Goal: Information Seeking & Learning: Learn about a topic

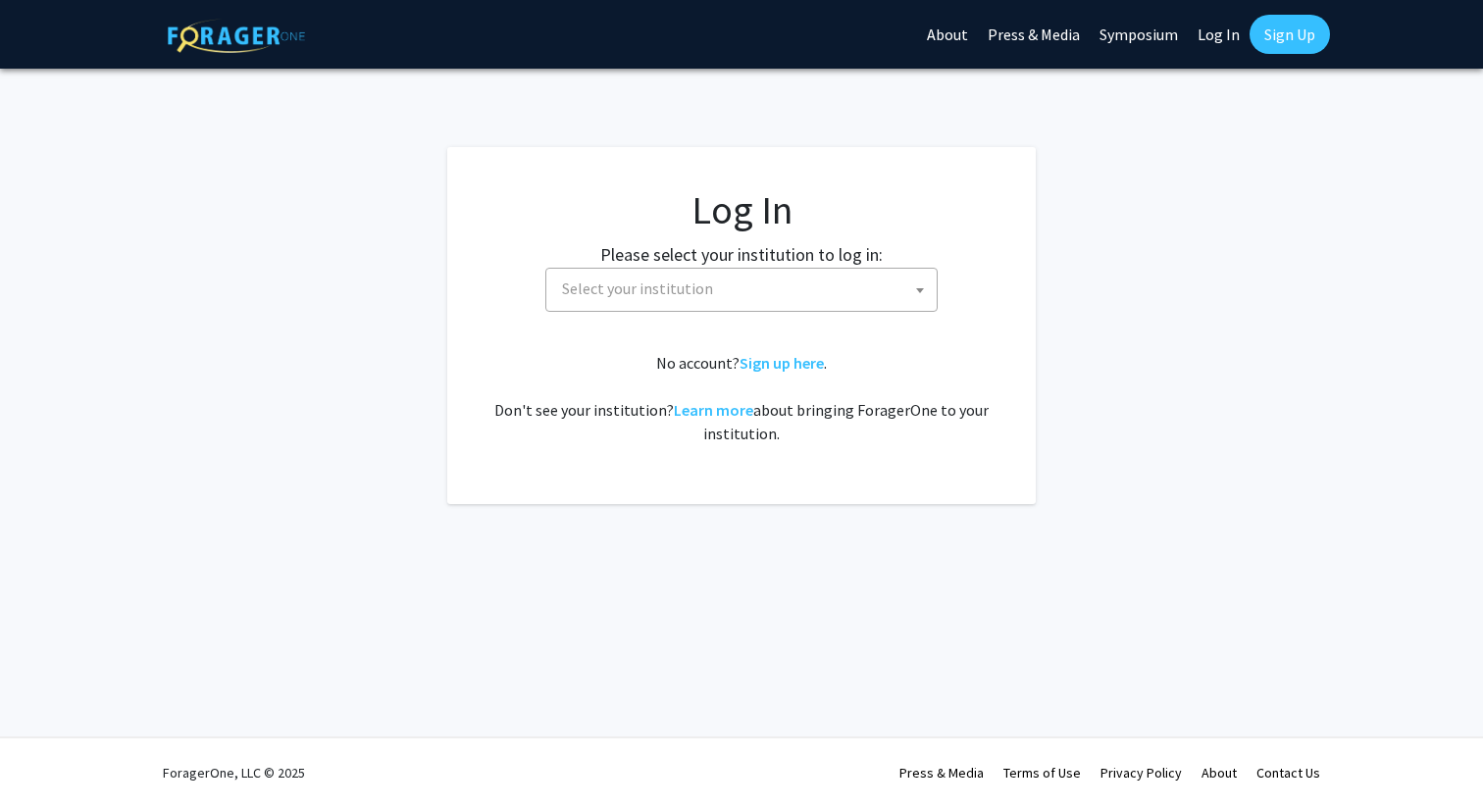
select select
click at [807, 278] on span "Select your institution" at bounding box center [745, 289] width 383 height 40
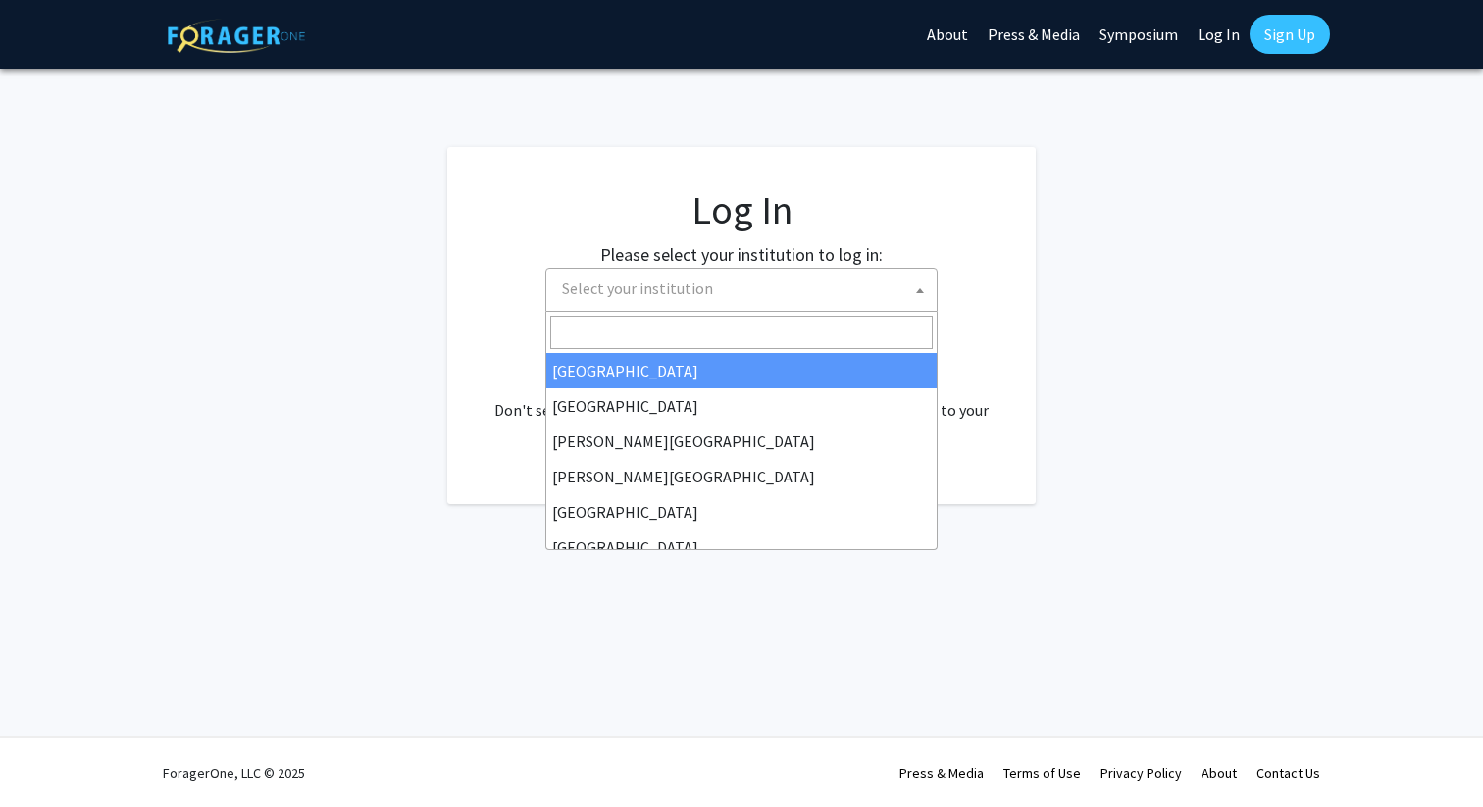
click at [1049, 316] on fg-login "Log In Please select your institution to log in: Baylor University Brandeis Uni…" at bounding box center [741, 325] width 1483 height 357
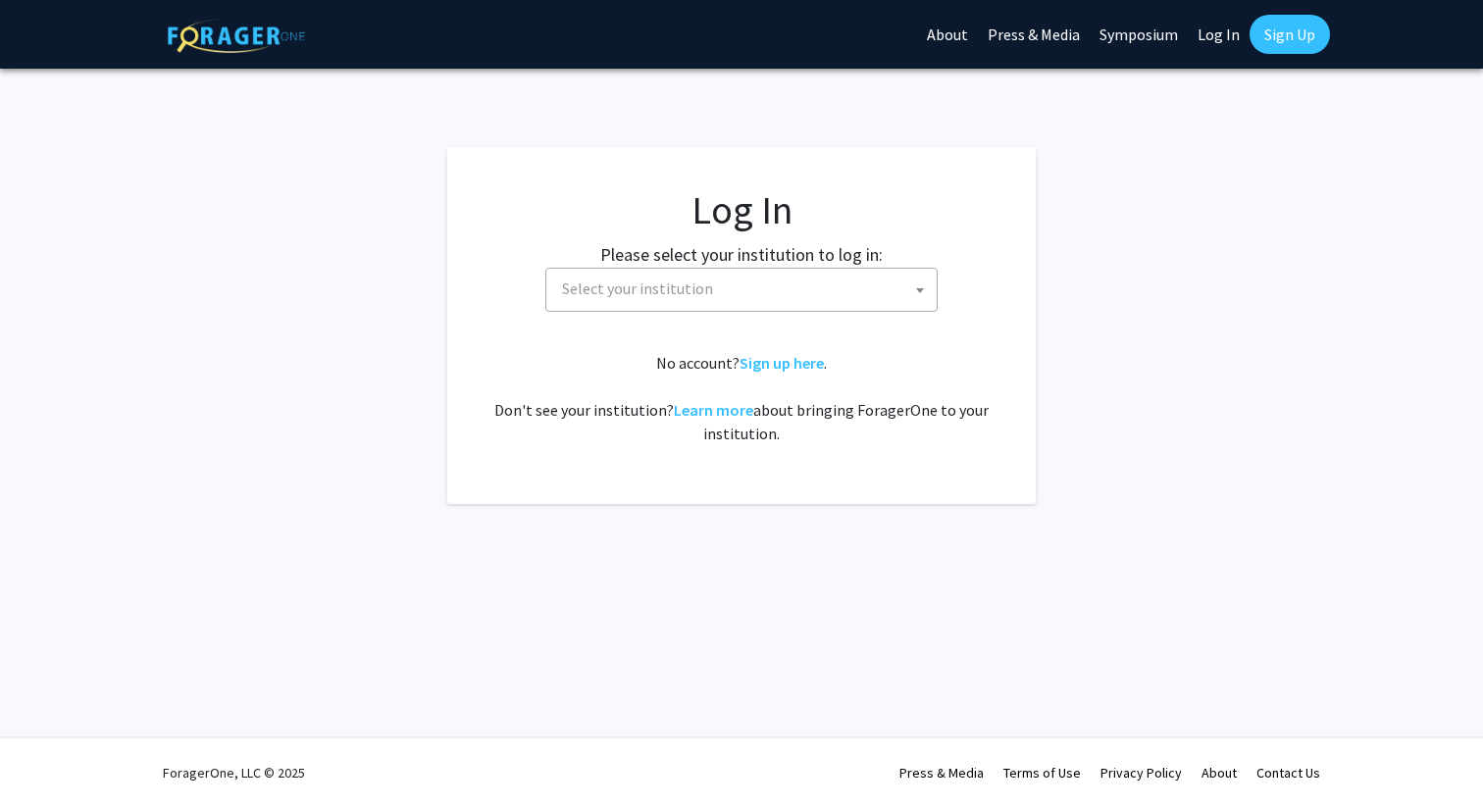
click at [777, 290] on span "Select your institution" at bounding box center [745, 289] width 383 height 40
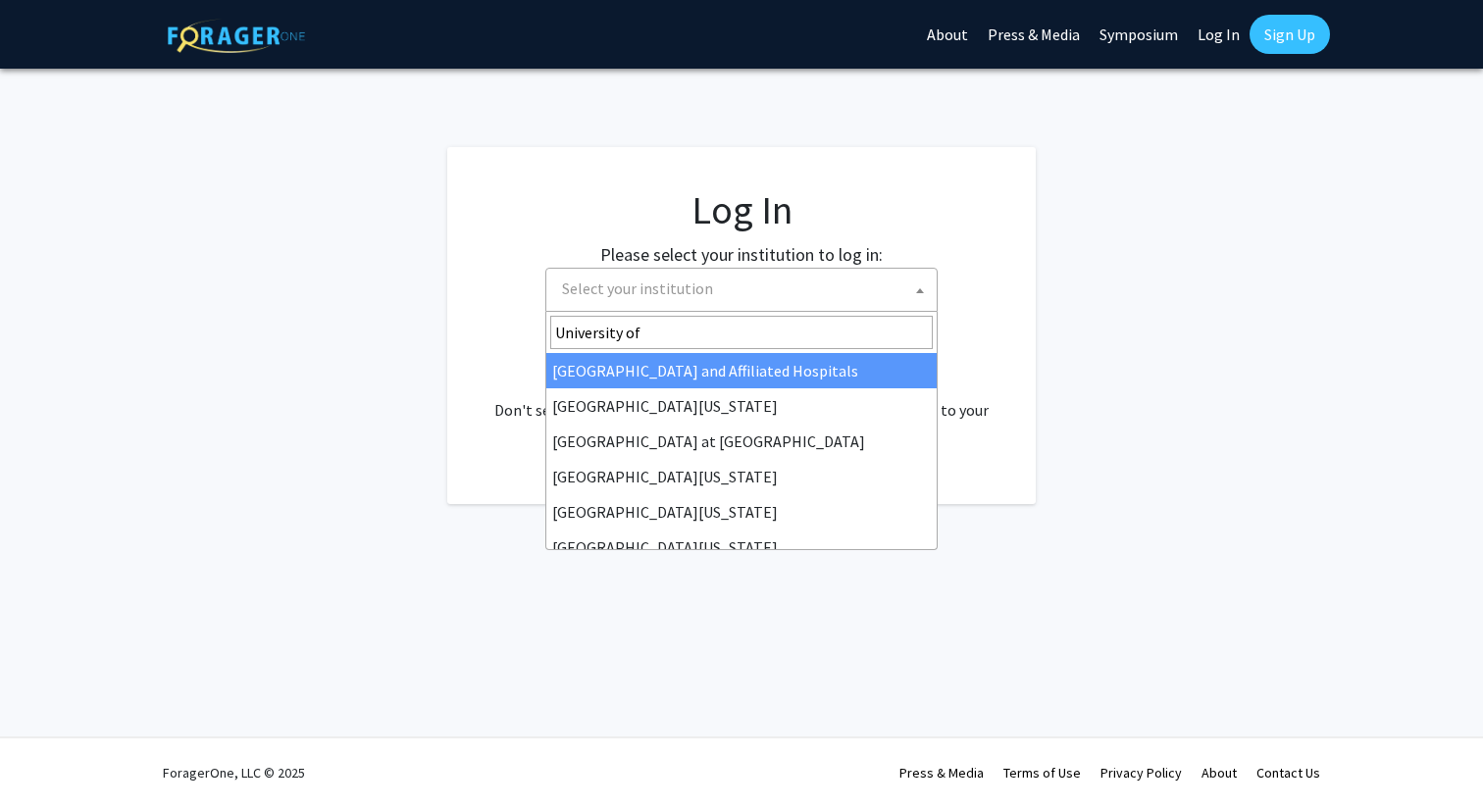
type input "University of"
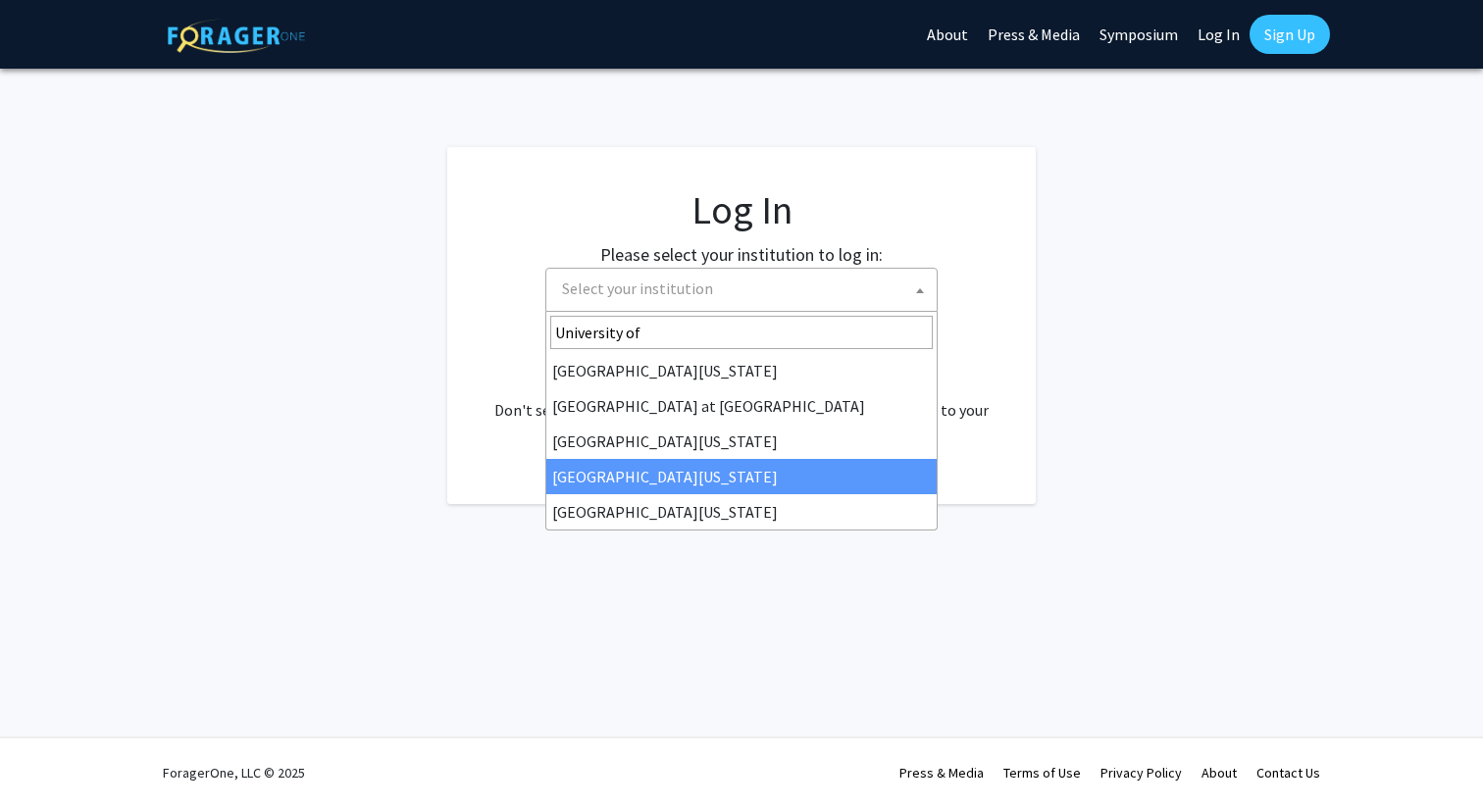
select select "31"
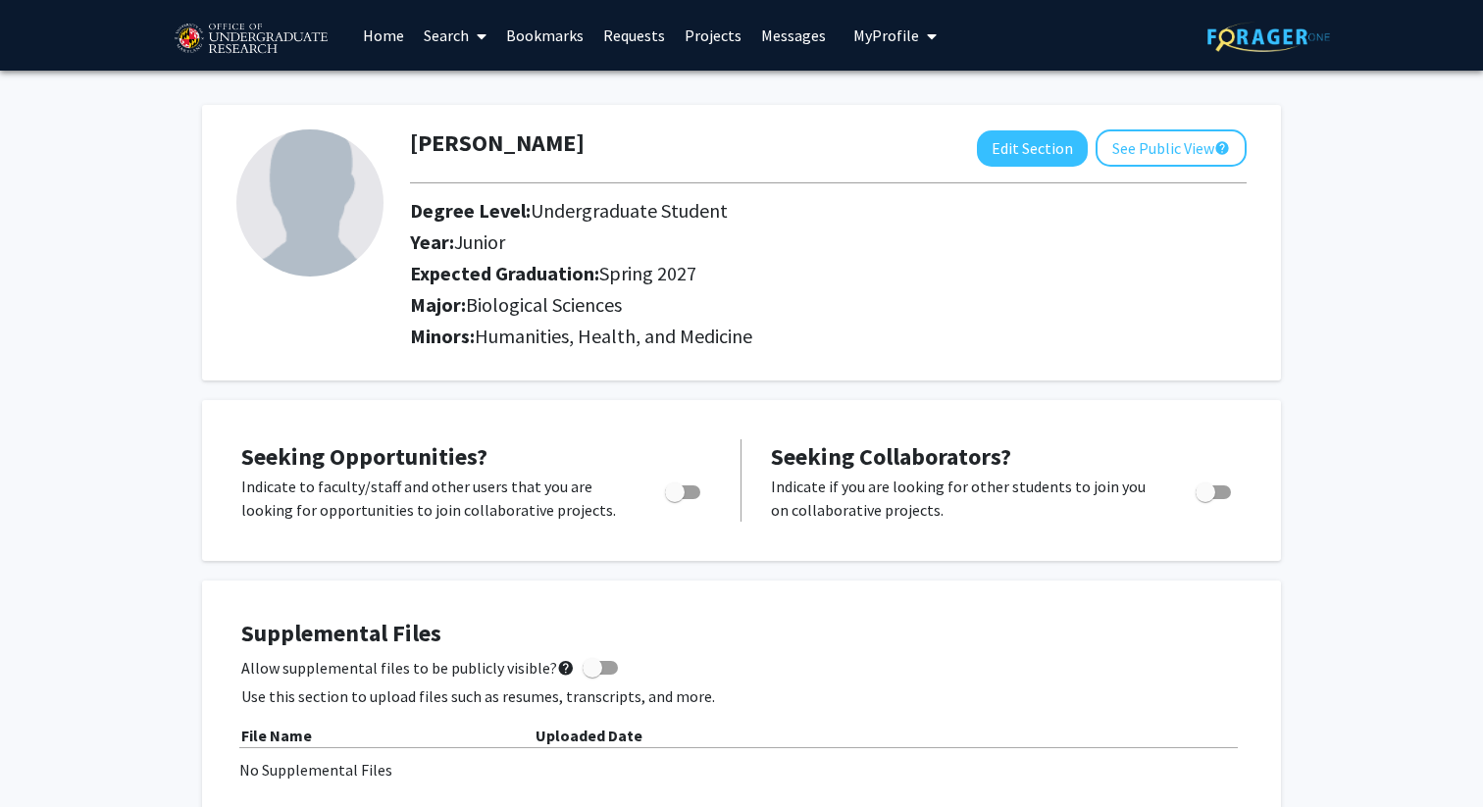
click at [451, 34] on link "Search" at bounding box center [455, 35] width 82 height 69
click at [464, 89] on span "Faculty/Staff" at bounding box center [486, 90] width 144 height 39
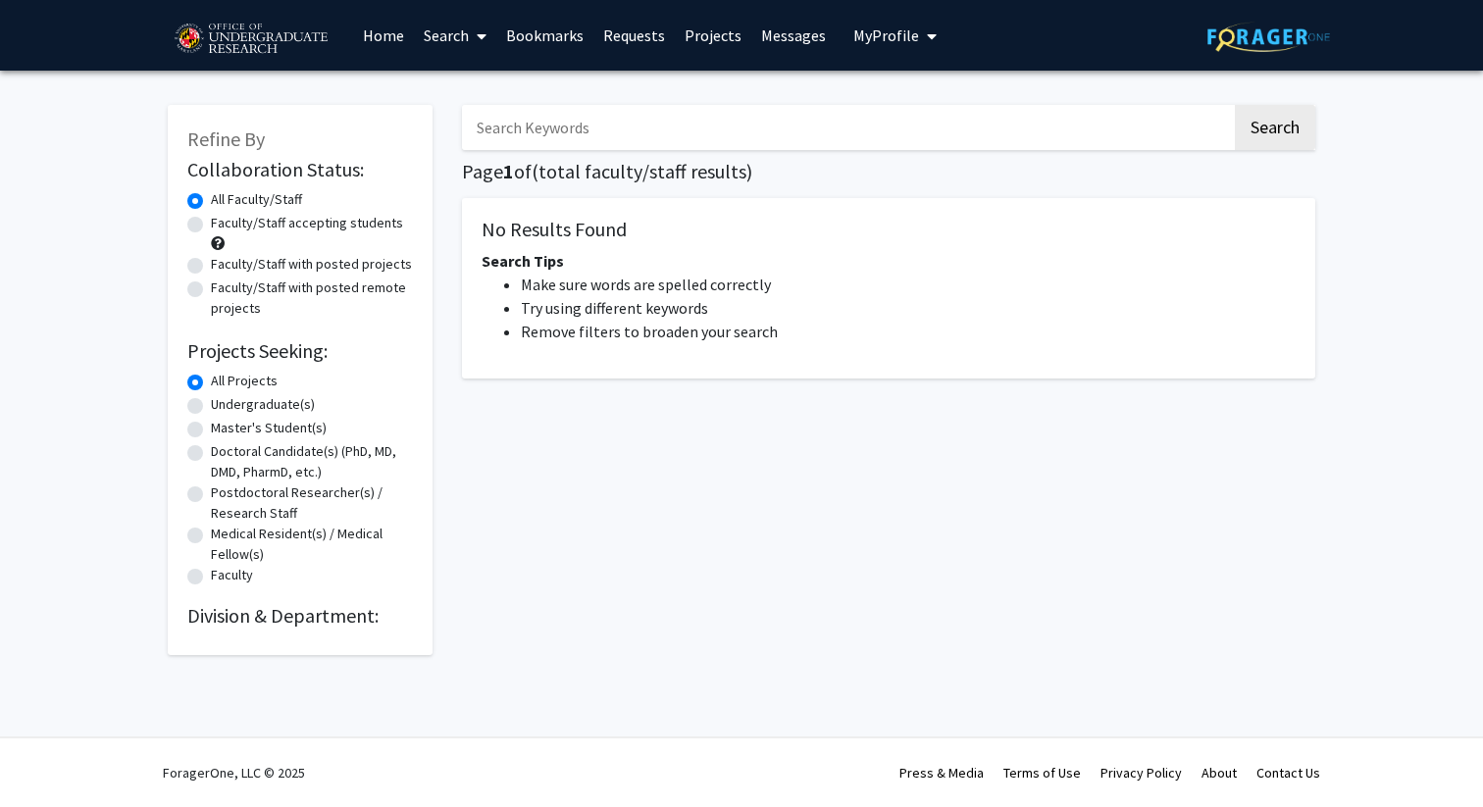
click at [377, 45] on link "Home" at bounding box center [383, 35] width 61 height 69
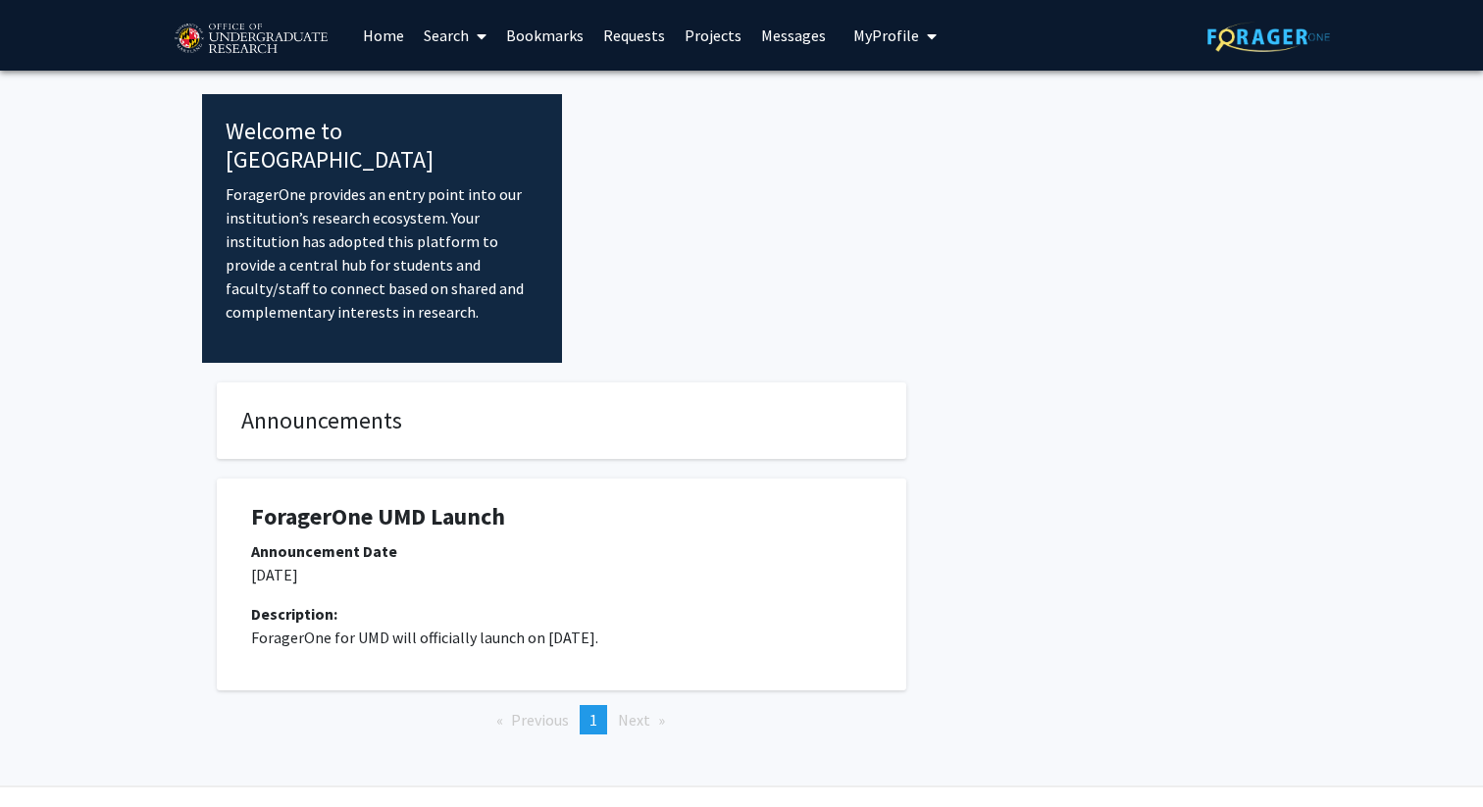
click at [469, 38] on link "Search" at bounding box center [455, 35] width 82 height 69
click at [488, 95] on span "Faculty/Staff" at bounding box center [486, 90] width 144 height 39
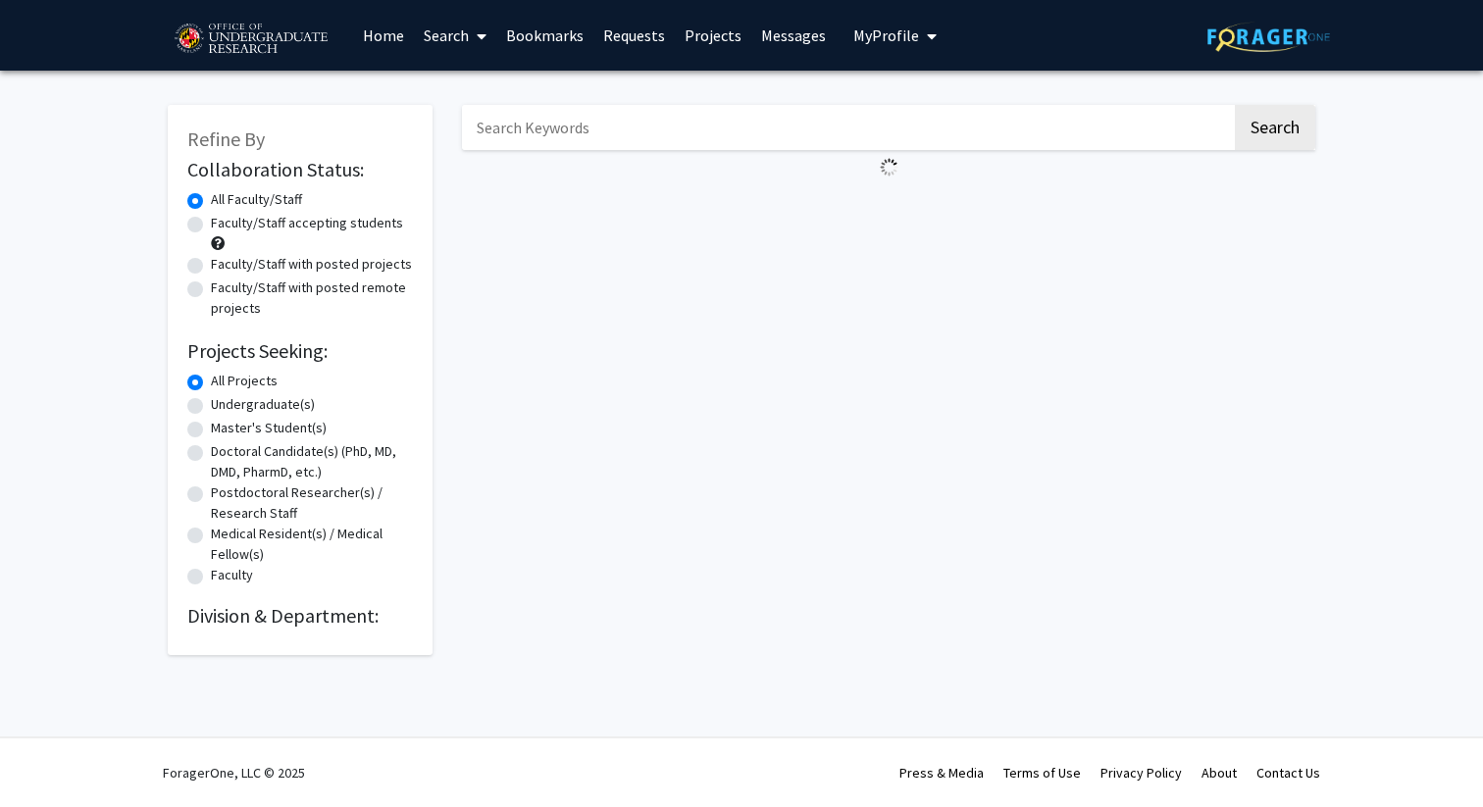
click at [315, 610] on h2 "Division & Department:" at bounding box center [300, 616] width 226 height 24
click at [383, 30] on link "Home" at bounding box center [383, 35] width 61 height 69
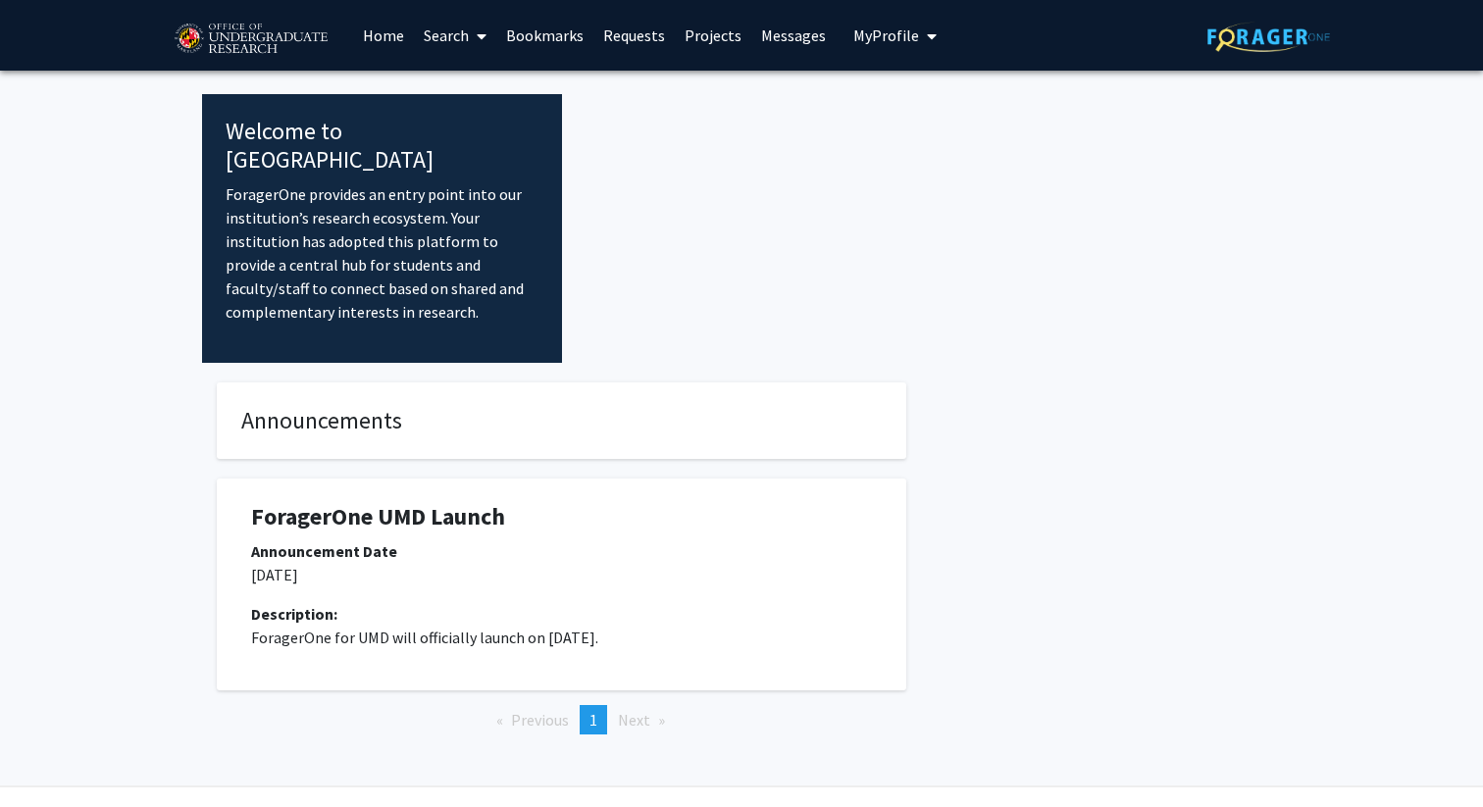
click at [639, 710] on span "Next page" at bounding box center [634, 720] width 32 height 20
click at [552, 710] on span "Previous page" at bounding box center [540, 720] width 58 height 20
click at [589, 705] on li "You're on page 1" at bounding box center [593, 719] width 27 height 29
click at [456, 503] on h1 "ForagerOne UMD Launch" at bounding box center [561, 517] width 621 height 28
click at [397, 407] on h4 "Announcements" at bounding box center [561, 421] width 641 height 28
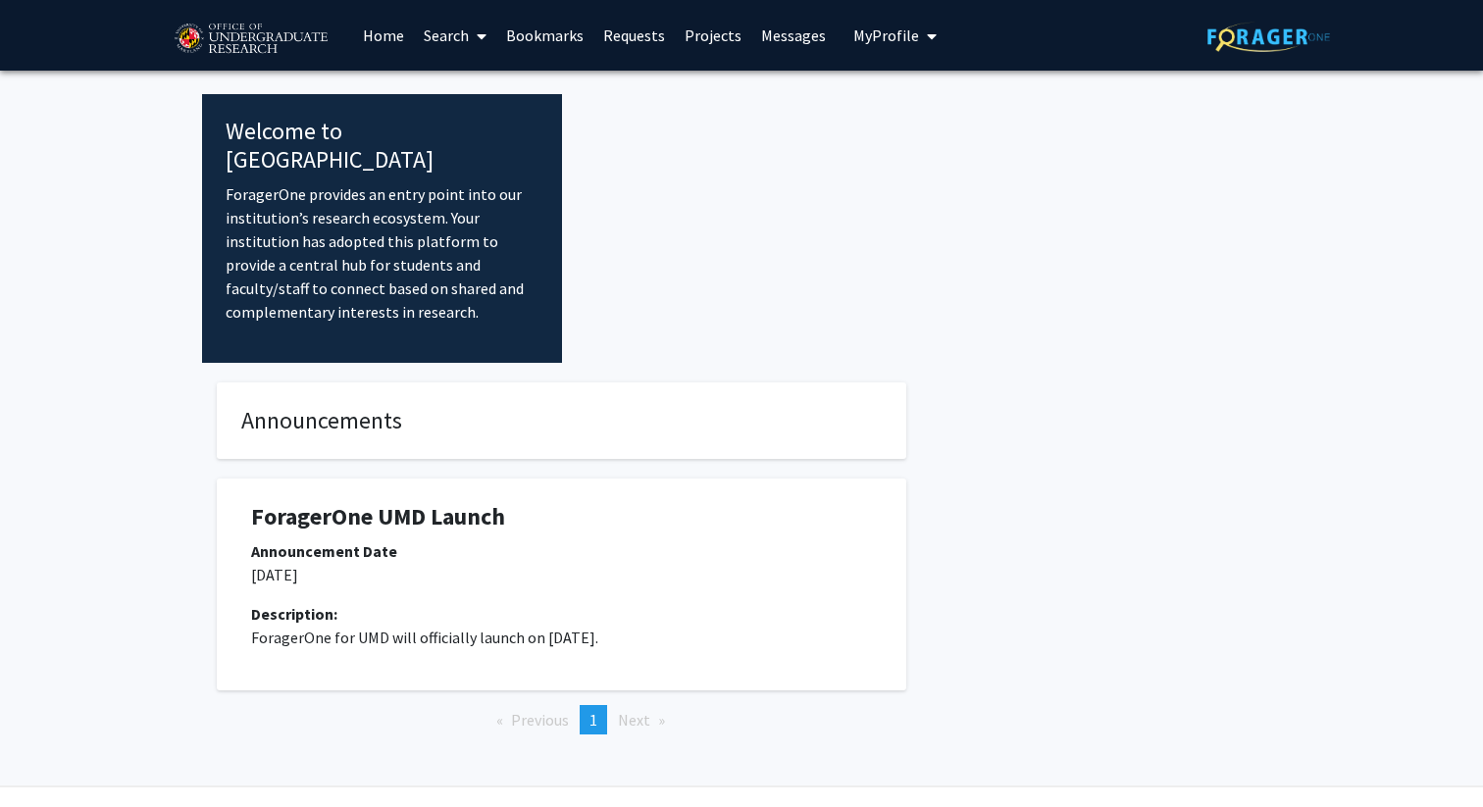
click at [377, 48] on link "Home" at bounding box center [383, 35] width 61 height 69
click at [457, 44] on link "Search" at bounding box center [455, 35] width 82 height 69
click at [536, 34] on link "Bookmarks" at bounding box center [544, 35] width 97 height 69
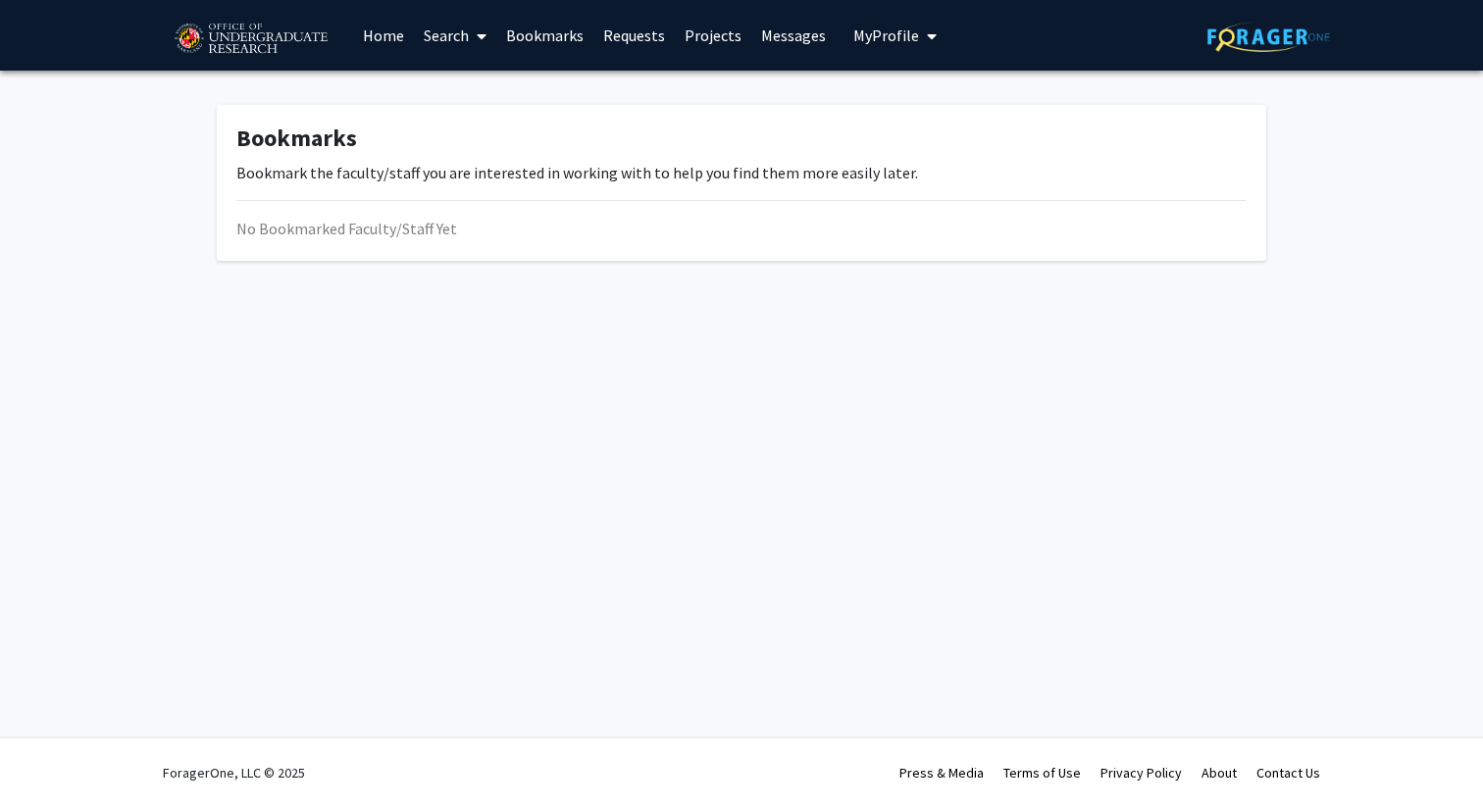
click at [627, 27] on link "Requests" at bounding box center [633, 35] width 81 height 69
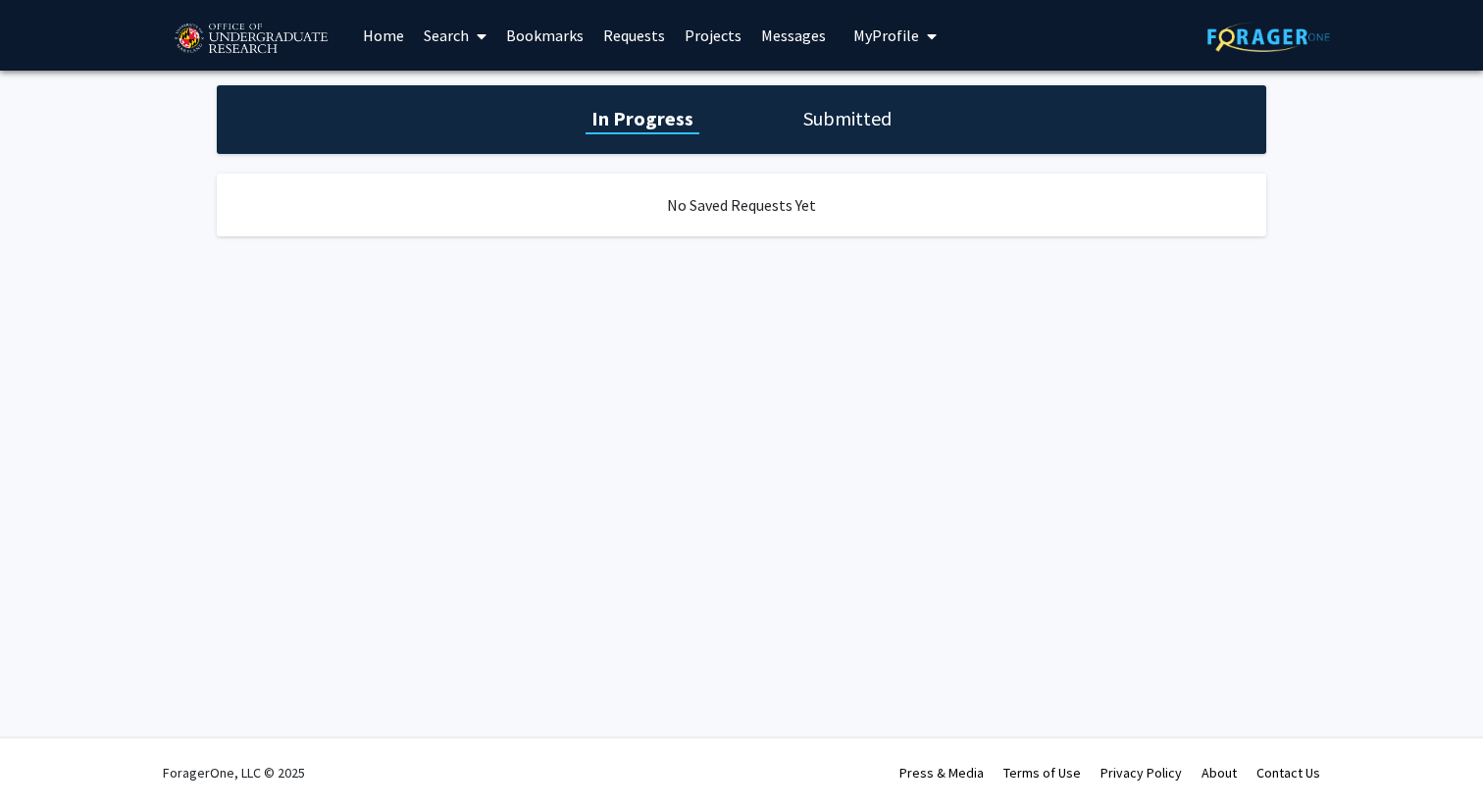
click at [712, 23] on link "Projects" at bounding box center [713, 35] width 77 height 69
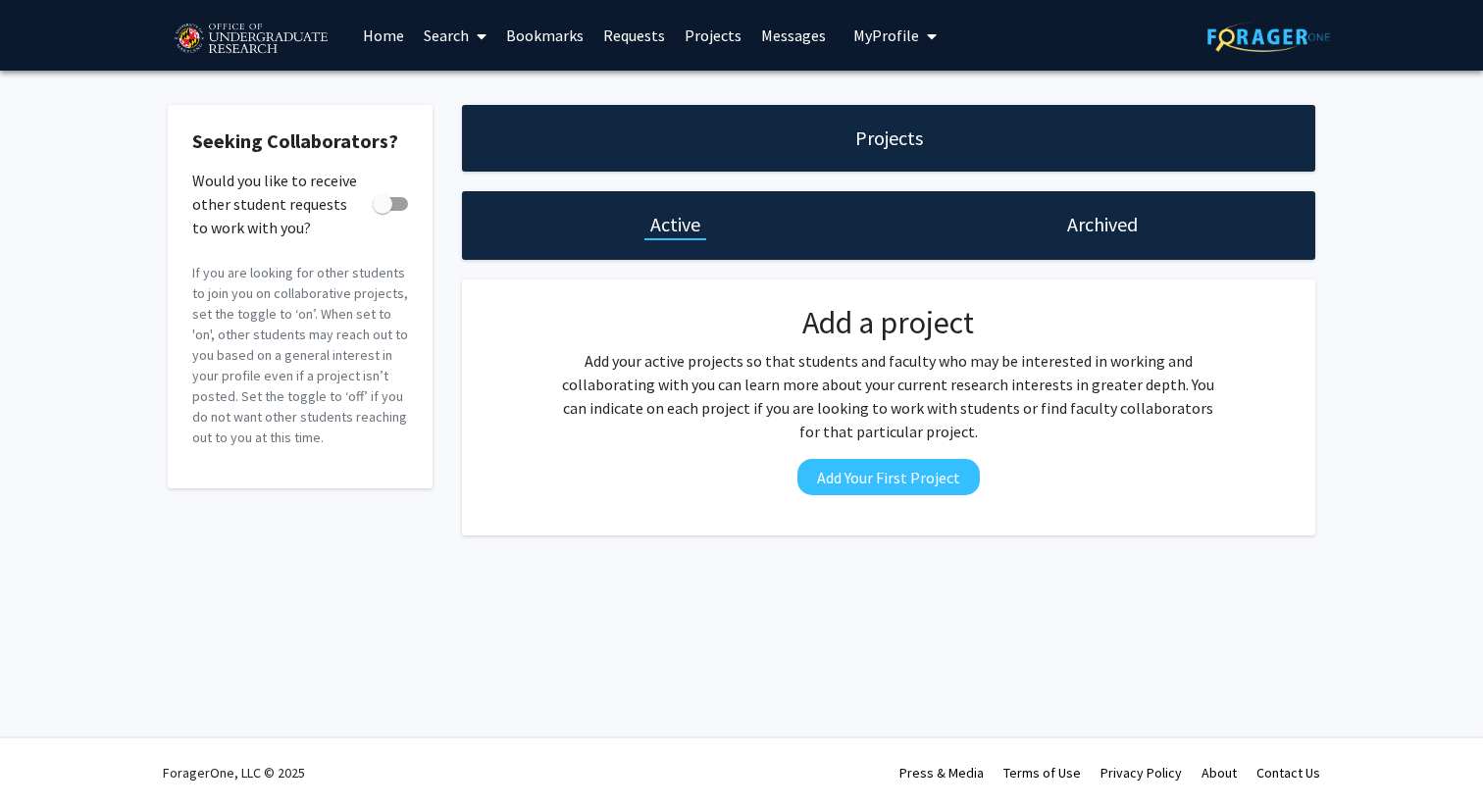
click at [803, 23] on link "Messages" at bounding box center [793, 35] width 84 height 69
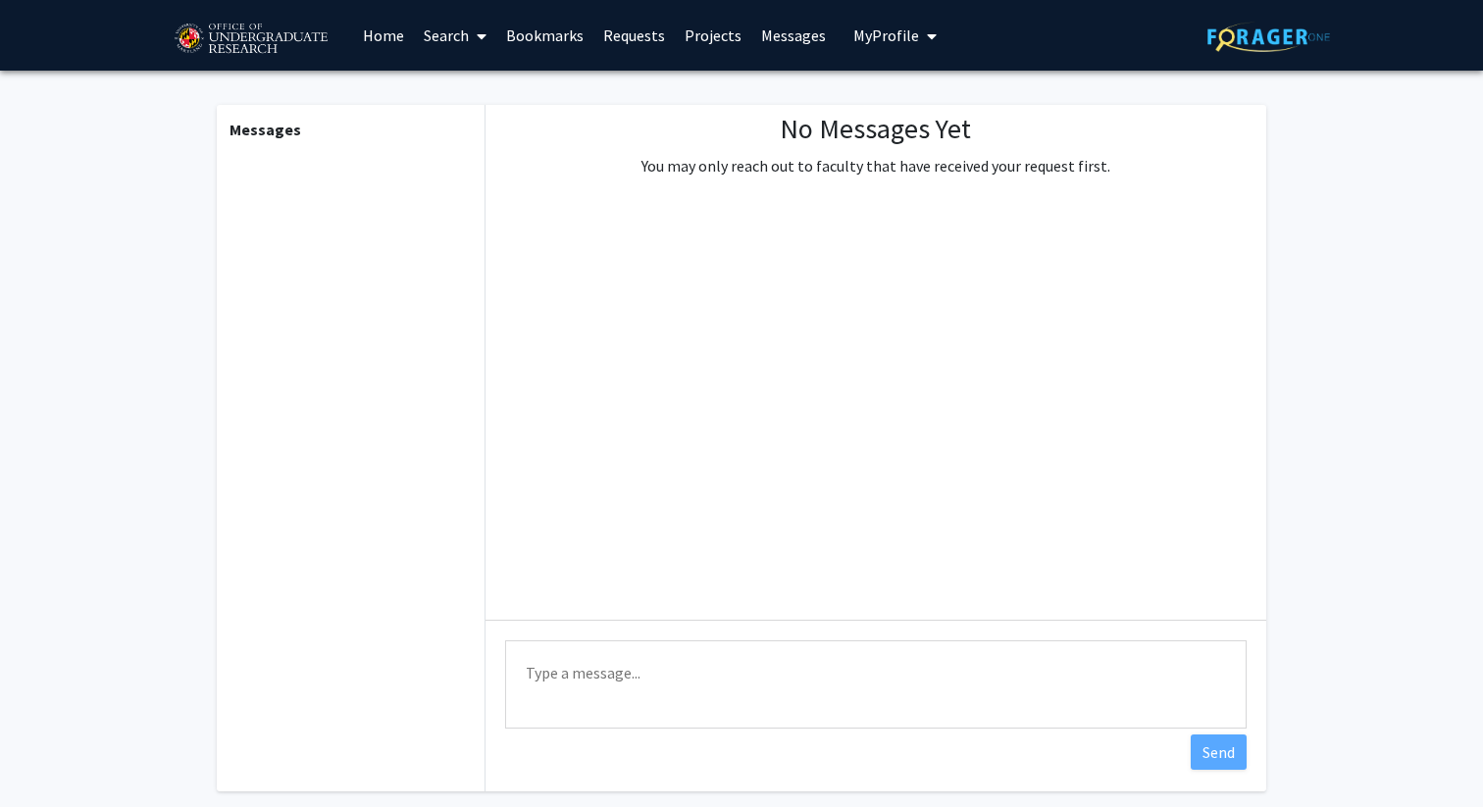
click at [871, 31] on span "My Profile" at bounding box center [886, 36] width 66 height 20
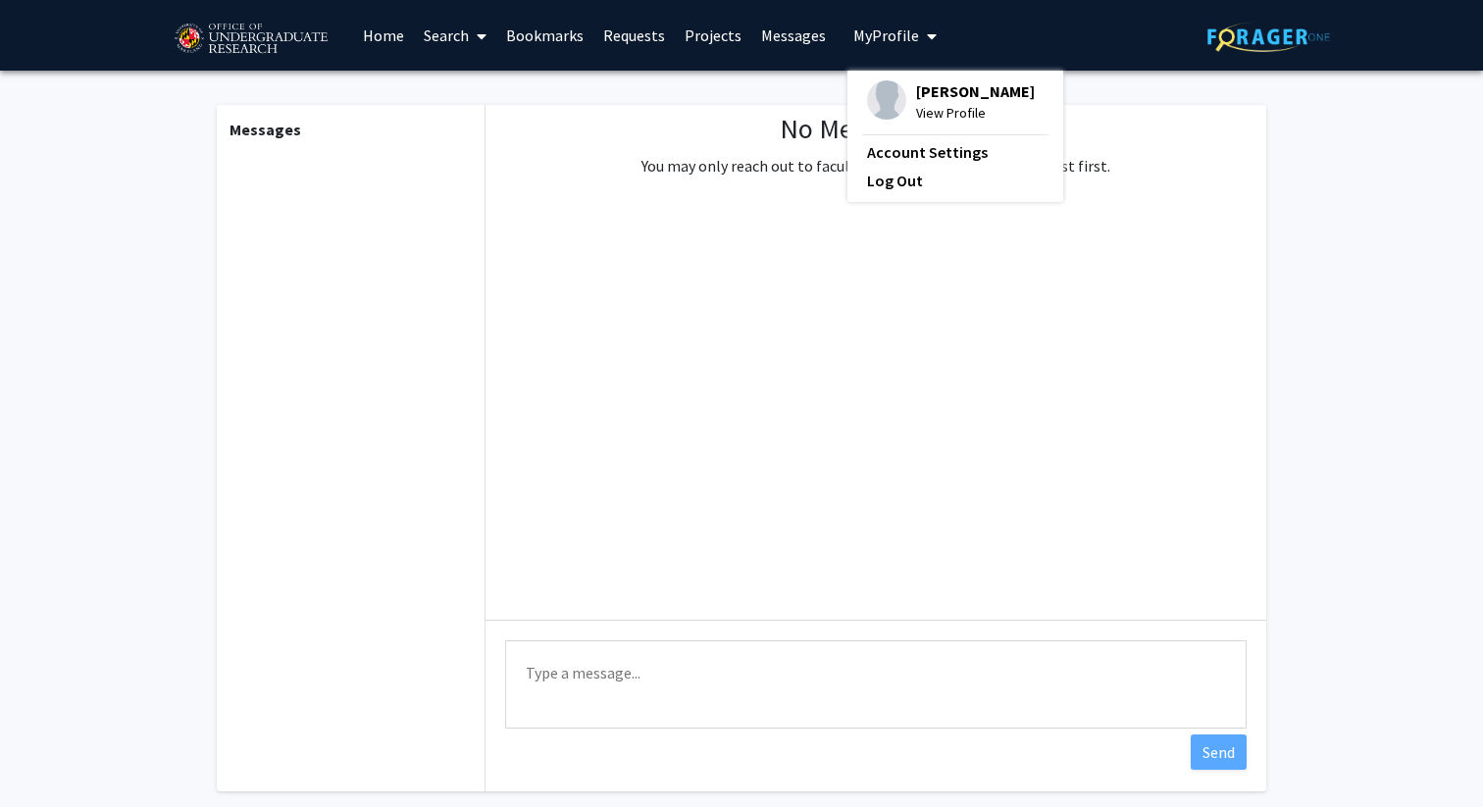
click at [707, 29] on link "Projects" at bounding box center [713, 35] width 77 height 69
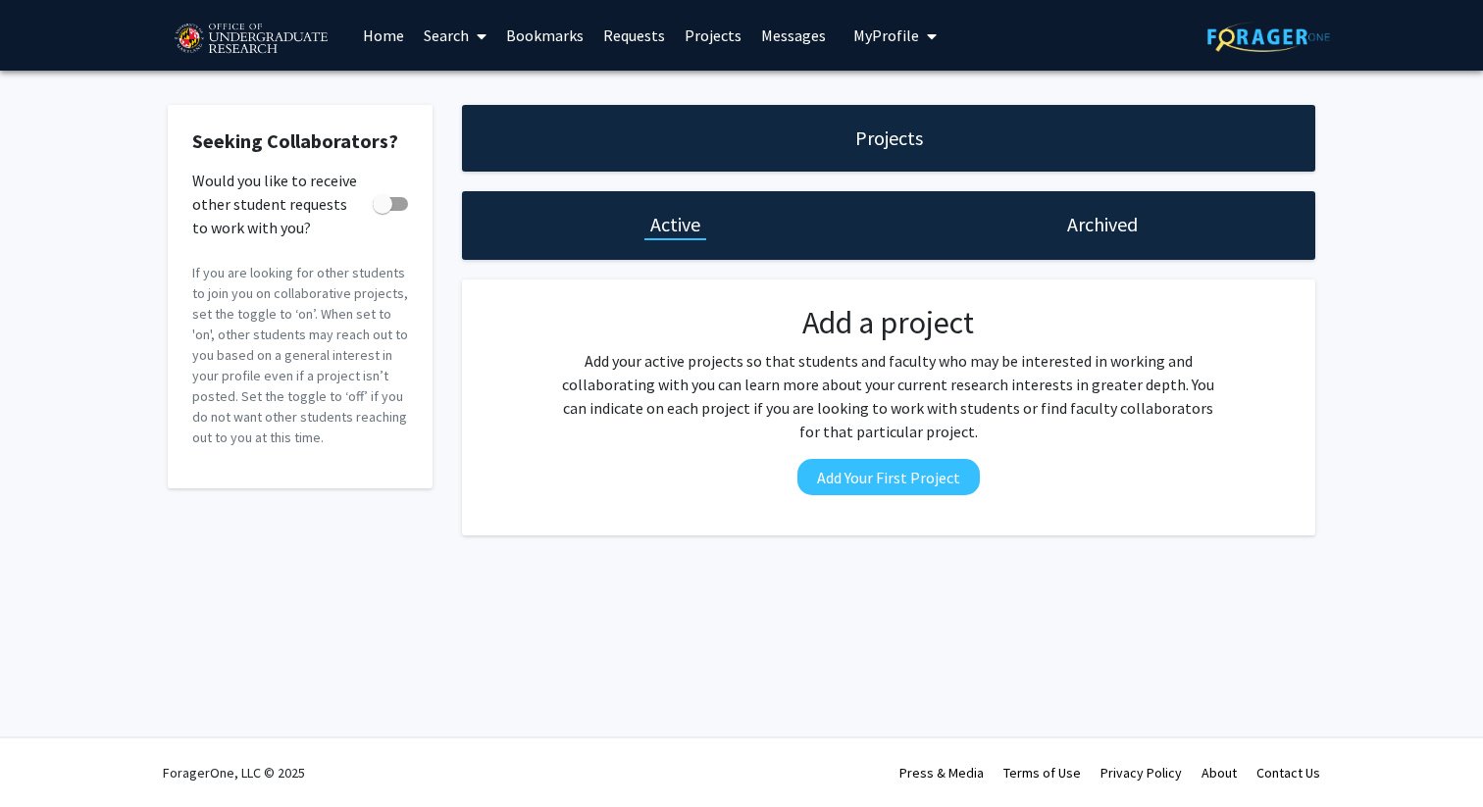
click at [613, 29] on link "Requests" at bounding box center [633, 35] width 81 height 69
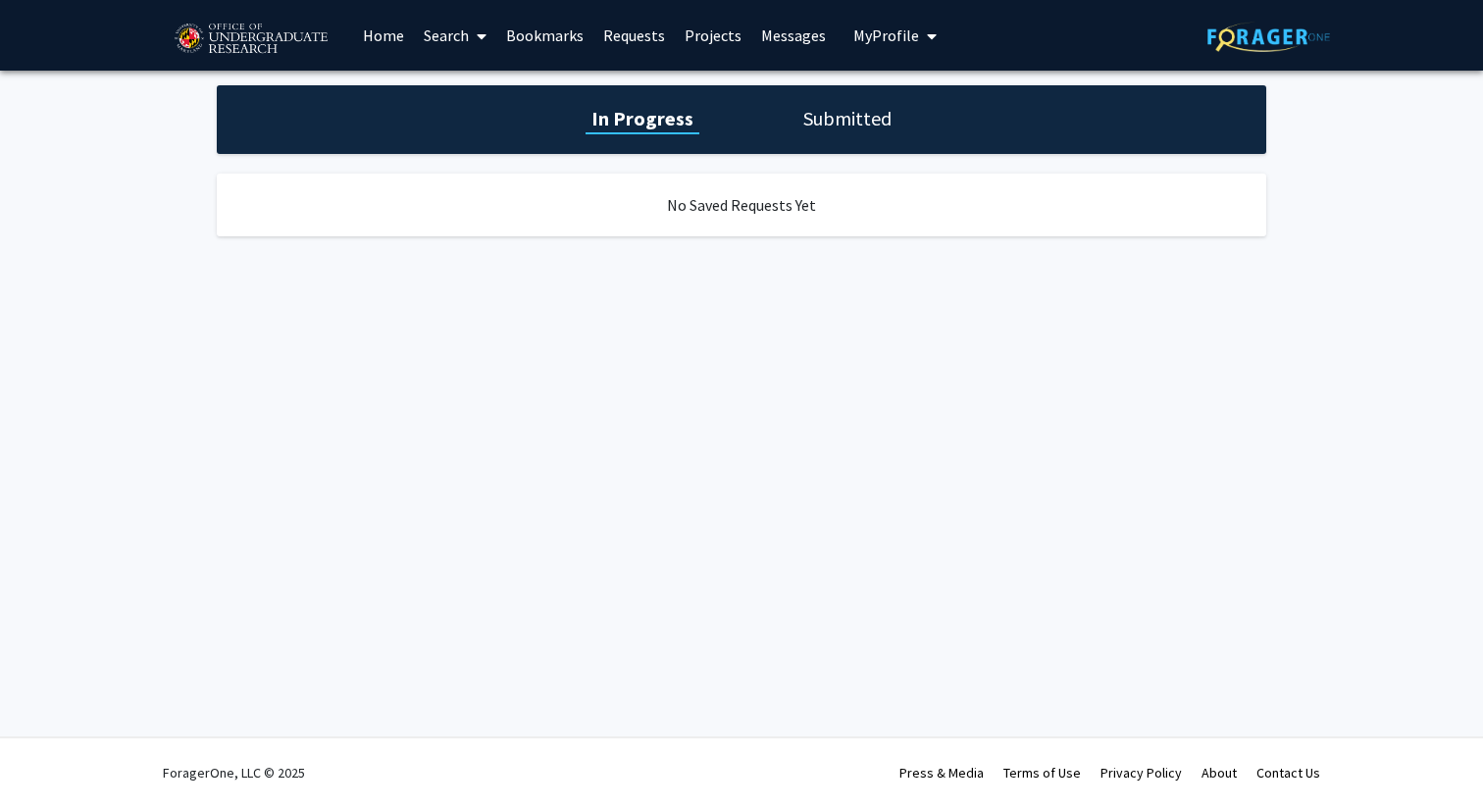
click at [550, 30] on link "Bookmarks" at bounding box center [544, 35] width 97 height 69
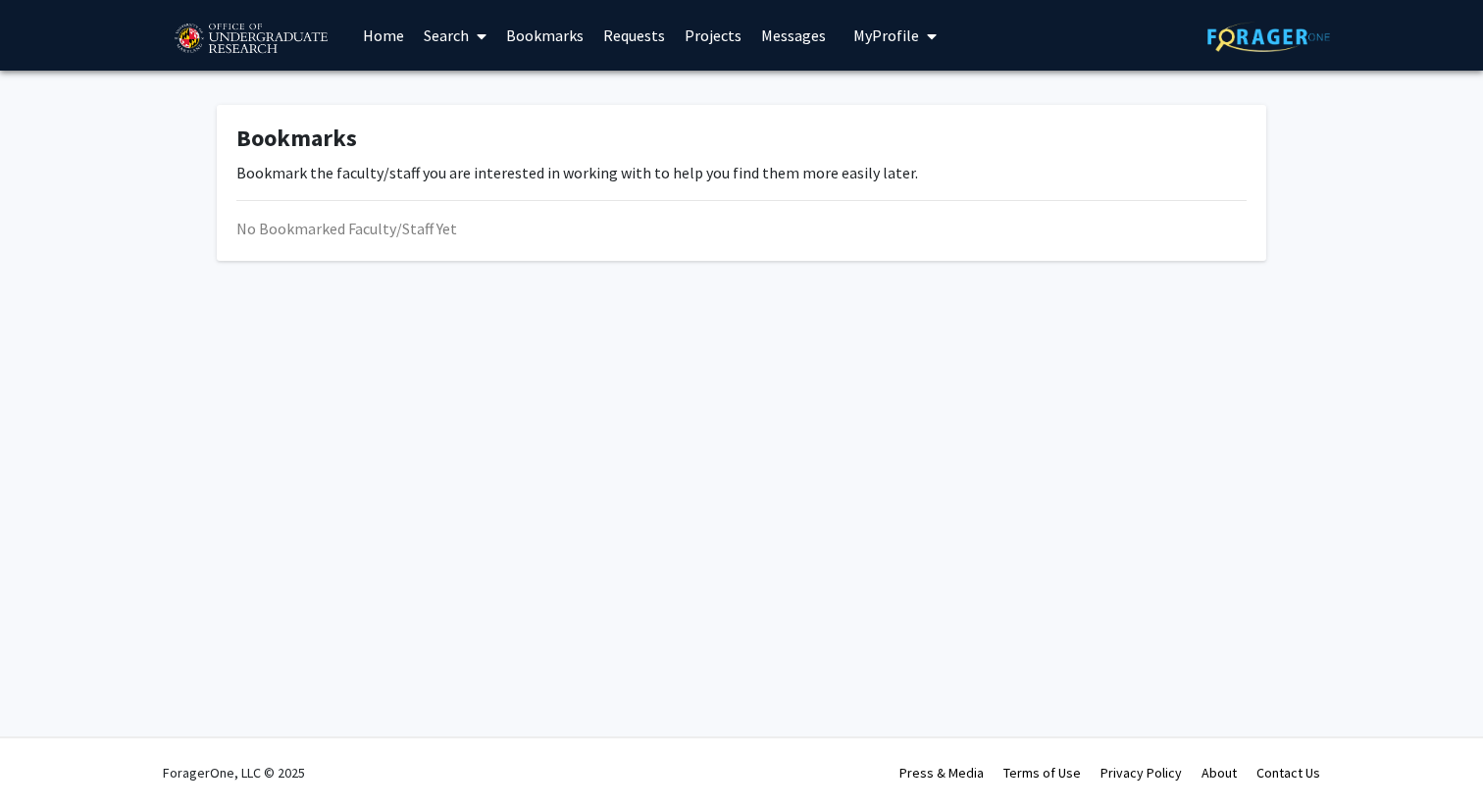
click at [465, 30] on link "Search" at bounding box center [455, 35] width 82 height 69
click at [523, 32] on link "Bookmarks" at bounding box center [544, 35] width 97 height 69
click at [461, 32] on link "Search" at bounding box center [455, 35] width 82 height 69
click at [478, 140] on span "Students" at bounding box center [474, 129] width 120 height 39
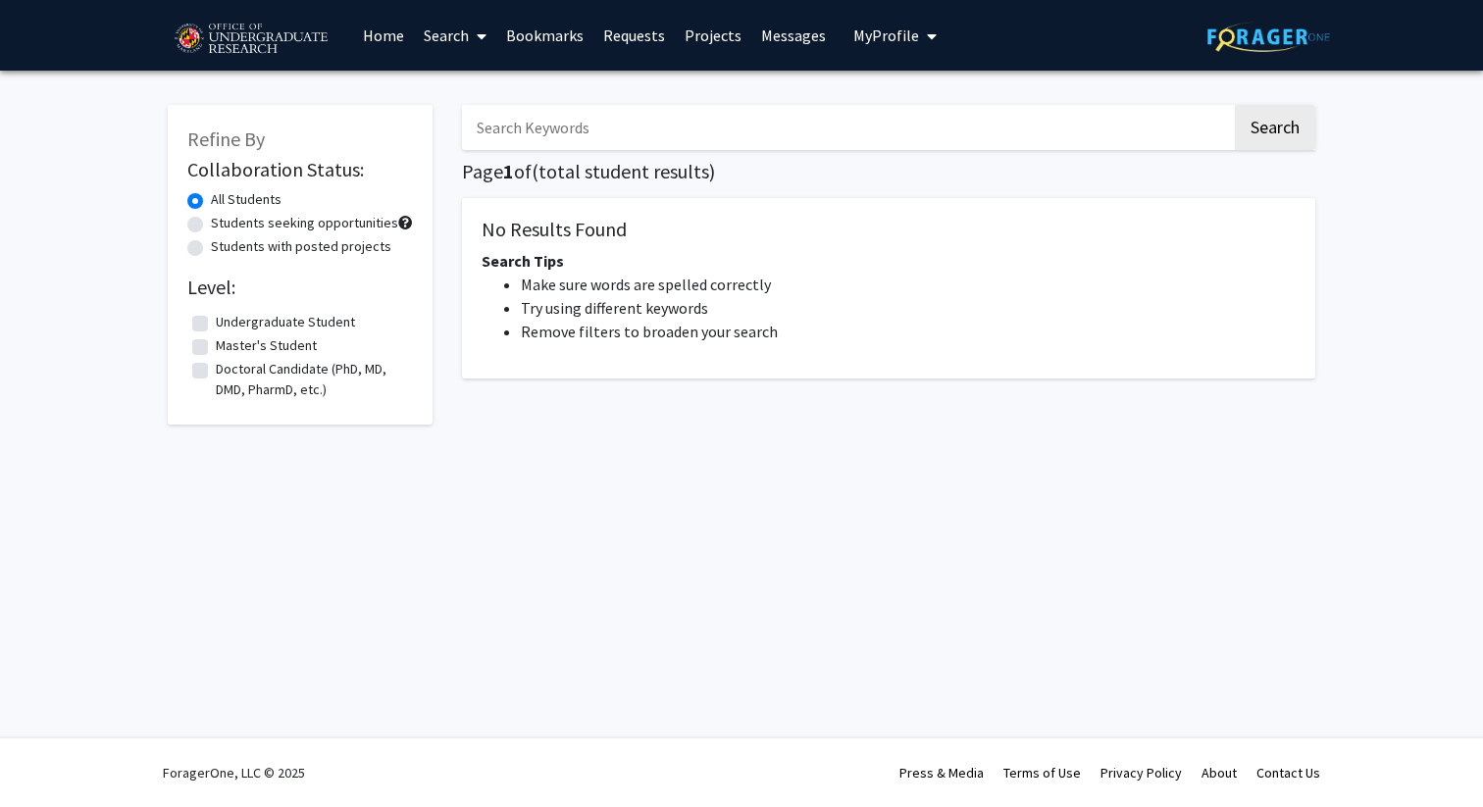
click at [451, 46] on link "Search" at bounding box center [455, 35] width 82 height 69
click at [462, 115] on span "Students" at bounding box center [474, 129] width 120 height 39
click at [460, 24] on link "Search" at bounding box center [455, 35] width 82 height 69
click at [460, 89] on span "Faculty/Staff" at bounding box center [486, 90] width 144 height 39
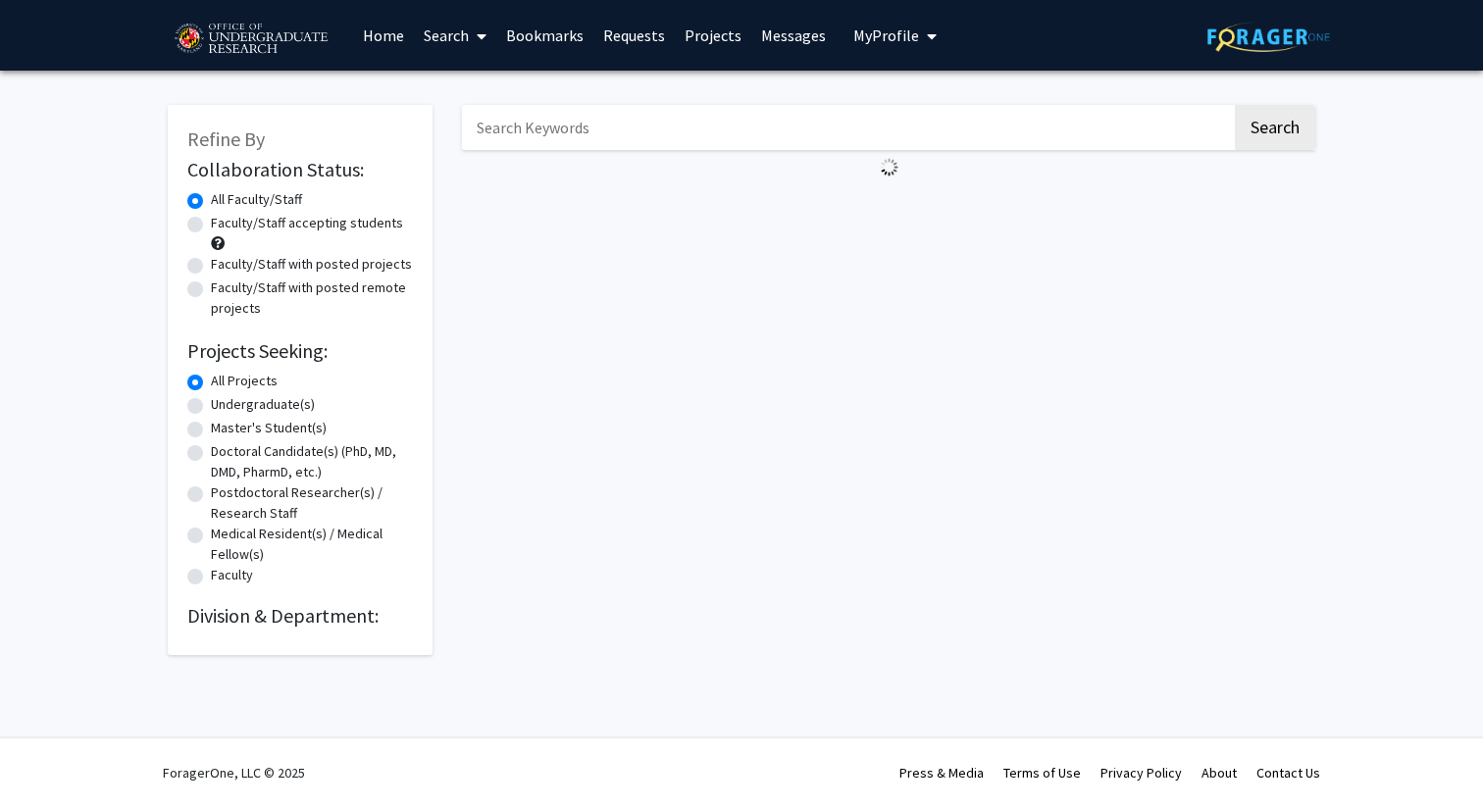
click at [266, 42] on img at bounding box center [251, 39] width 166 height 49
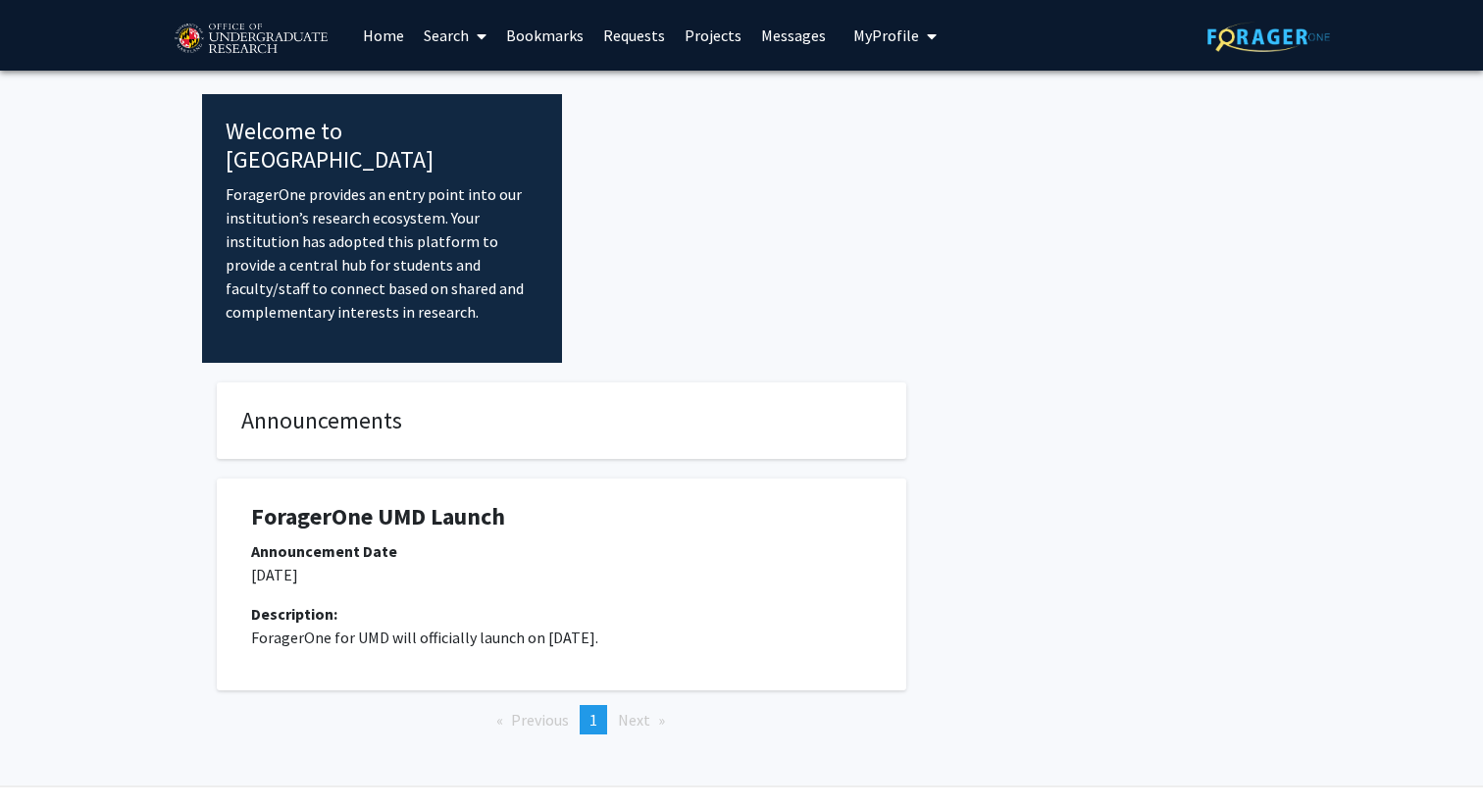
click at [456, 35] on link "Search" at bounding box center [455, 35] width 82 height 69
click at [468, 101] on span "Faculty/Staff" at bounding box center [486, 90] width 144 height 39
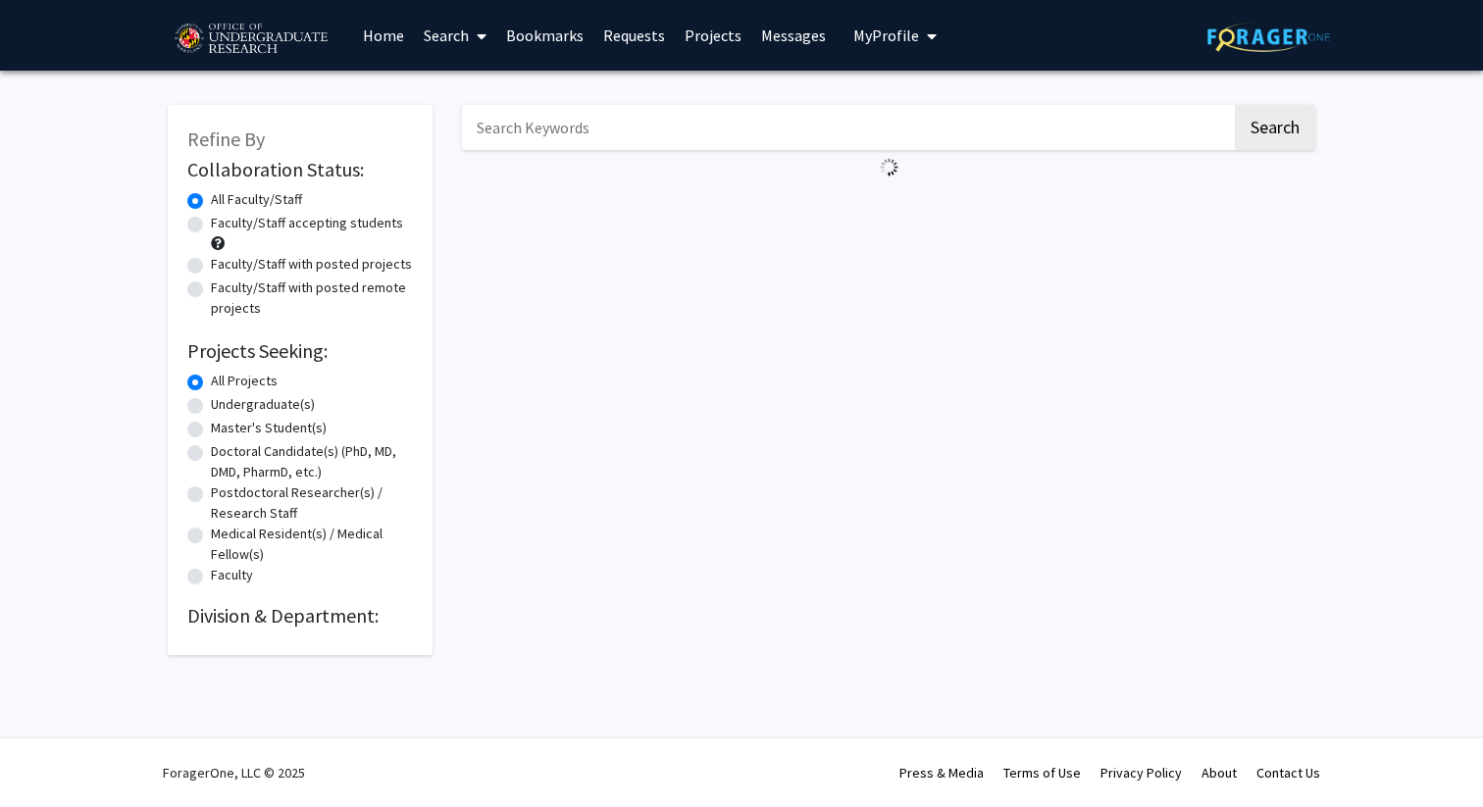
click at [182, 223] on div "Refine By Collaboration Status: Collaboration Status All Faculty/Staff Collabor…" at bounding box center [300, 380] width 265 height 550
click at [211, 223] on label "Faculty/Staff accepting students" at bounding box center [307, 223] width 192 height 21
click at [211, 223] on input "Faculty/Staff accepting students" at bounding box center [217, 219] width 13 height 13
radio input "true"
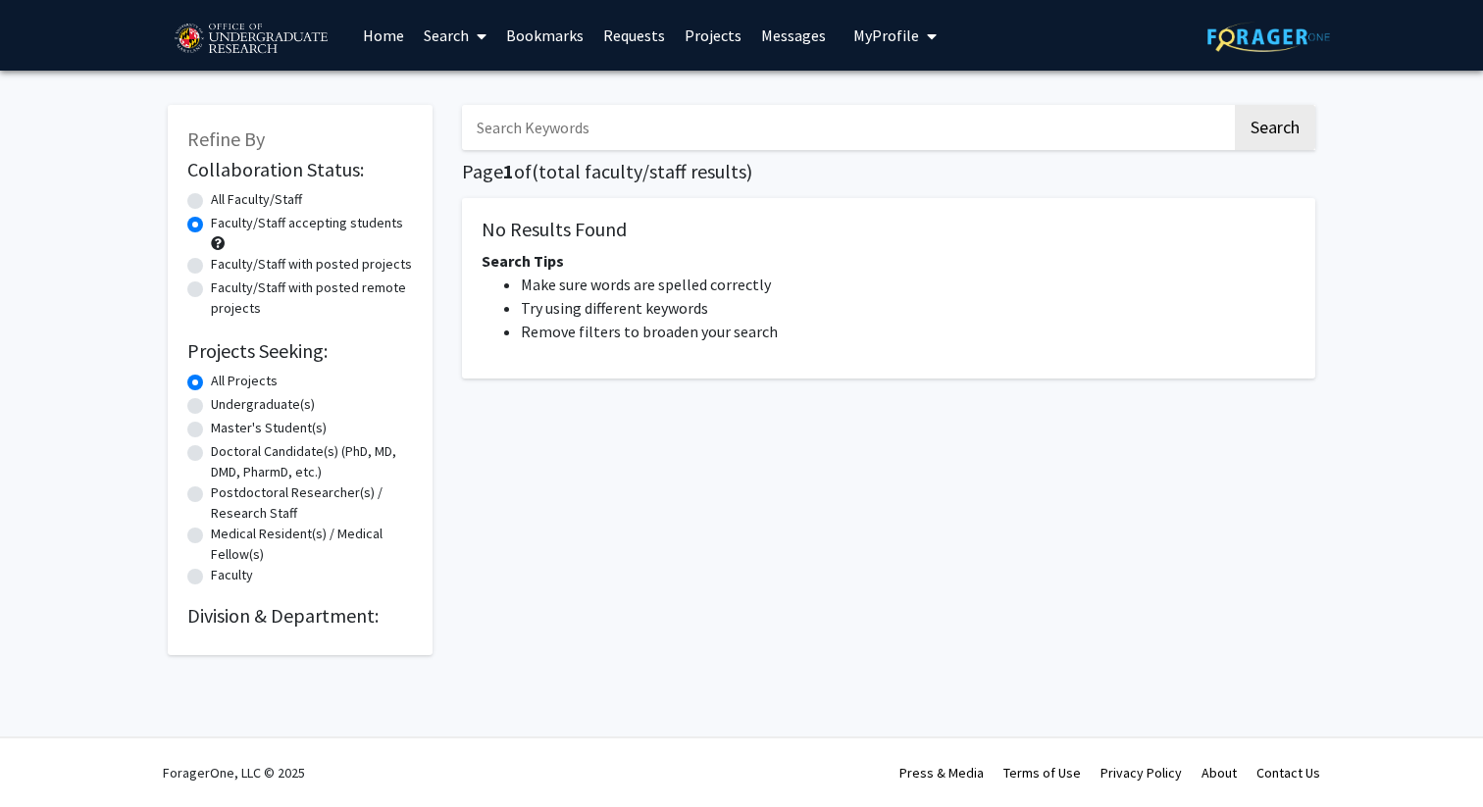
click at [211, 201] on label "All Faculty/Staff" at bounding box center [256, 199] width 91 height 21
click at [211, 201] on input "All Faculty/Staff" at bounding box center [217, 195] width 13 height 13
radio input "true"
click at [211, 201] on label "All Faculty/Staff" at bounding box center [256, 199] width 91 height 21
click at [211, 201] on input "All Faculty/Staff" at bounding box center [217, 195] width 13 height 13
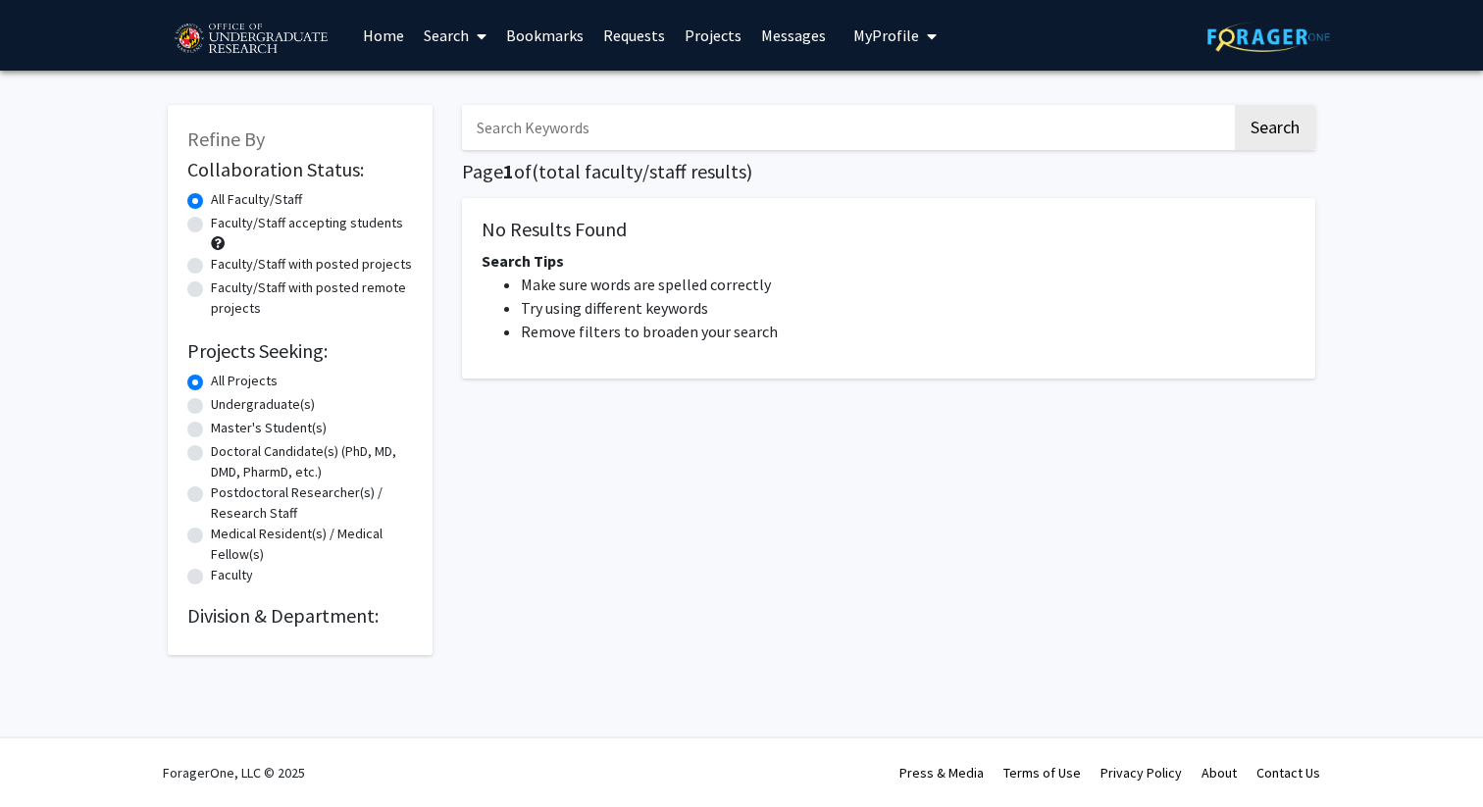
click at [211, 223] on label "Faculty/Staff accepting students" at bounding box center [307, 223] width 192 height 21
click at [211, 223] on input "Faculty/Staff accepting students" at bounding box center [217, 219] width 13 height 13
radio input "true"
click at [211, 223] on label "Faculty/Staff accepting students" at bounding box center [307, 223] width 192 height 21
click at [211, 223] on input "Faculty/Staff accepting students" at bounding box center [217, 219] width 13 height 13
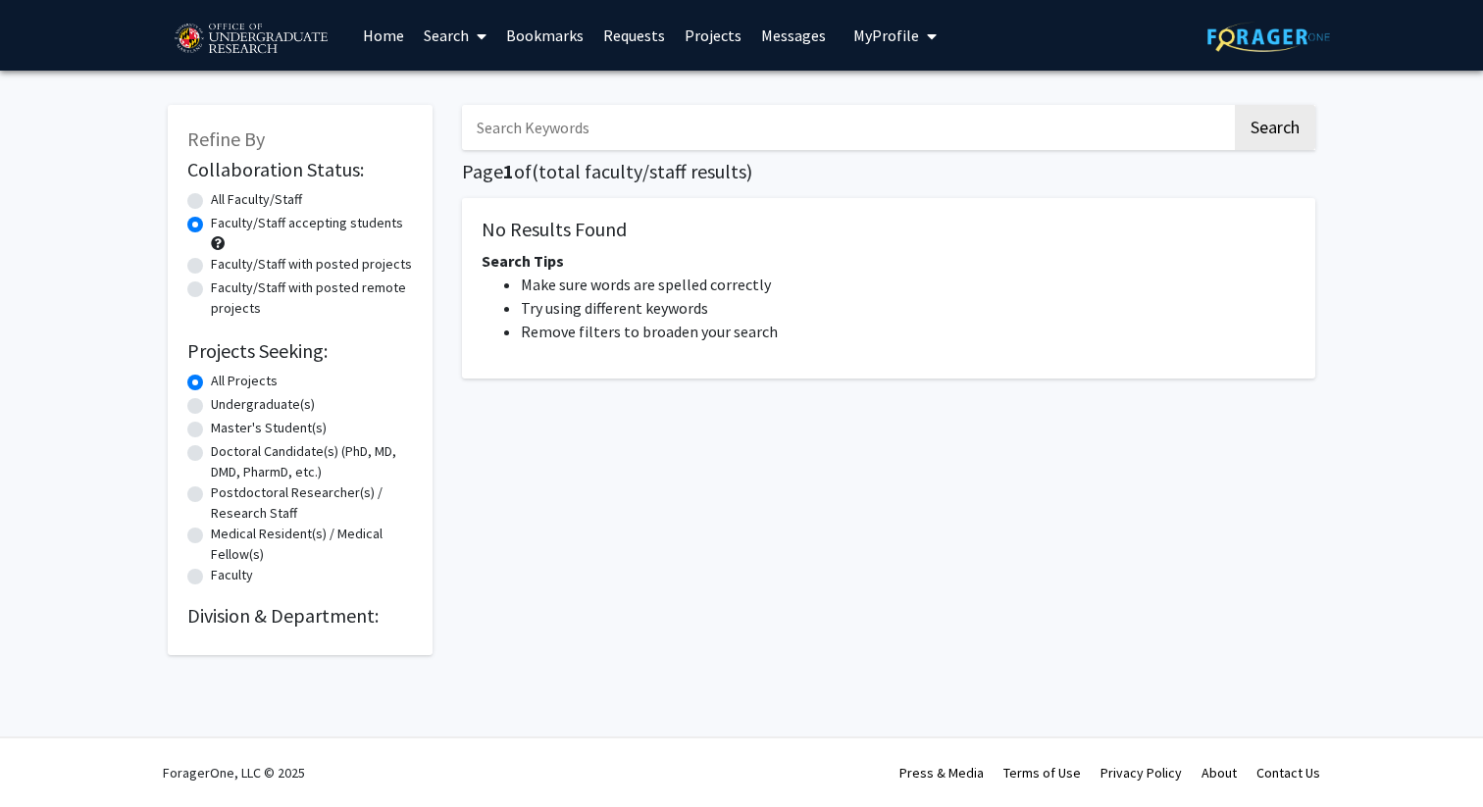
click at [211, 410] on label "Undergraduate(s)" at bounding box center [263, 404] width 104 height 21
click at [211, 407] on input "Undergraduate(s)" at bounding box center [217, 400] width 13 height 13
radio input "true"
click at [211, 202] on label "All Faculty/Staff" at bounding box center [256, 199] width 91 height 21
click at [211, 202] on input "All Faculty/Staff" at bounding box center [217, 195] width 13 height 13
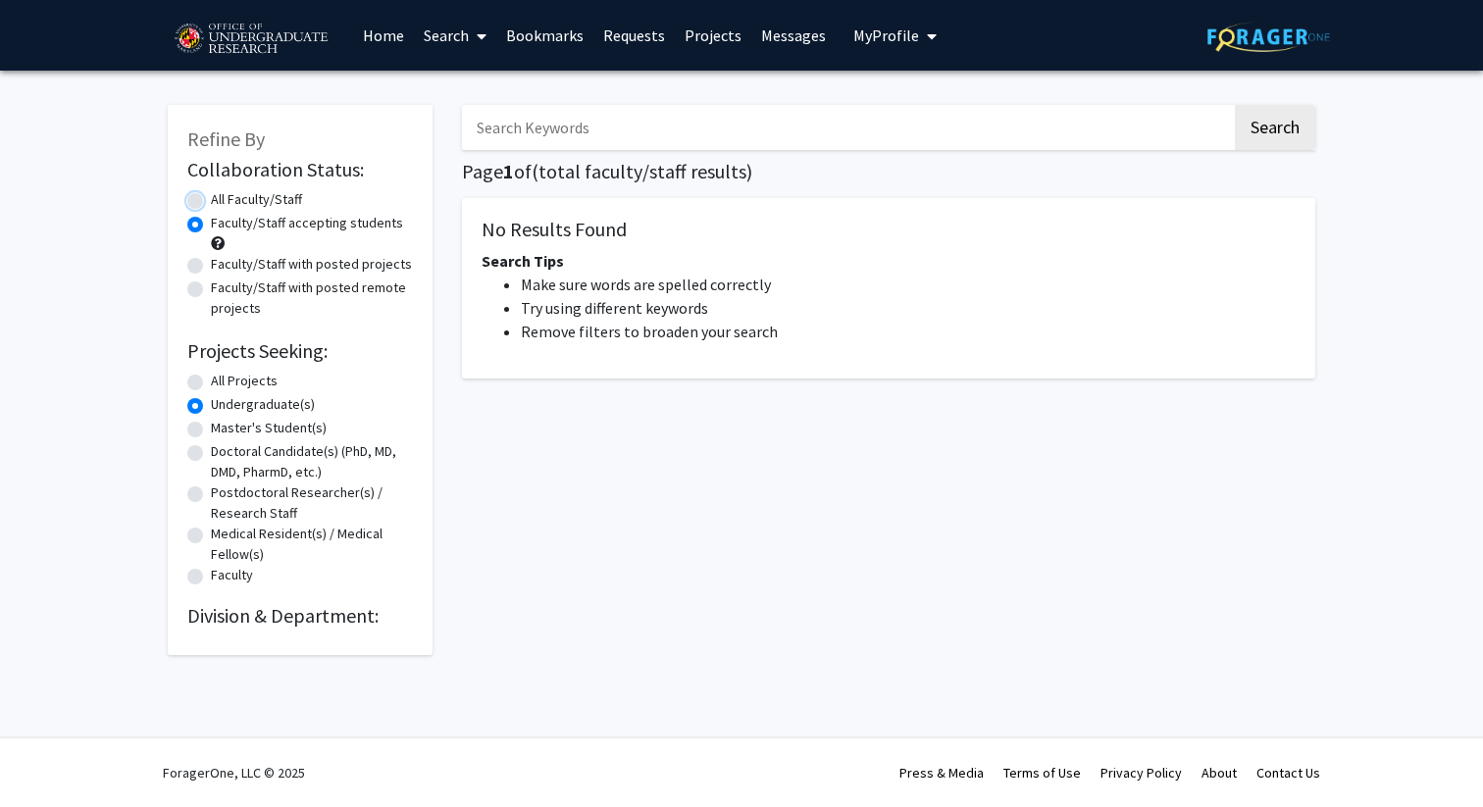
radio input "true"
click at [1284, 134] on button "Search" at bounding box center [1275, 127] width 80 height 45
radio input "true"
click at [626, 41] on link "Requests" at bounding box center [633, 35] width 81 height 69
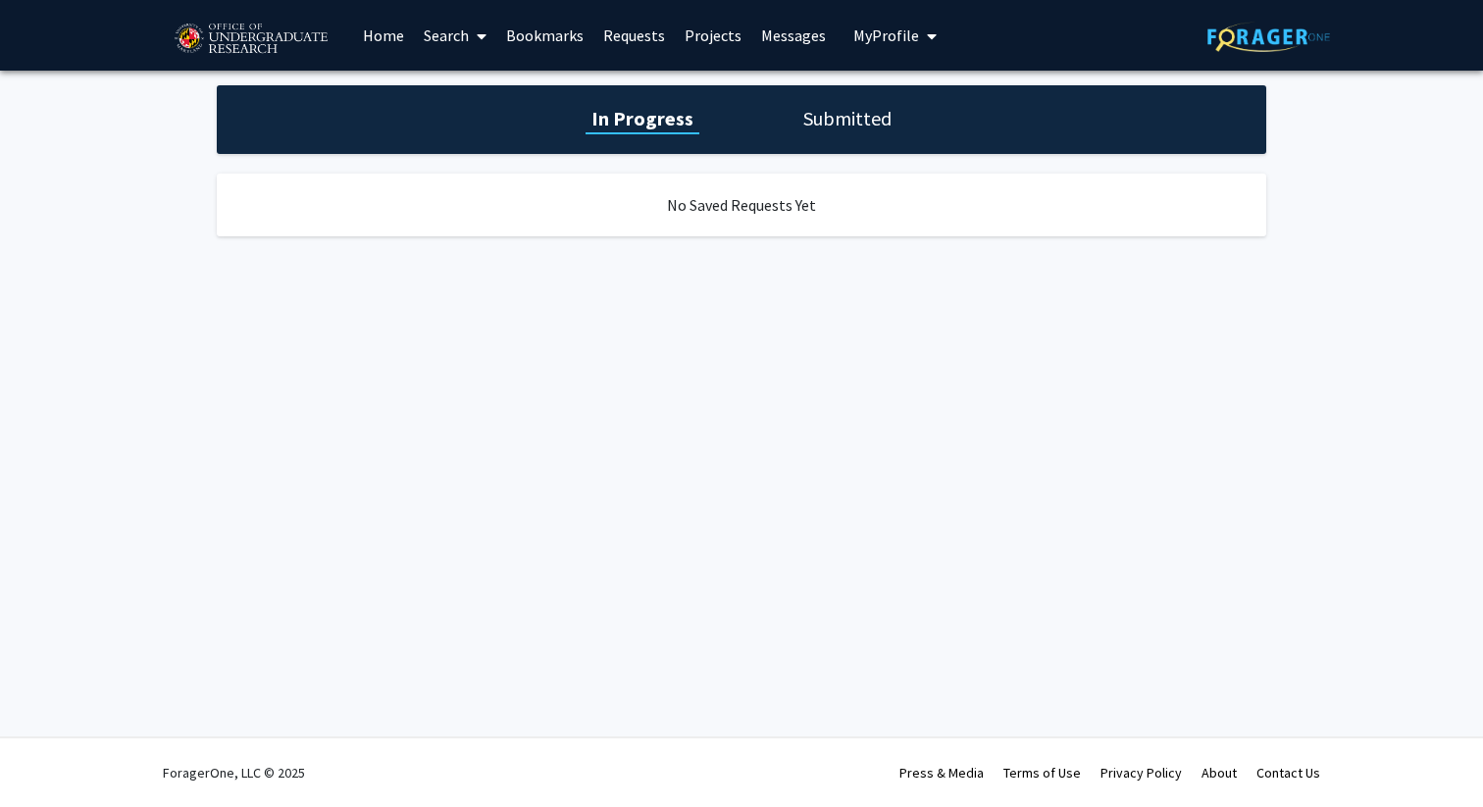
click at [718, 40] on link "Projects" at bounding box center [713, 35] width 77 height 69
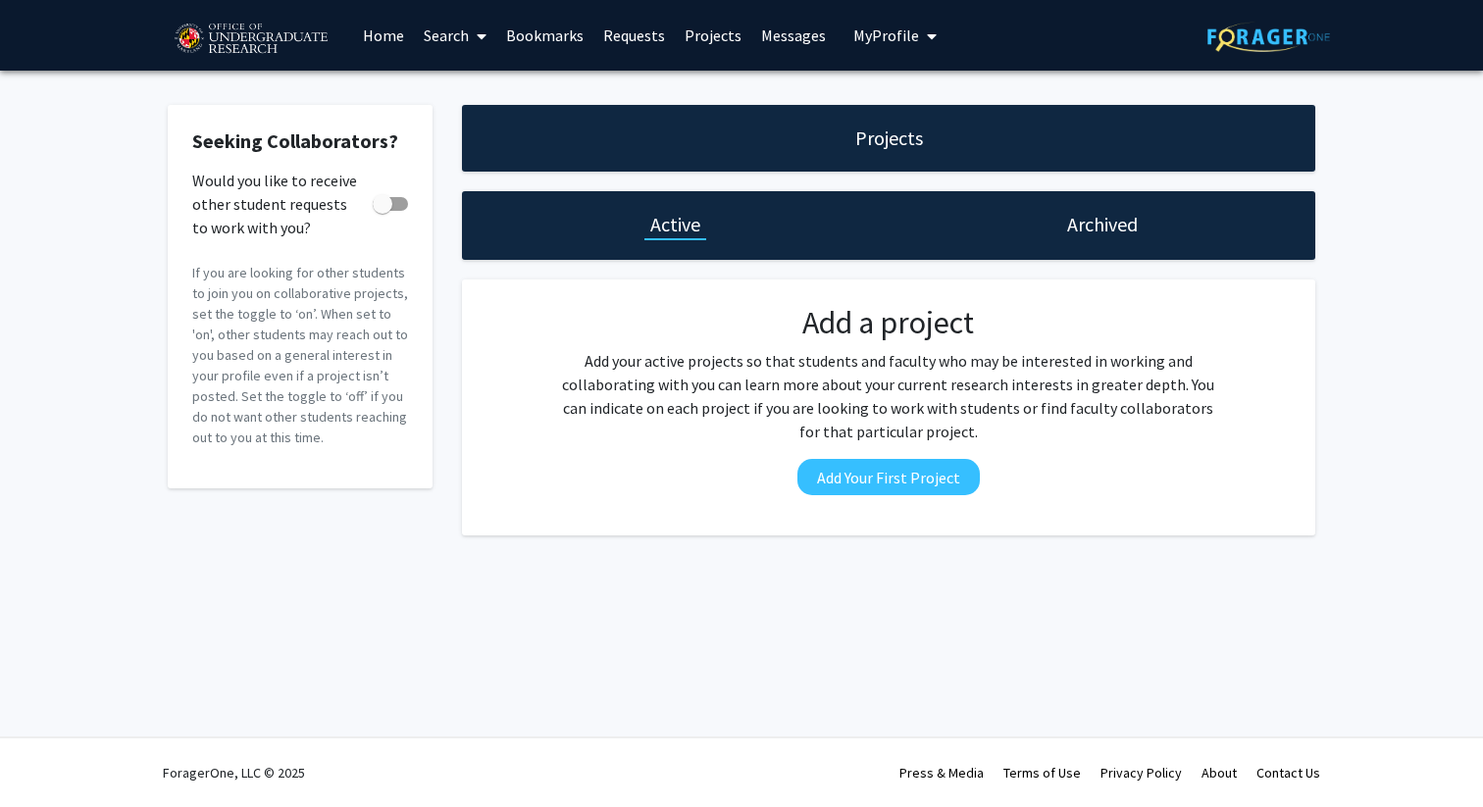
click at [1238, 31] on img at bounding box center [1268, 37] width 123 height 30
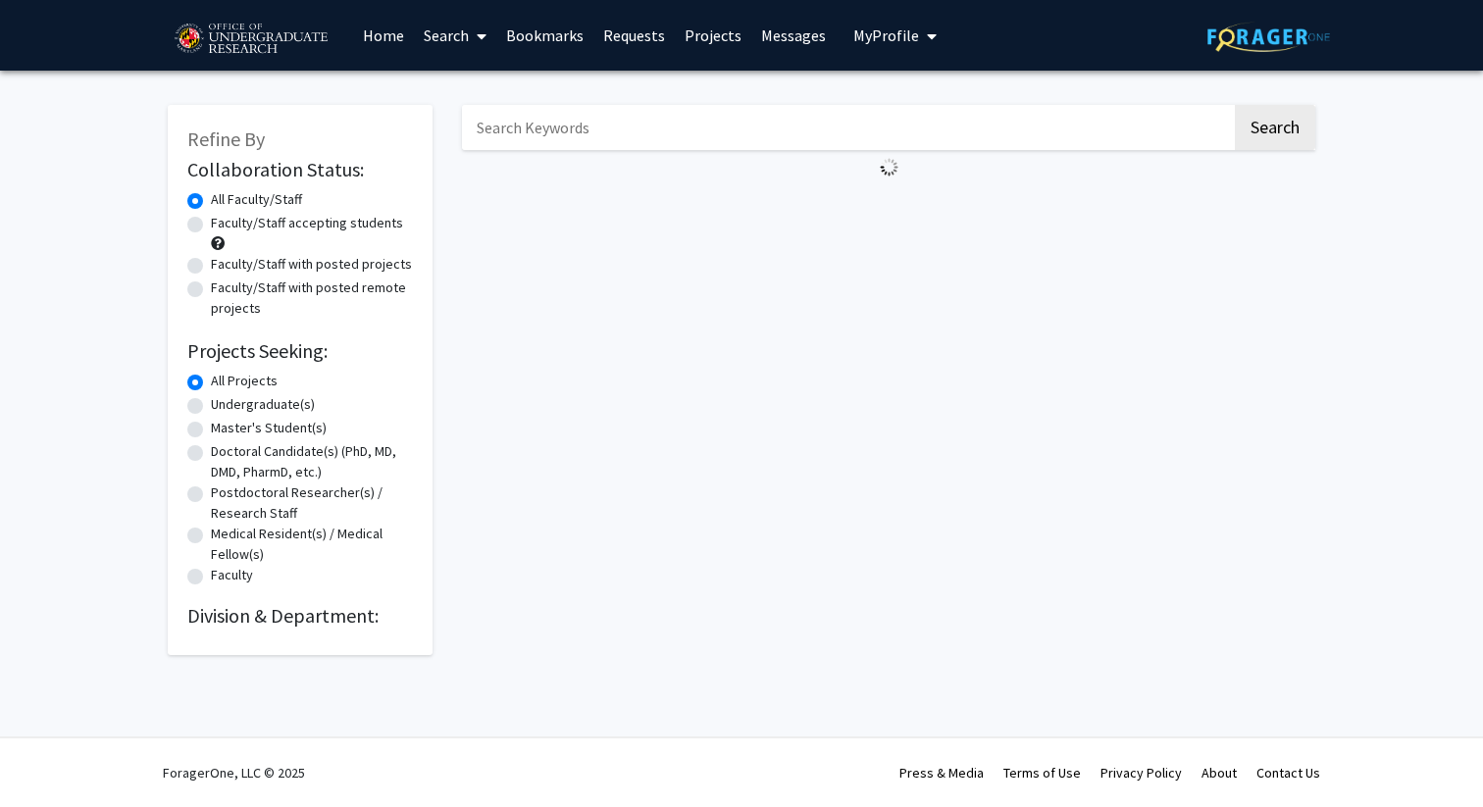
click at [211, 261] on label "Faculty/Staff with posted projects" at bounding box center [311, 264] width 201 height 21
click at [211, 261] on input "Faculty/Staff with posted projects" at bounding box center [217, 260] width 13 height 13
radio input "true"
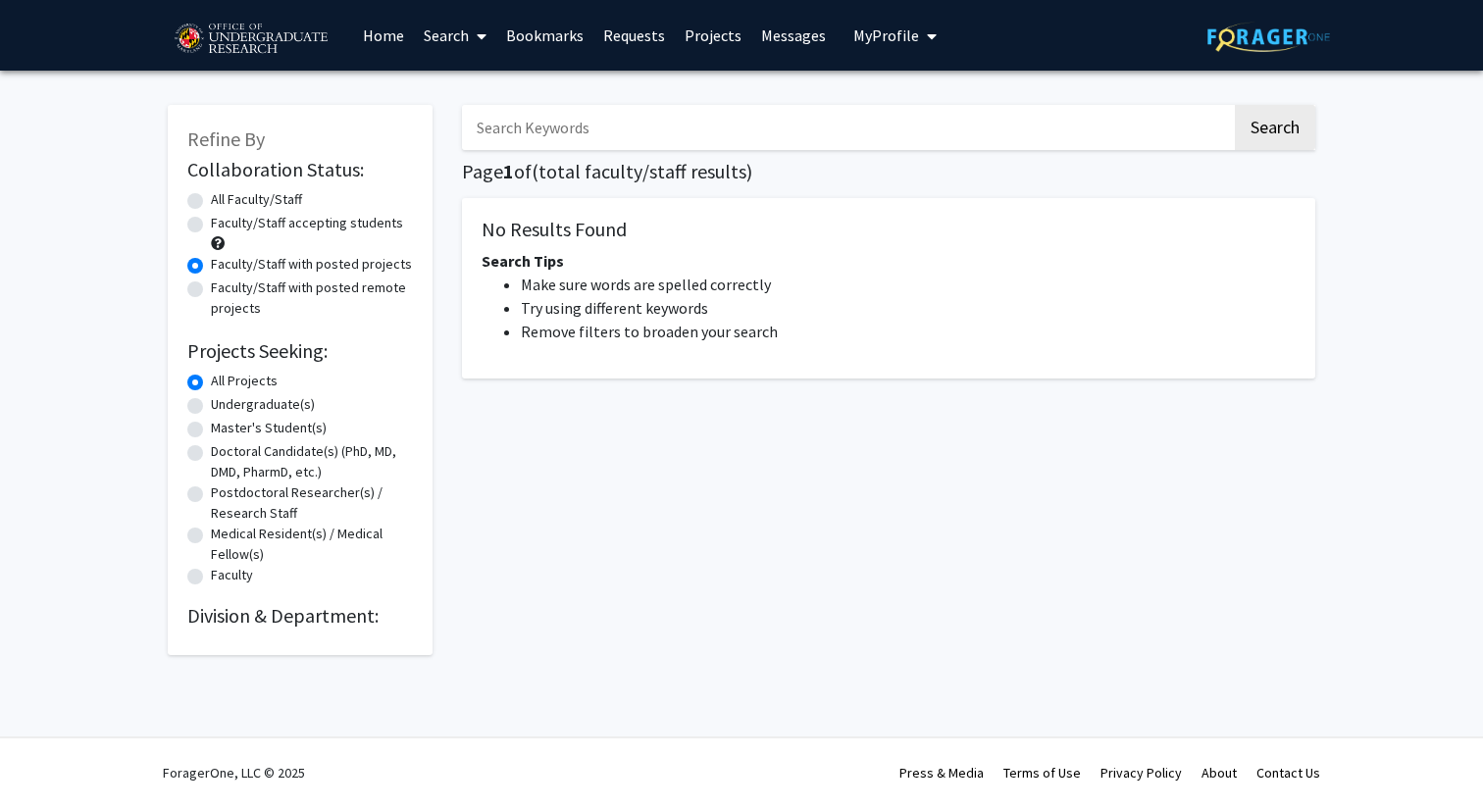
click at [196, 209] on div "All Faculty/Staff" at bounding box center [300, 201] width 226 height 24
click at [211, 200] on label "All Faculty/Staff" at bounding box center [256, 199] width 91 height 21
click at [211, 200] on input "All Faculty/Staff" at bounding box center [217, 195] width 13 height 13
radio input "true"
click at [211, 200] on label "All Faculty/Staff" at bounding box center [256, 199] width 91 height 21
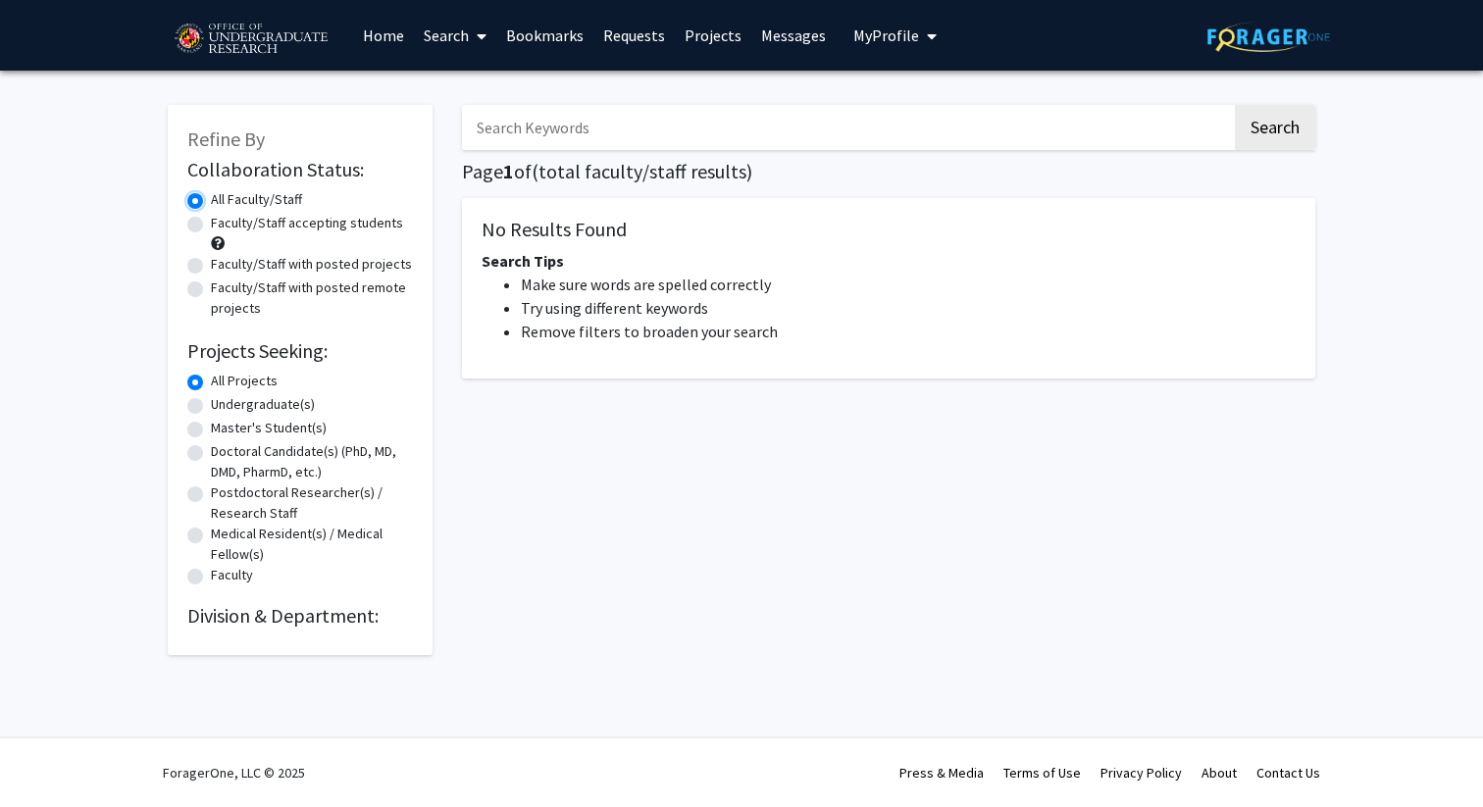
click at [211, 200] on input "All Faculty/Staff" at bounding box center [217, 195] width 13 height 13
click at [211, 267] on label "Faculty/Staff with posted projects" at bounding box center [311, 264] width 201 height 21
click at [211, 267] on input "Faculty/Staff with posted projects" at bounding box center [217, 260] width 13 height 13
radio input "true"
click at [211, 576] on label "Faculty" at bounding box center [232, 575] width 42 height 21
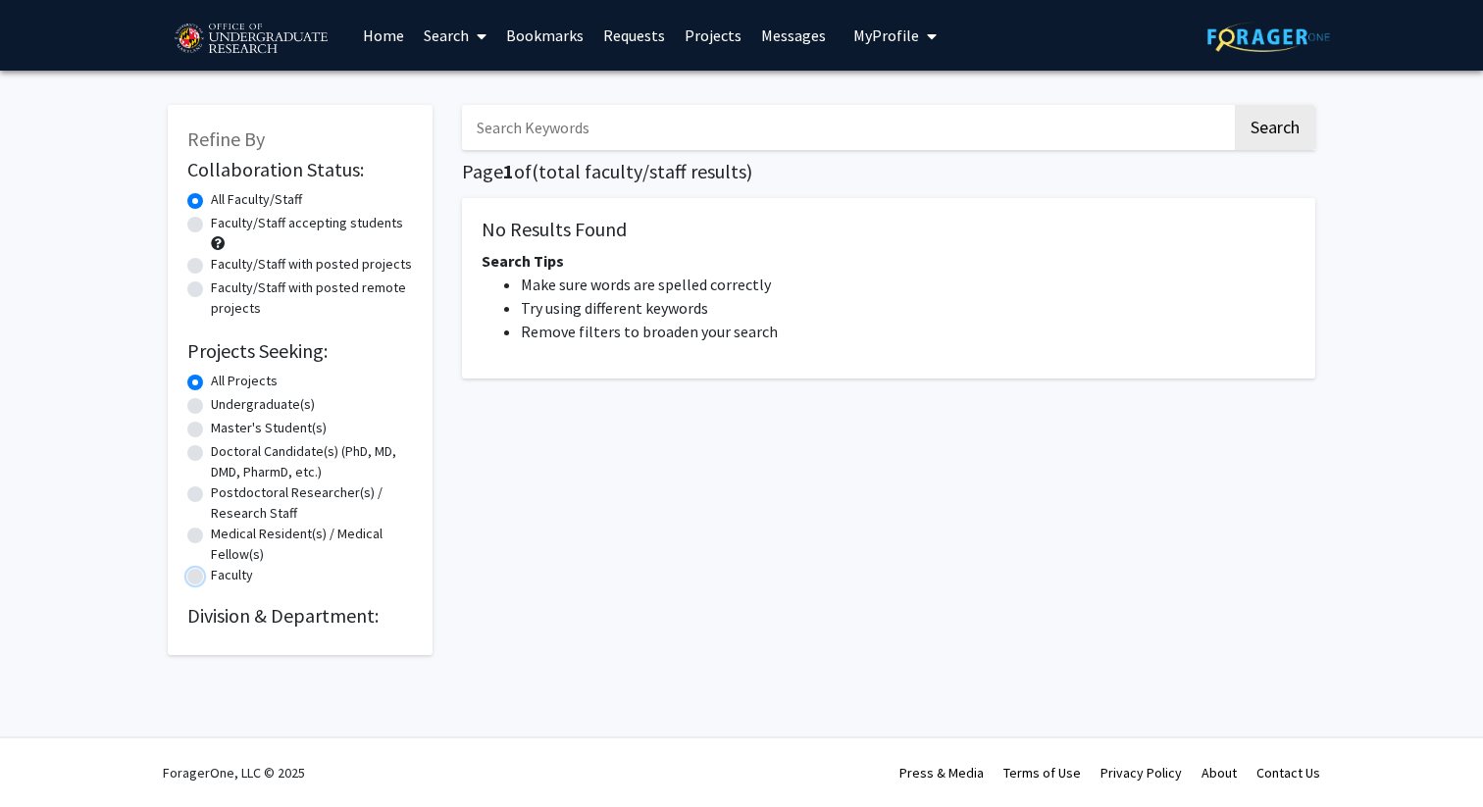
click at [211, 576] on input "Faculty" at bounding box center [217, 571] width 13 height 13
radio input "true"
click at [211, 578] on label "Faculty" at bounding box center [232, 575] width 42 height 21
click at [211, 578] on input "Faculty" at bounding box center [217, 571] width 13 height 13
click at [211, 532] on label "Medical Resident(s) / Medical Fellow(s)" at bounding box center [312, 544] width 202 height 41
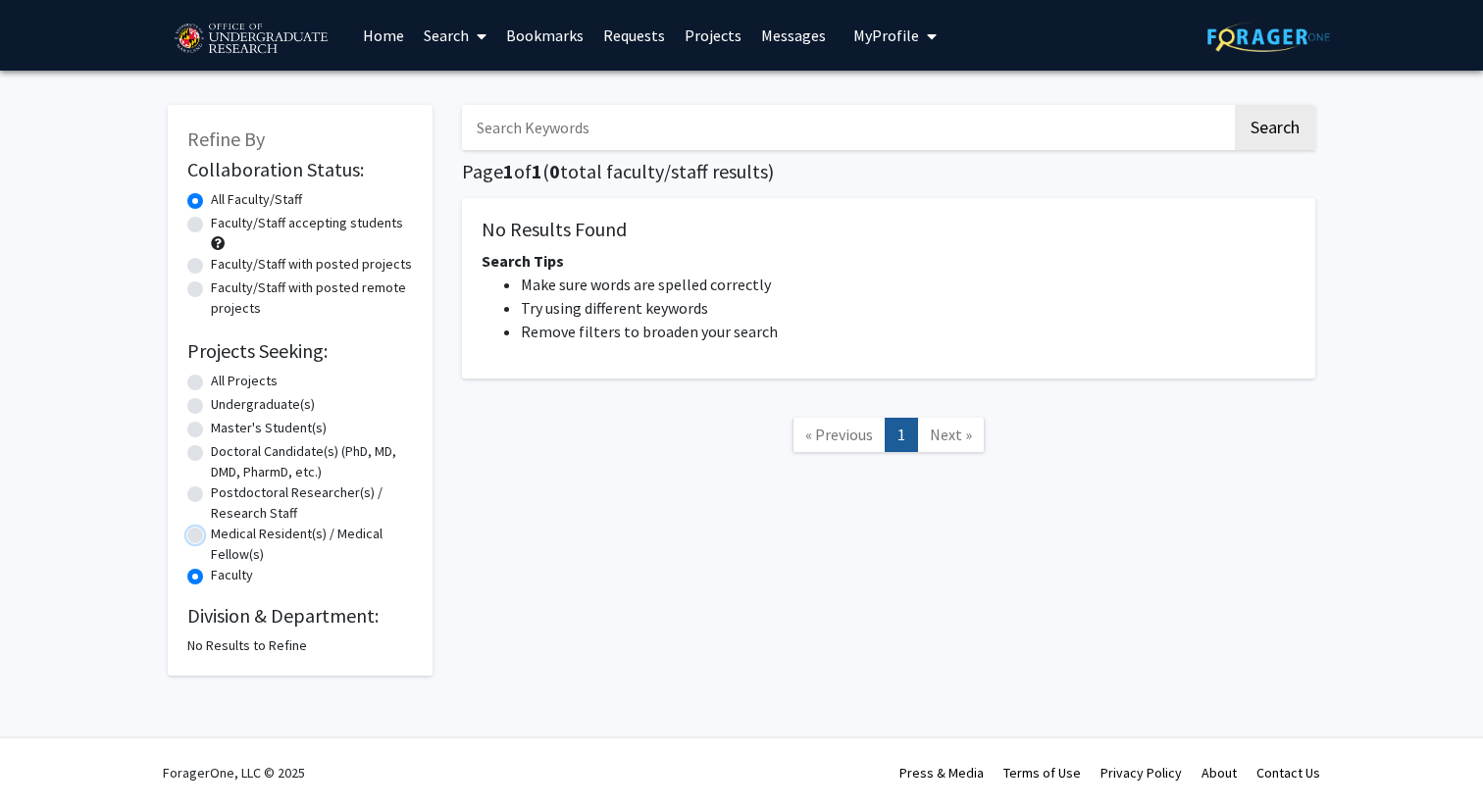
click at [211, 532] on input "Medical Resident(s) / Medical Fellow(s)" at bounding box center [217, 530] width 13 height 13
radio input "true"
click at [211, 489] on label "Postdoctoral Researcher(s) / Research Staff" at bounding box center [312, 503] width 202 height 41
click at [211, 489] on input "Postdoctoral Researcher(s) / Research Staff" at bounding box center [217, 489] width 13 height 13
radio input "true"
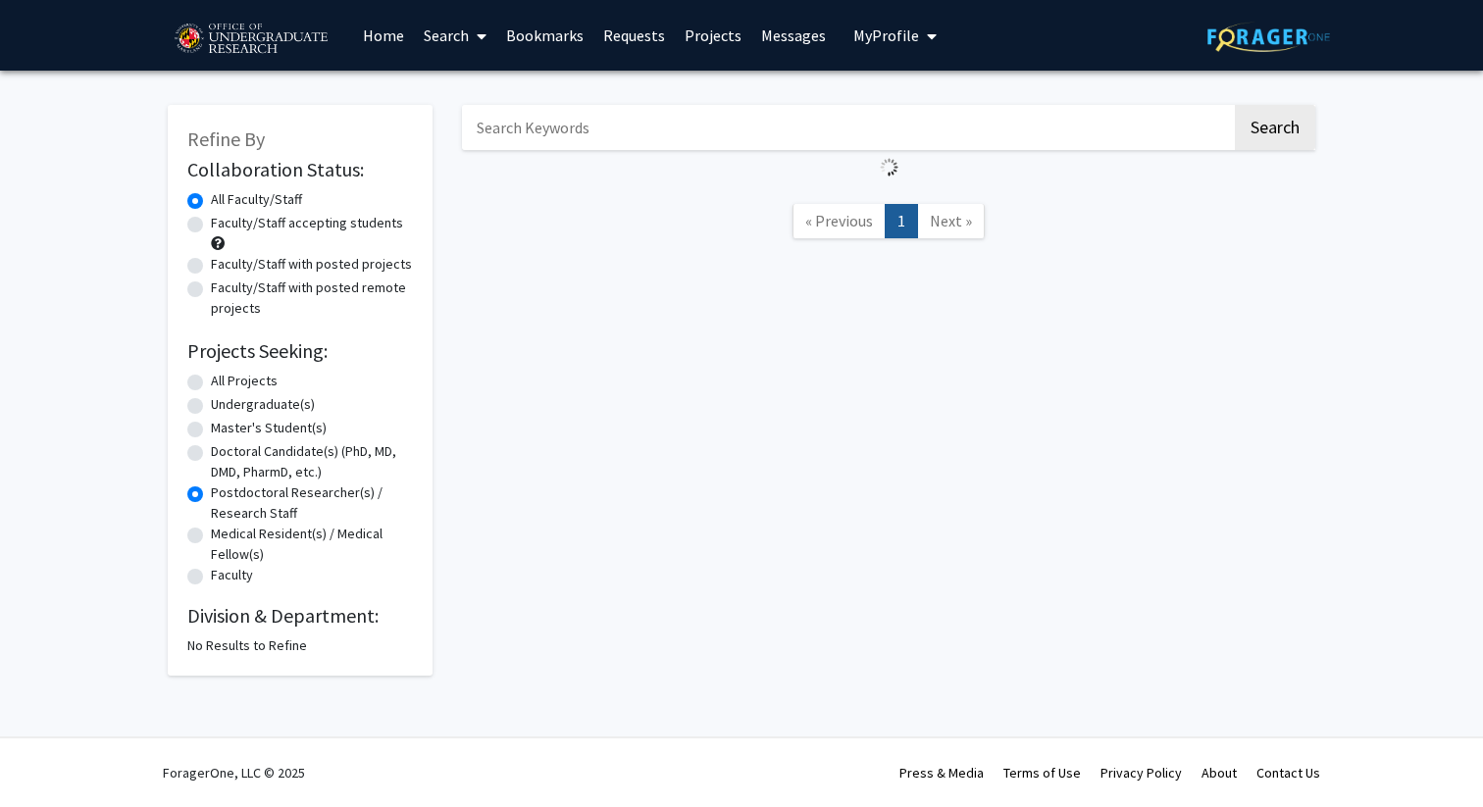
click at [211, 452] on label "Doctoral Candidate(s) (PhD, MD, DMD, PharmD, etc.)" at bounding box center [312, 461] width 202 height 41
click at [211, 452] on input "Doctoral Candidate(s) (PhD, MD, DMD, PharmD, etc.)" at bounding box center [217, 447] width 13 height 13
radio input "true"
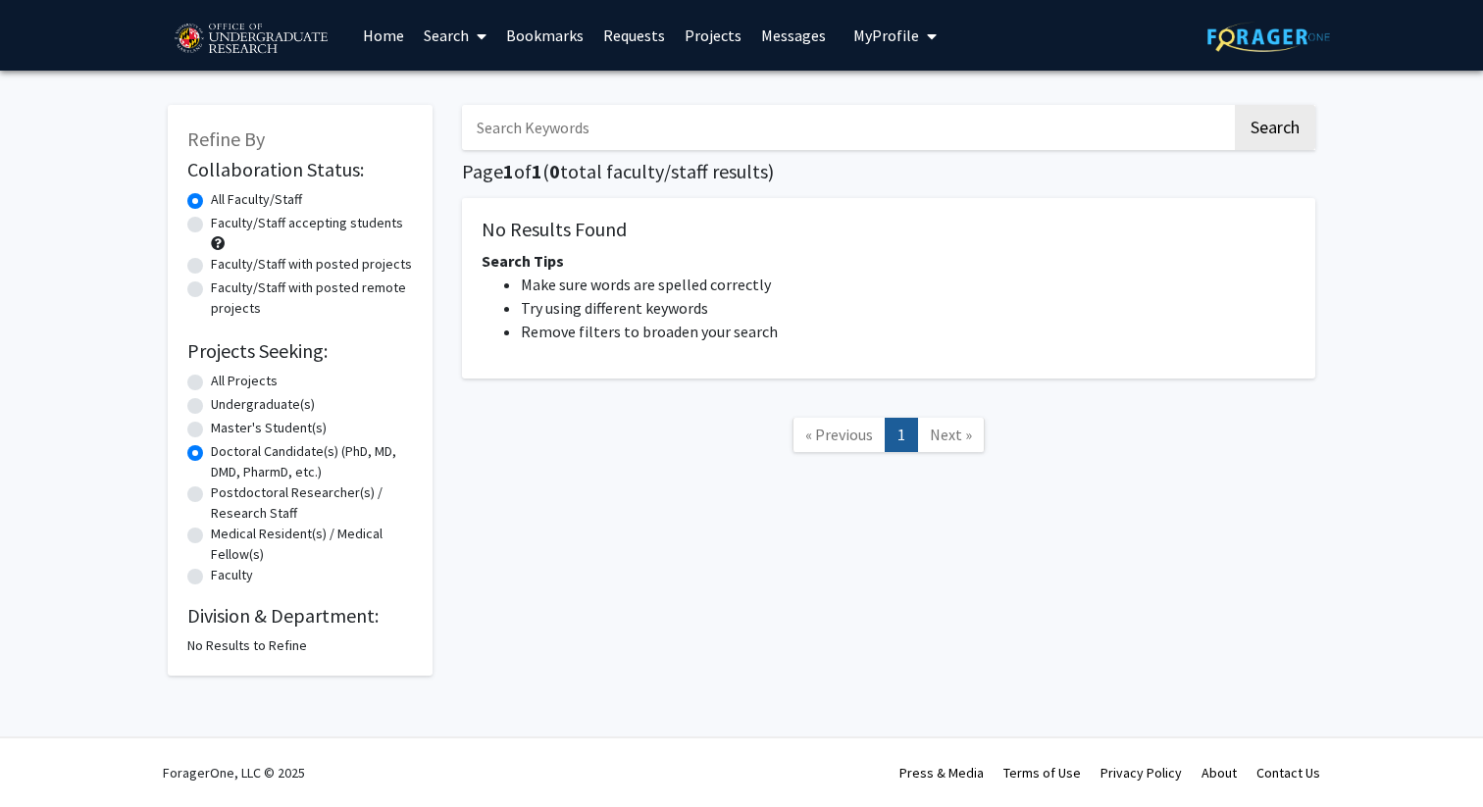
click at [211, 409] on label "Undergraduate(s)" at bounding box center [263, 404] width 104 height 21
click at [211, 407] on input "Undergraduate(s)" at bounding box center [217, 400] width 13 height 13
radio input "true"
click at [196, 440] on div "Master's Student(s)" at bounding box center [300, 430] width 226 height 24
click at [211, 449] on label "Doctoral Candidate(s) (PhD, MD, DMD, PharmD, etc.)" at bounding box center [312, 461] width 202 height 41
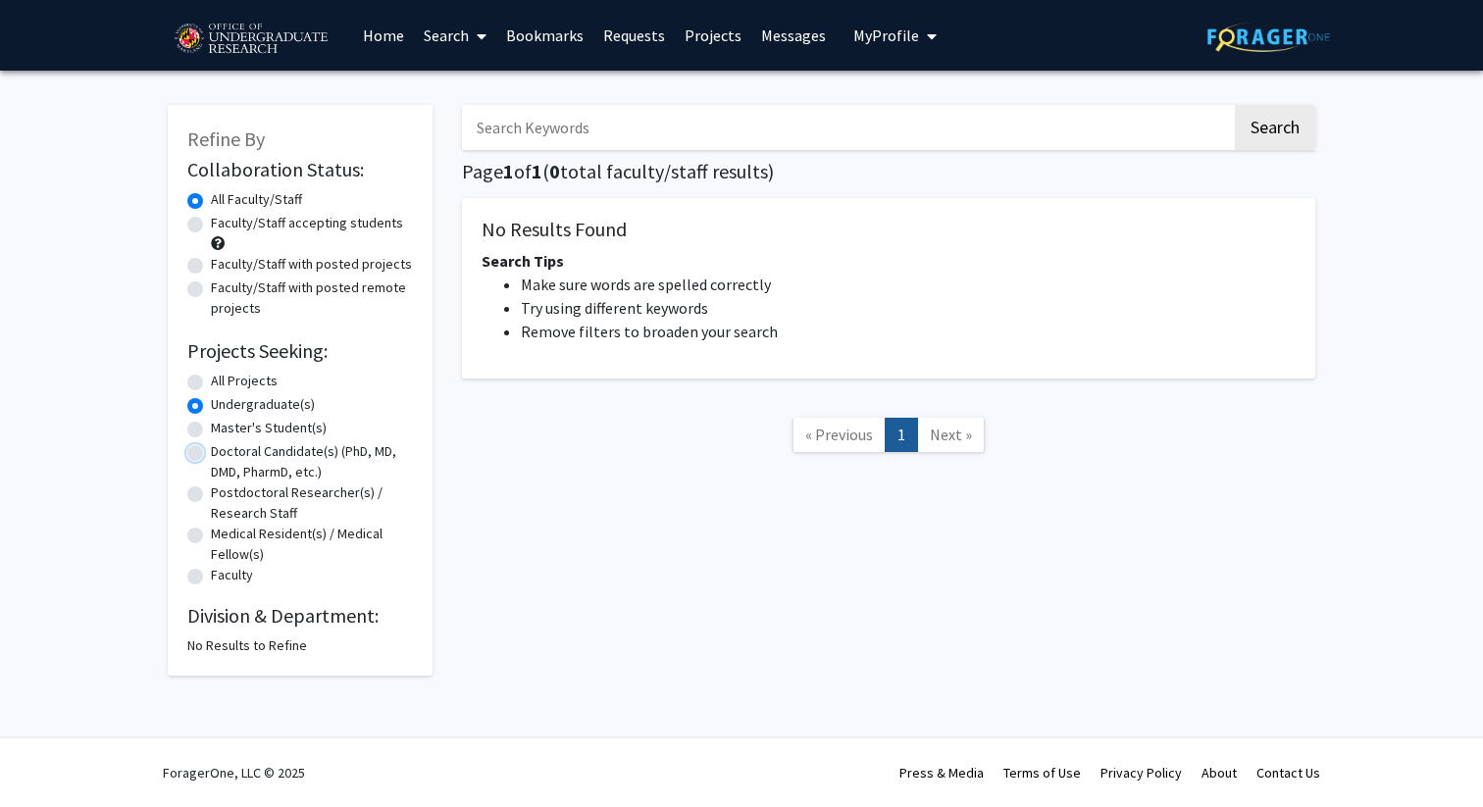
click at [211, 449] on input "Doctoral Candidate(s) (PhD, MD, DMD, PharmD, etc.)" at bounding box center [217, 447] width 13 height 13
radio input "true"
click at [211, 495] on label "Postdoctoral Researcher(s) / Research Staff" at bounding box center [312, 503] width 202 height 41
click at [211, 495] on input "Postdoctoral Researcher(s) / Research Staff" at bounding box center [217, 489] width 13 height 13
radio input "true"
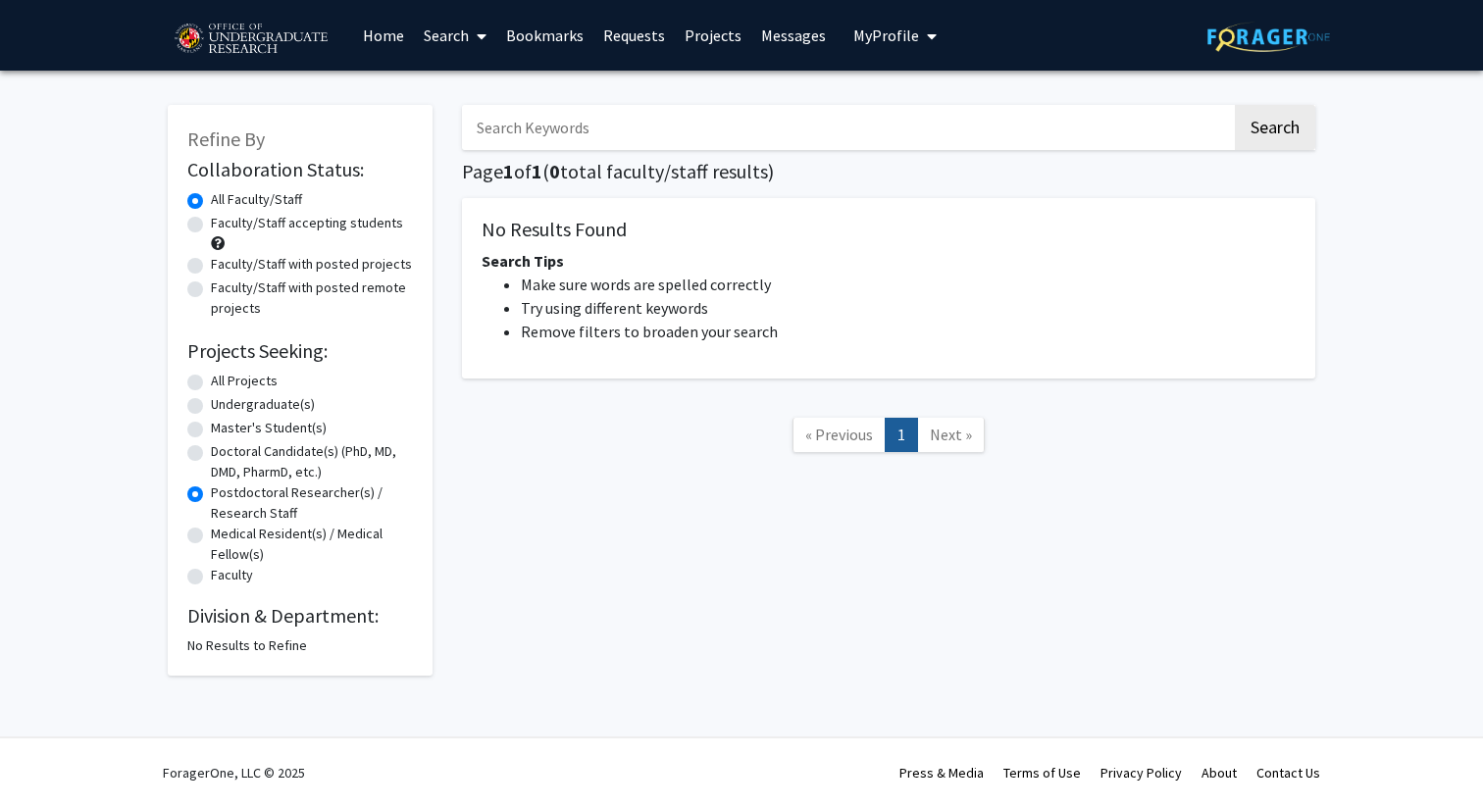
click at [211, 456] on label "Doctoral Candidate(s) (PhD, MD, DMD, PharmD, etc.)" at bounding box center [312, 461] width 202 height 41
click at [211, 454] on input "Doctoral Candidate(s) (PhD, MD, DMD, PharmD, etc.)" at bounding box center [217, 447] width 13 height 13
radio input "true"
click at [211, 425] on label "Master's Student(s)" at bounding box center [269, 428] width 116 height 21
click at [211, 425] on input "Master's Student(s)" at bounding box center [217, 424] width 13 height 13
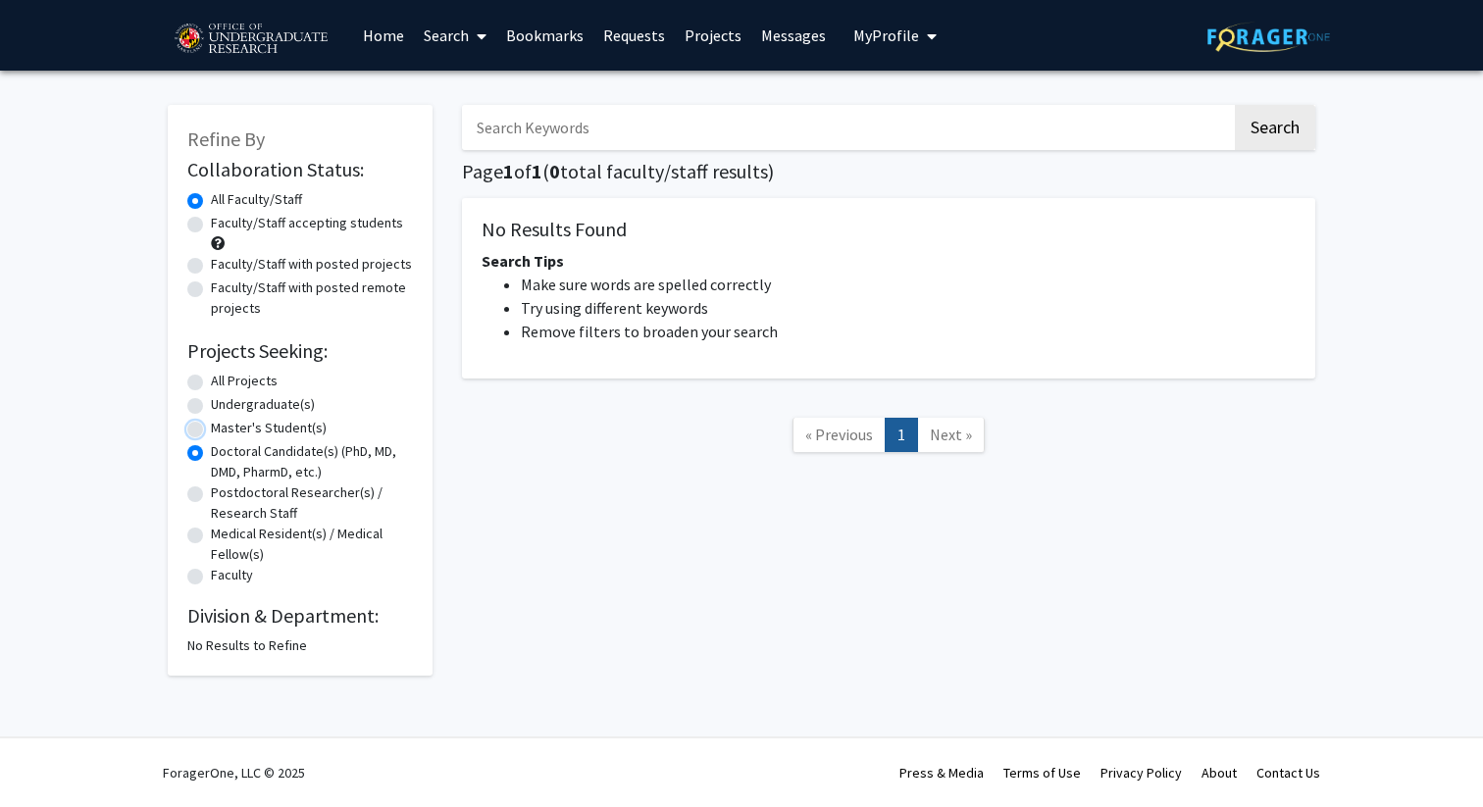
radio input "true"
click at [192, 391] on div "All Projects" at bounding box center [300, 383] width 226 height 24
click at [215, 242] on span at bounding box center [218, 243] width 14 height 14
click at [211, 227] on label "Faculty/Staff accepting students" at bounding box center [307, 223] width 192 height 21
click at [211, 226] on input "Faculty/Staff accepting students" at bounding box center [217, 219] width 13 height 13
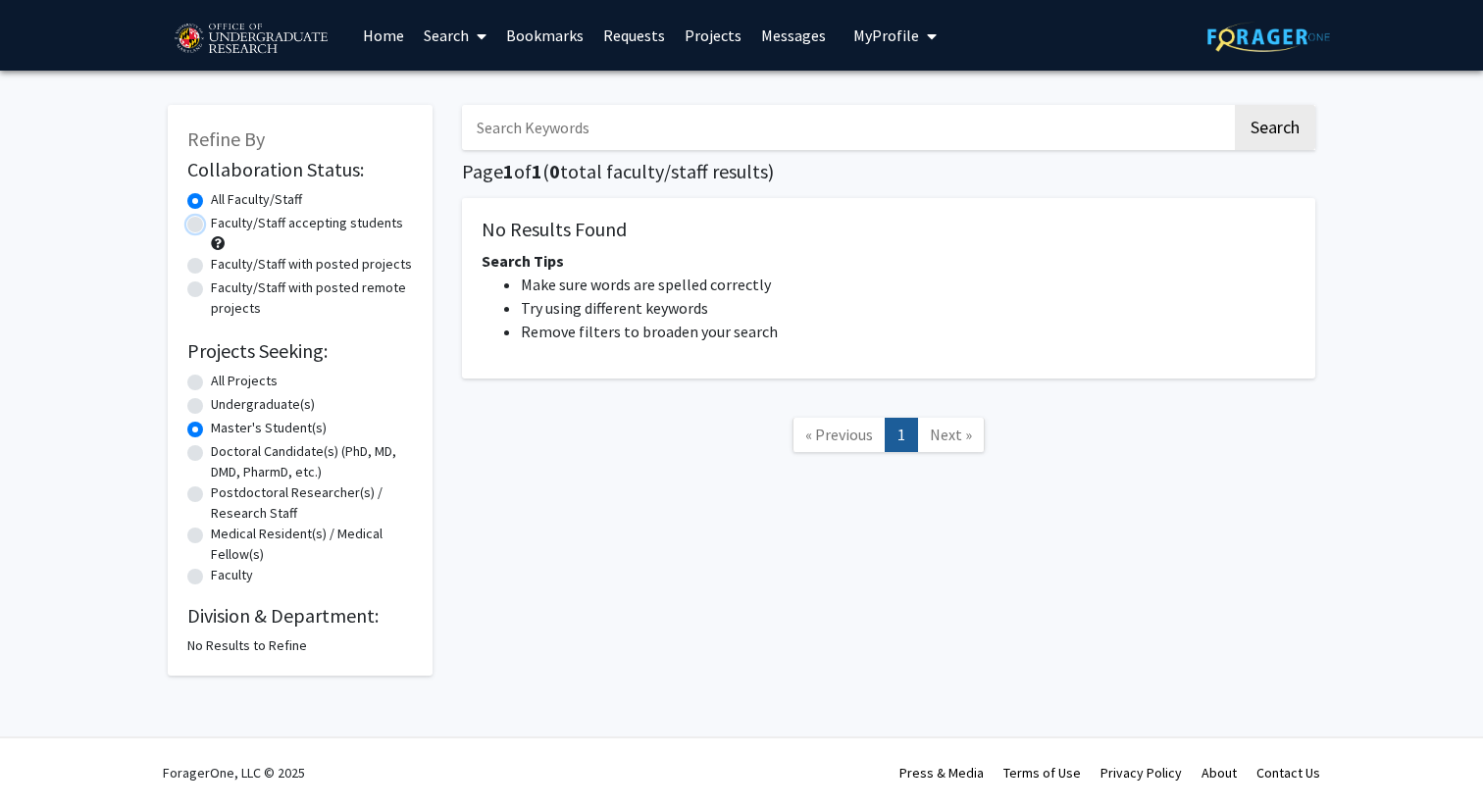
radio input "true"
click at [558, 29] on link "Bookmarks" at bounding box center [544, 35] width 97 height 69
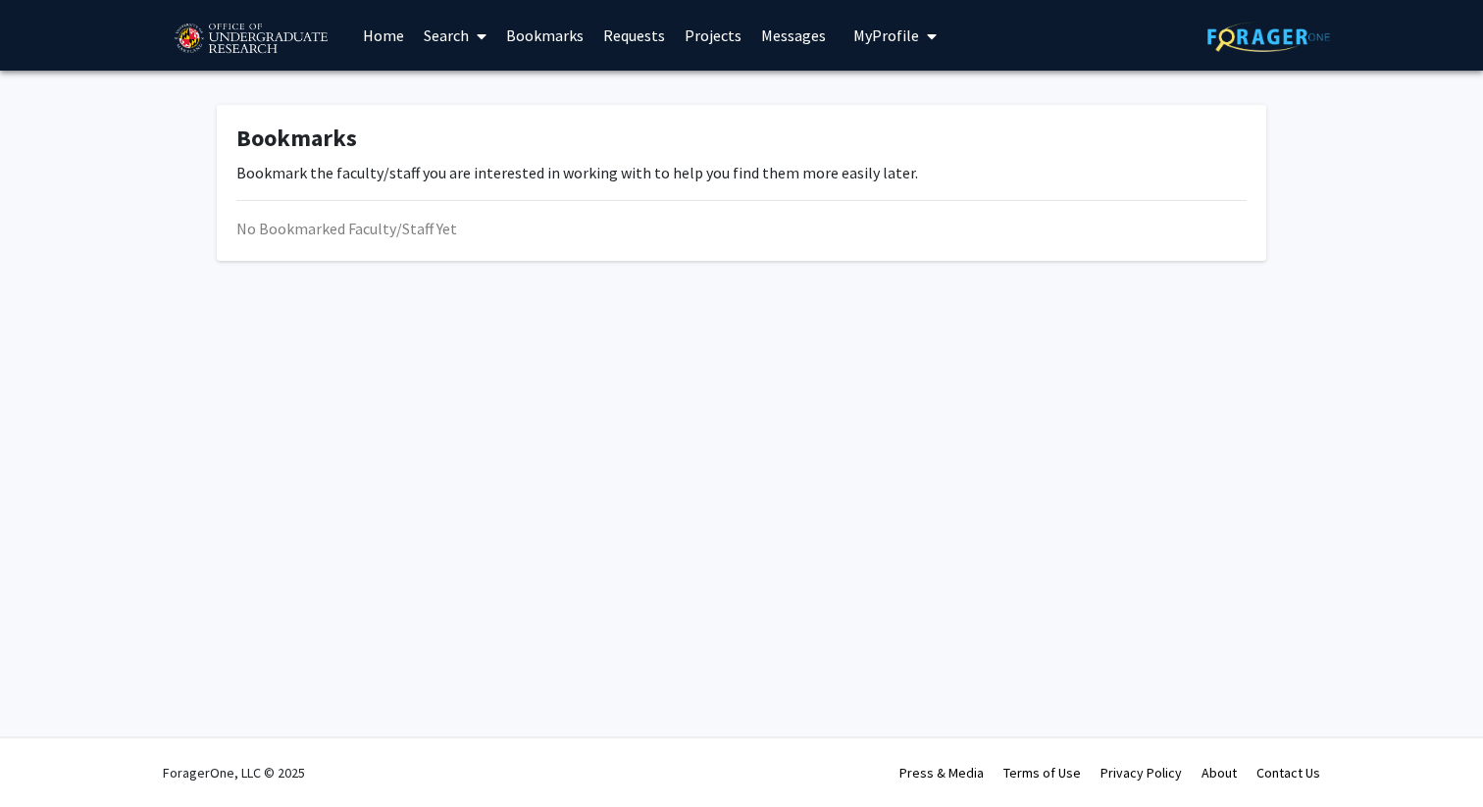
click at [633, 32] on link "Requests" at bounding box center [633, 35] width 81 height 69
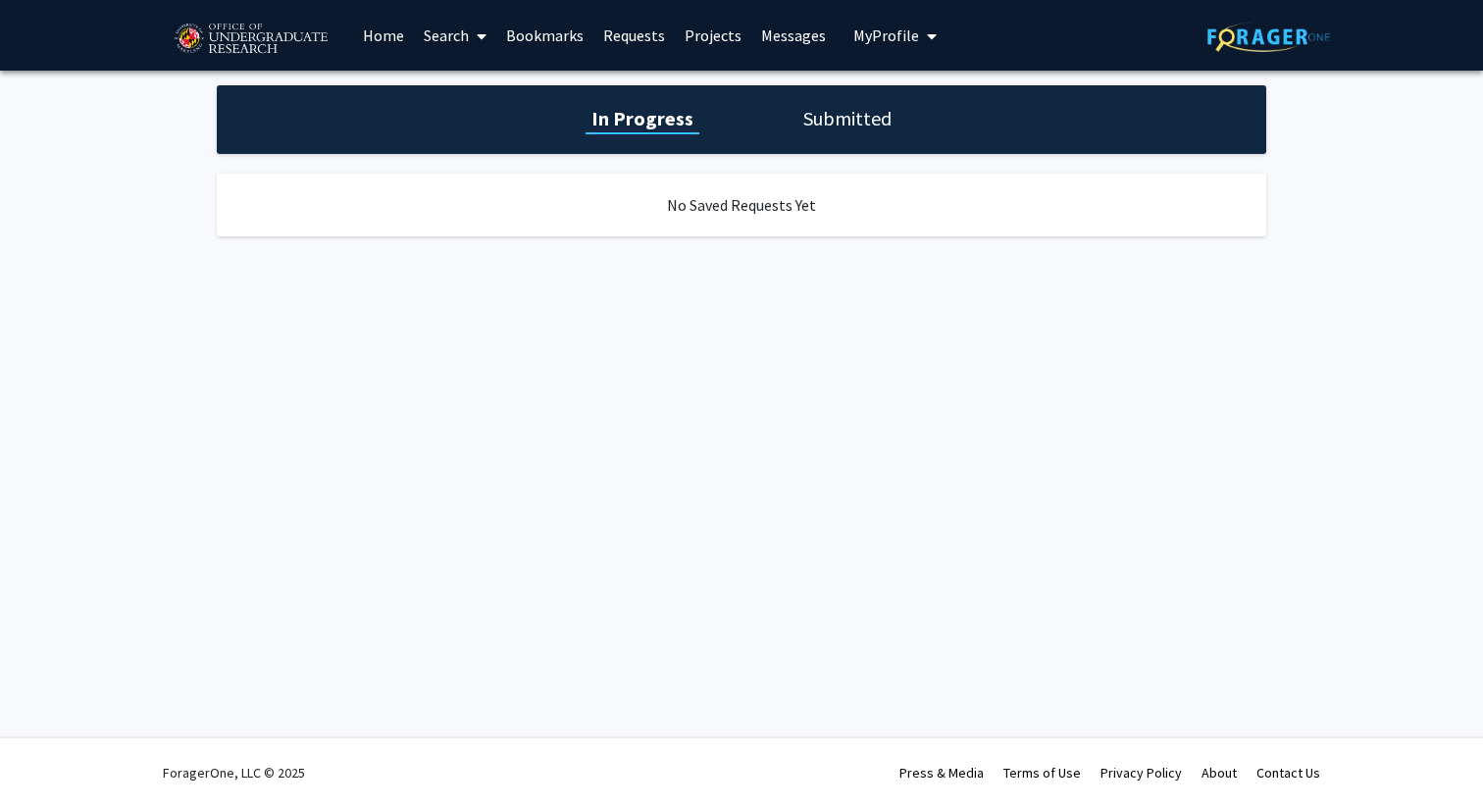
click at [704, 29] on link "Projects" at bounding box center [713, 35] width 77 height 69
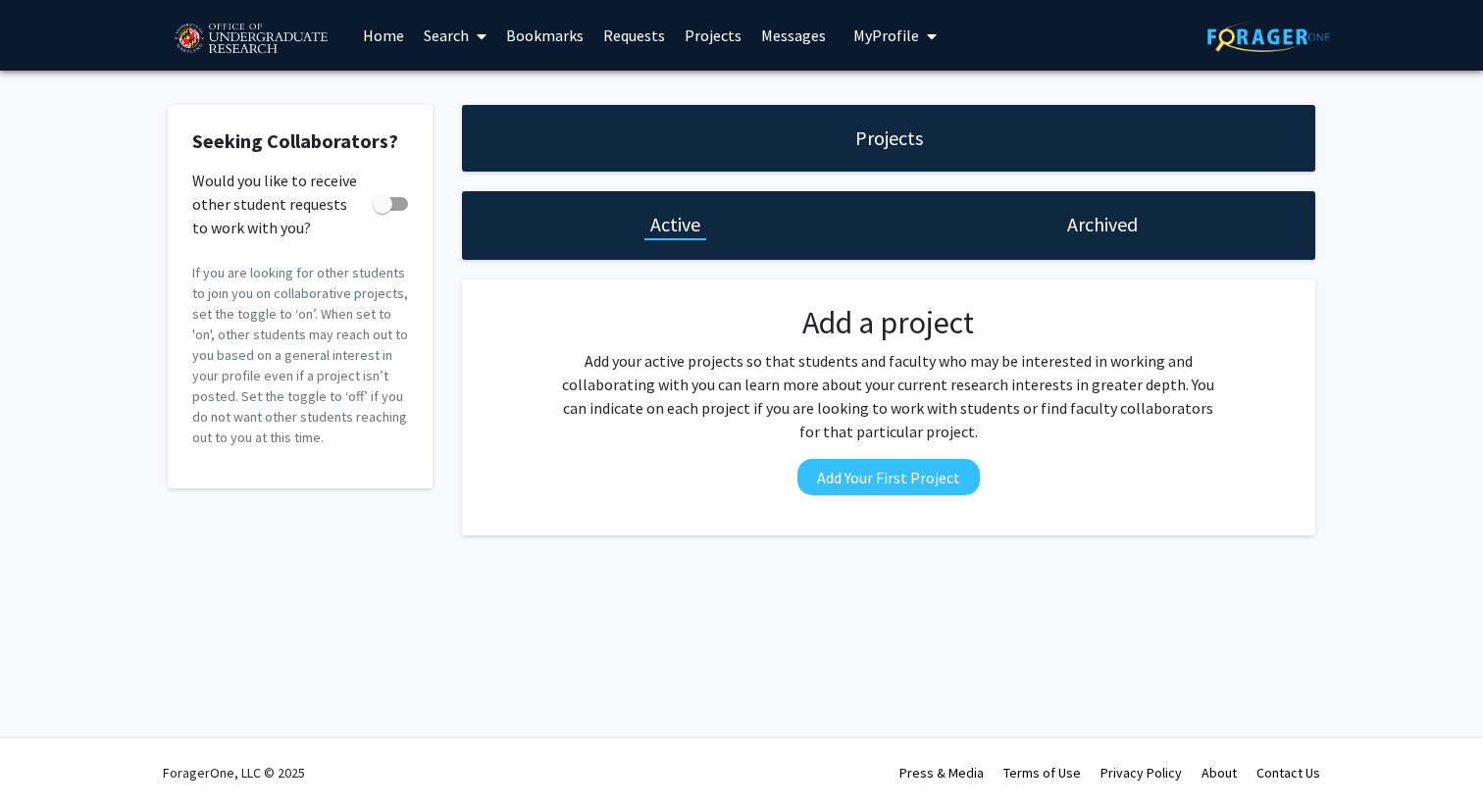
click at [768, 34] on link "Messages" at bounding box center [793, 35] width 84 height 69
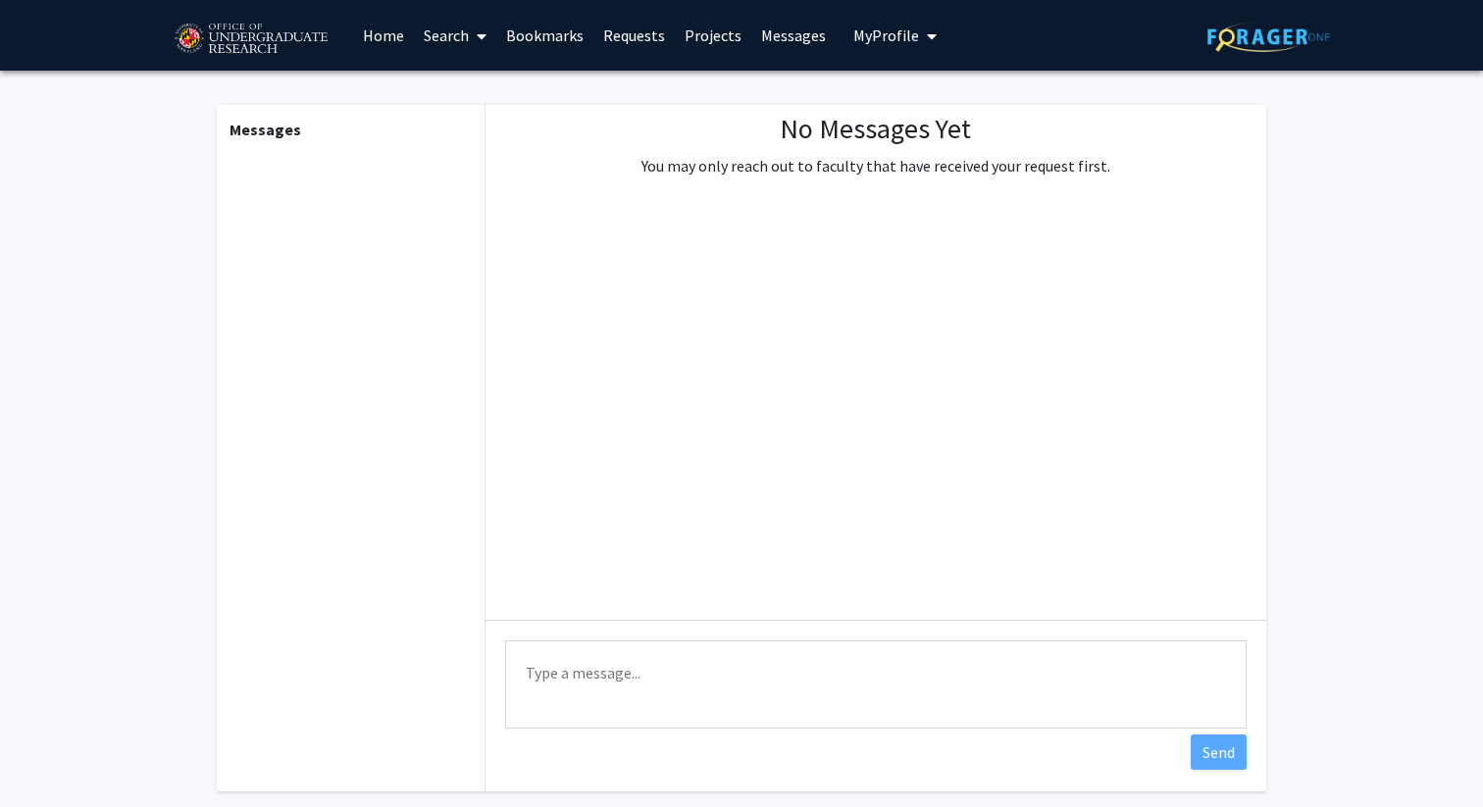
click at [847, 33] on button "My Profile" at bounding box center [894, 35] width 95 height 71
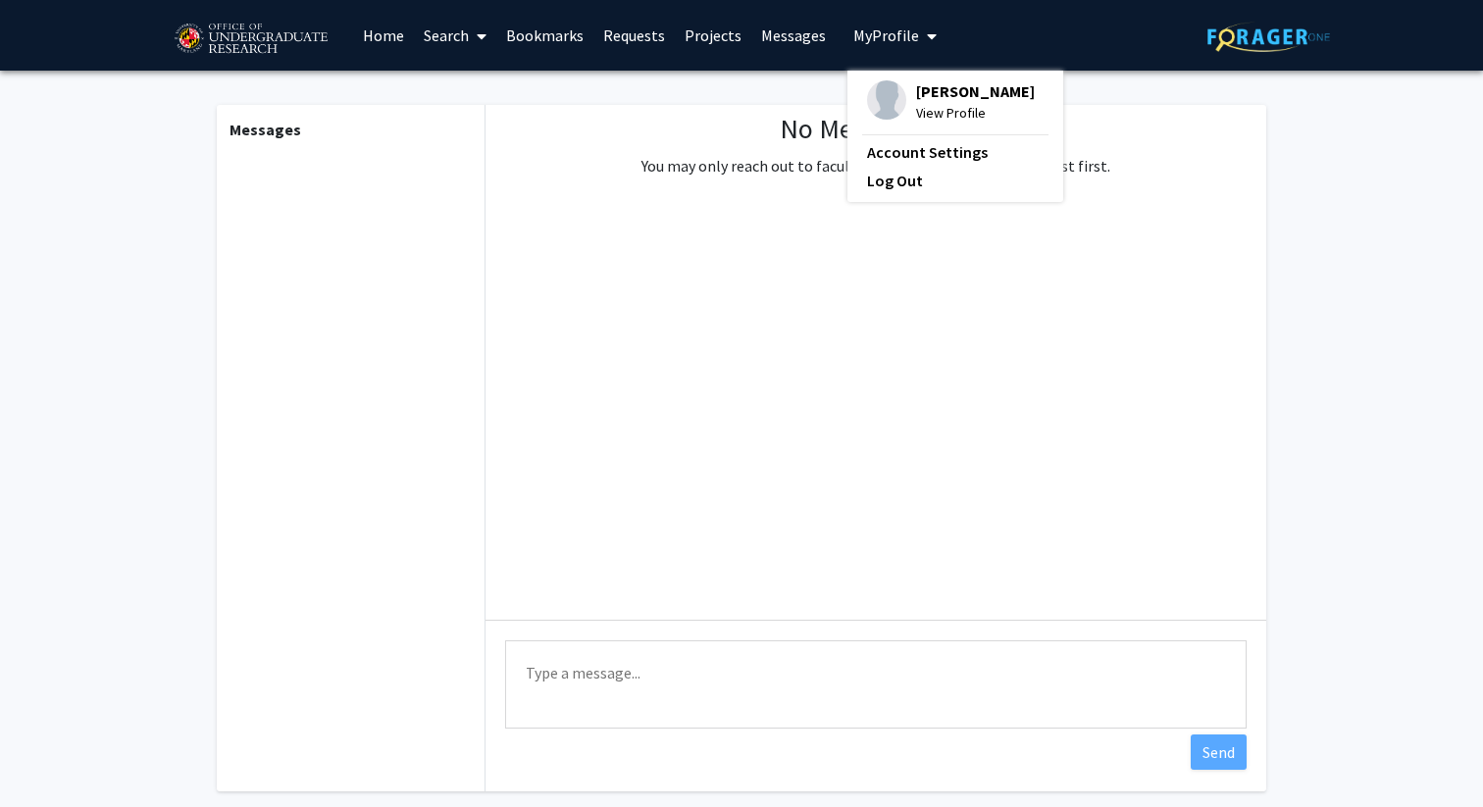
click at [642, 29] on link "Requests" at bounding box center [633, 35] width 81 height 69
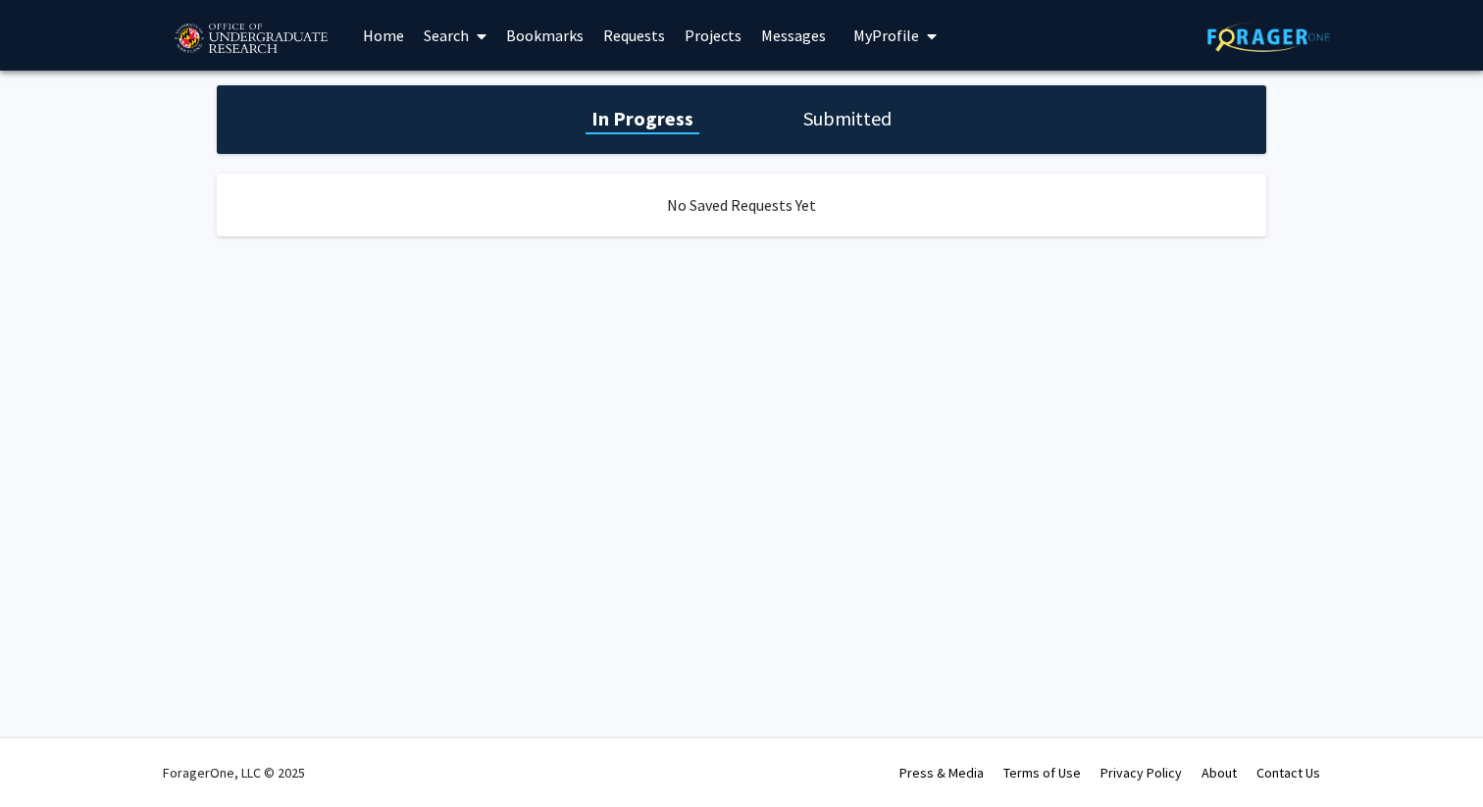
click at [558, 34] on link "Bookmarks" at bounding box center [544, 35] width 97 height 69
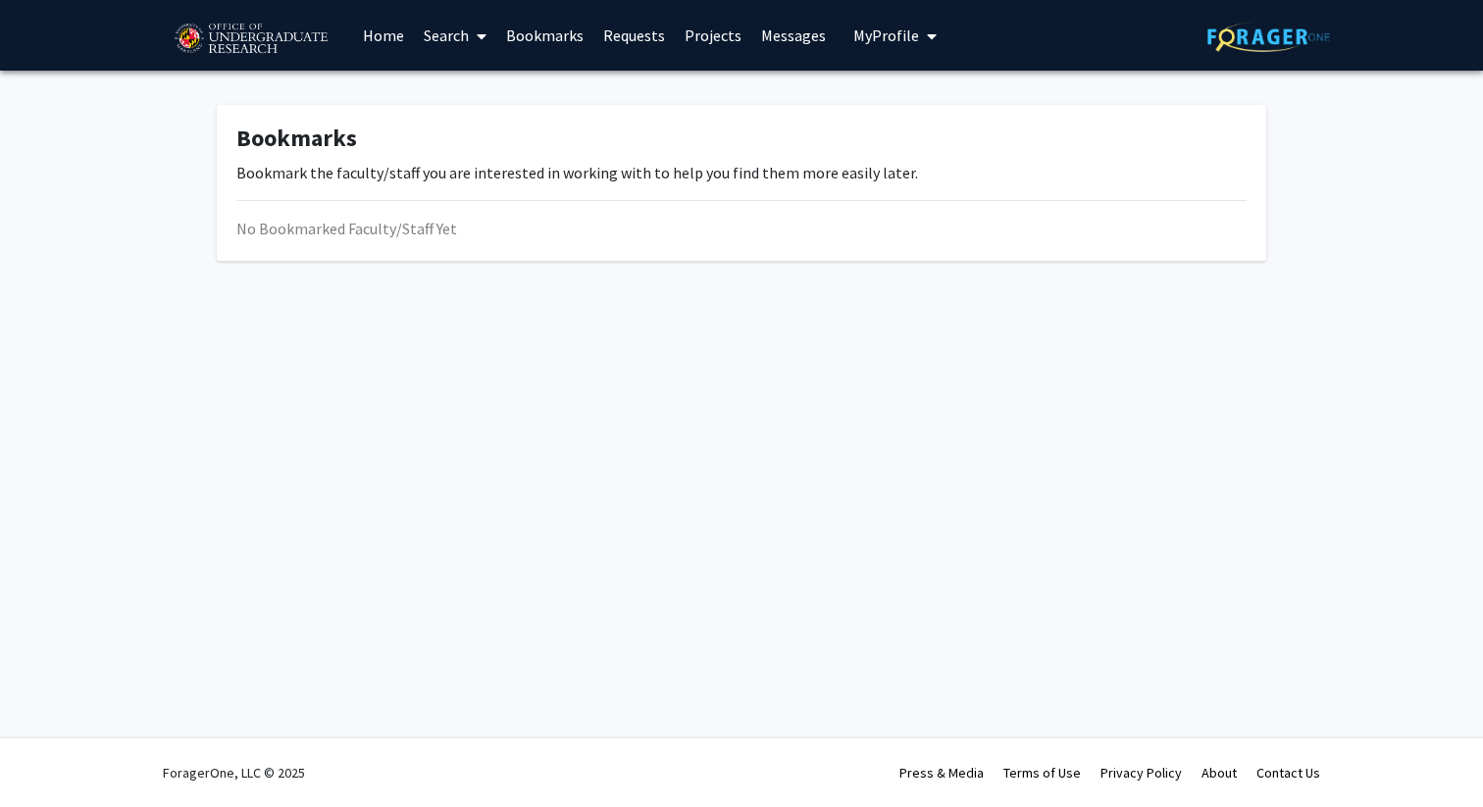
click at [461, 32] on link "Search" at bounding box center [455, 35] width 82 height 69
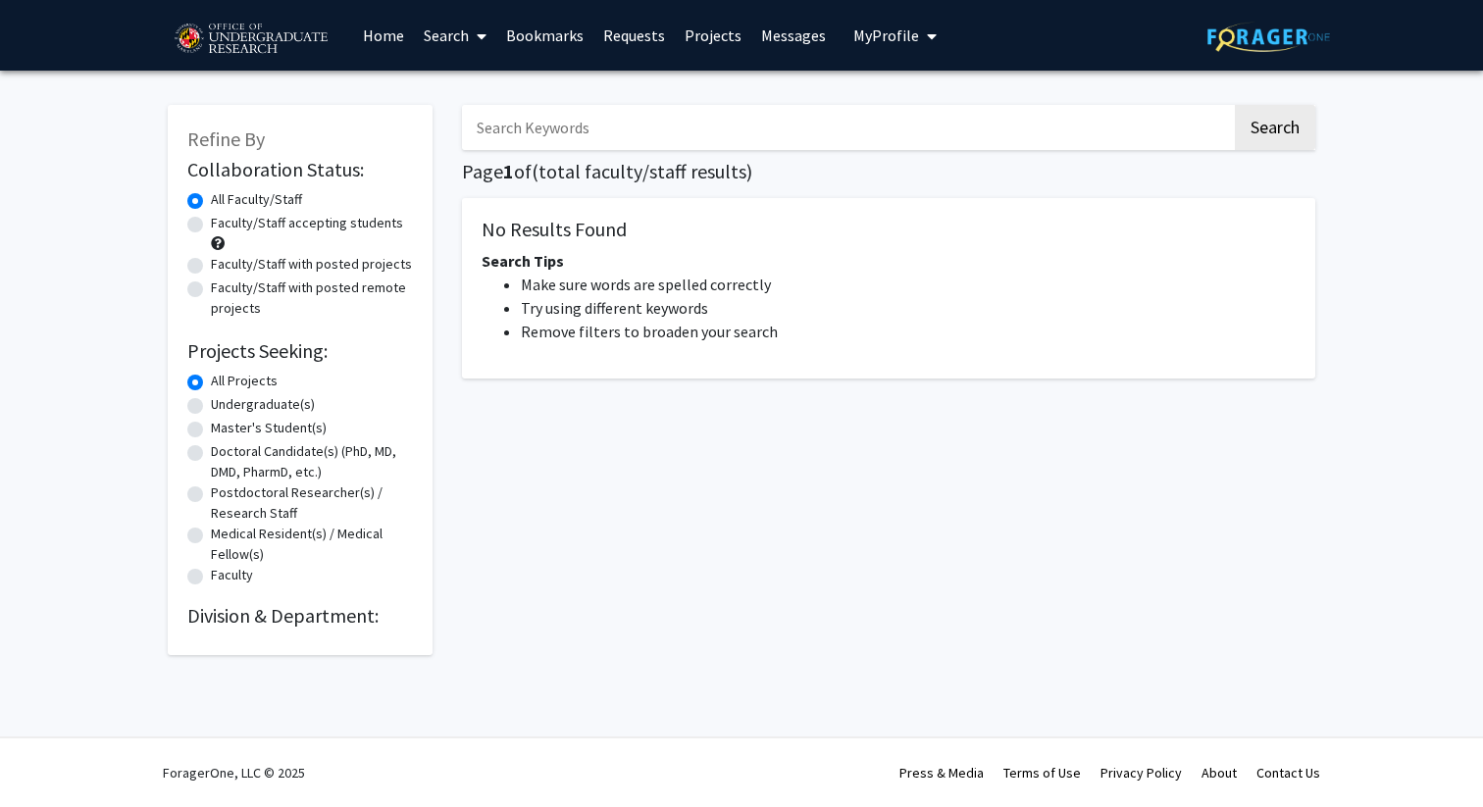
click at [252, 33] on img at bounding box center [251, 39] width 166 height 49
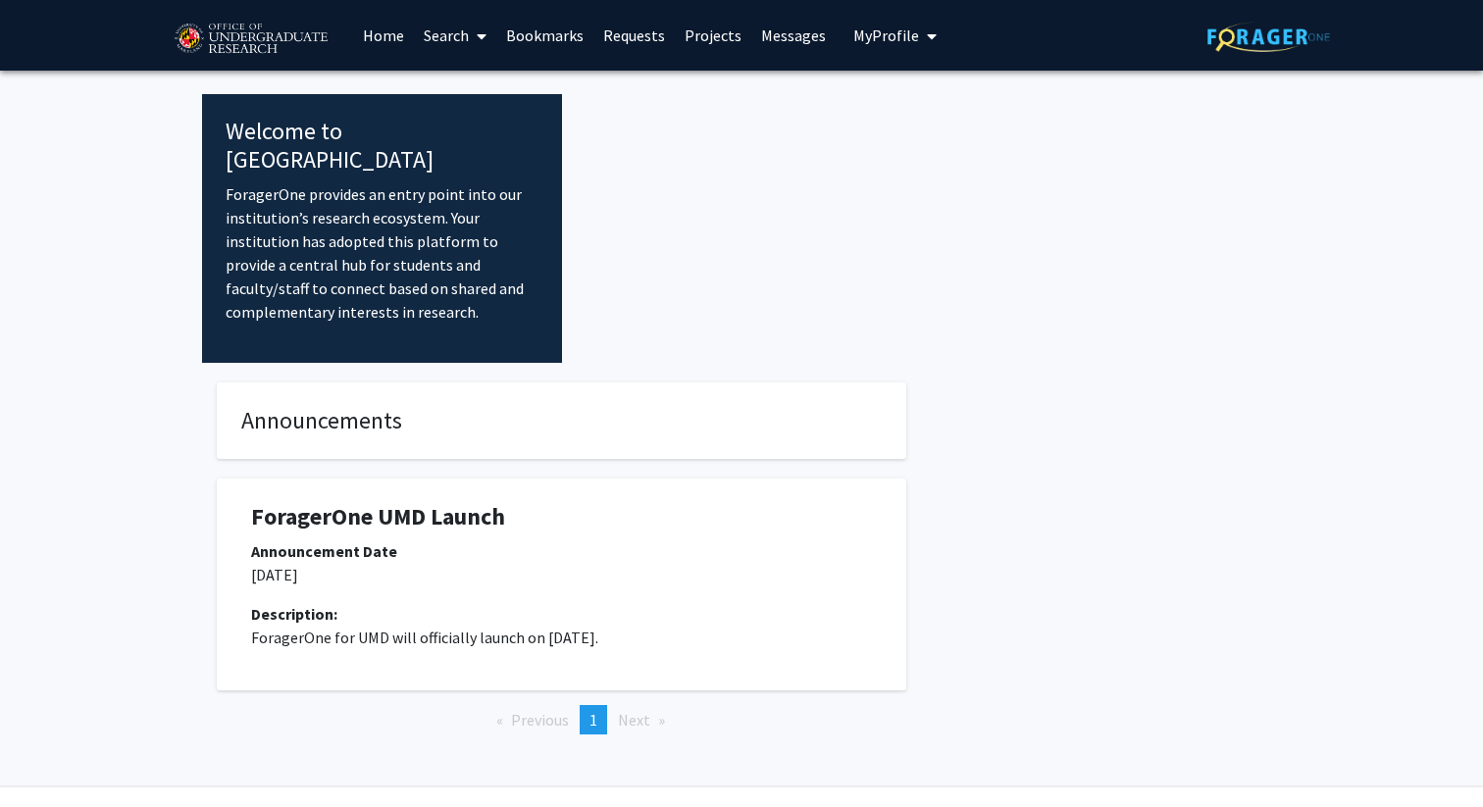
click at [398, 37] on link "Home" at bounding box center [383, 35] width 61 height 69
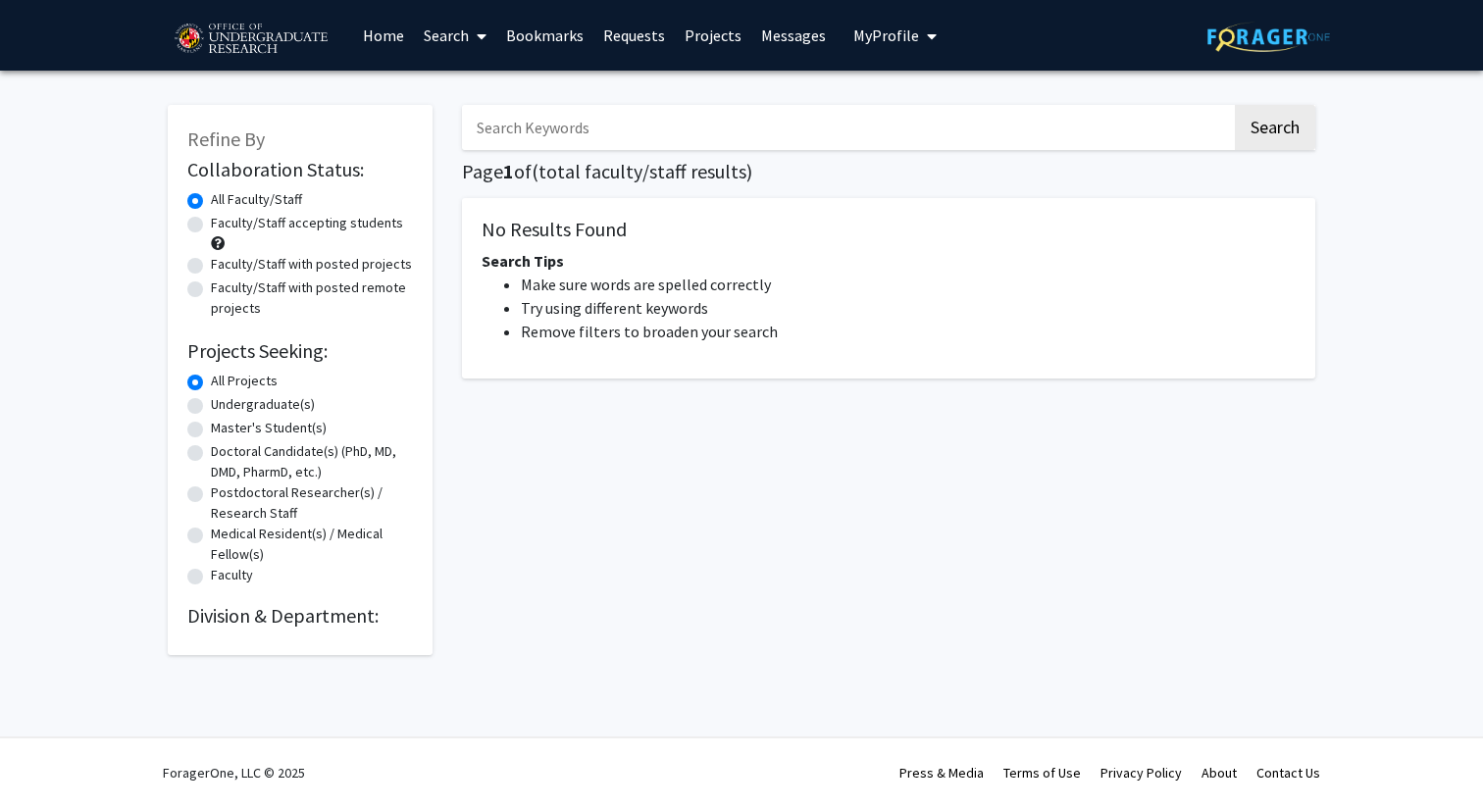
click at [864, 26] on span "My Profile" at bounding box center [886, 36] width 66 height 20
click at [894, 154] on link "Account Settings" at bounding box center [955, 152] width 177 height 24
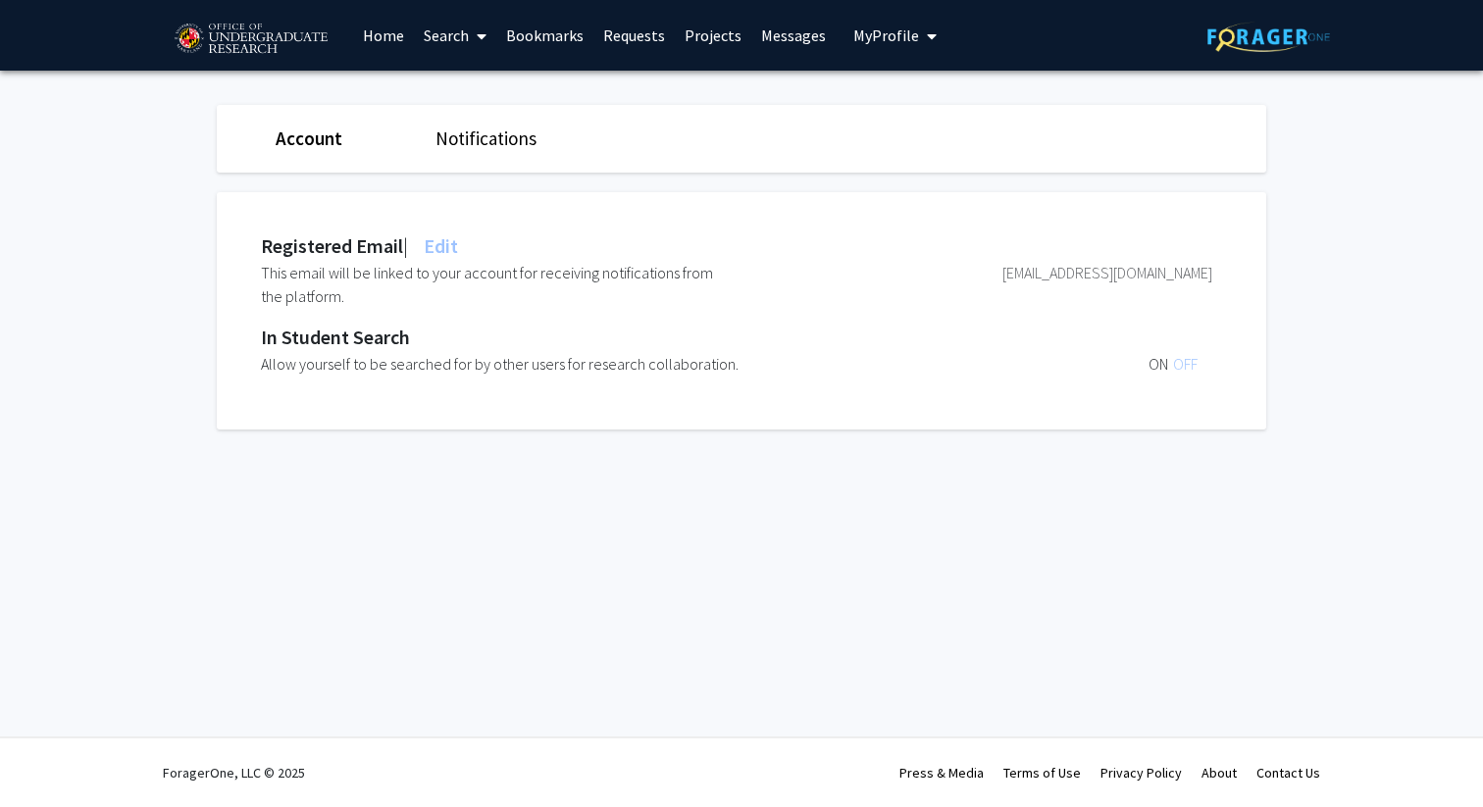
click at [470, 131] on link "Notifications" at bounding box center [486, 139] width 101 height 24
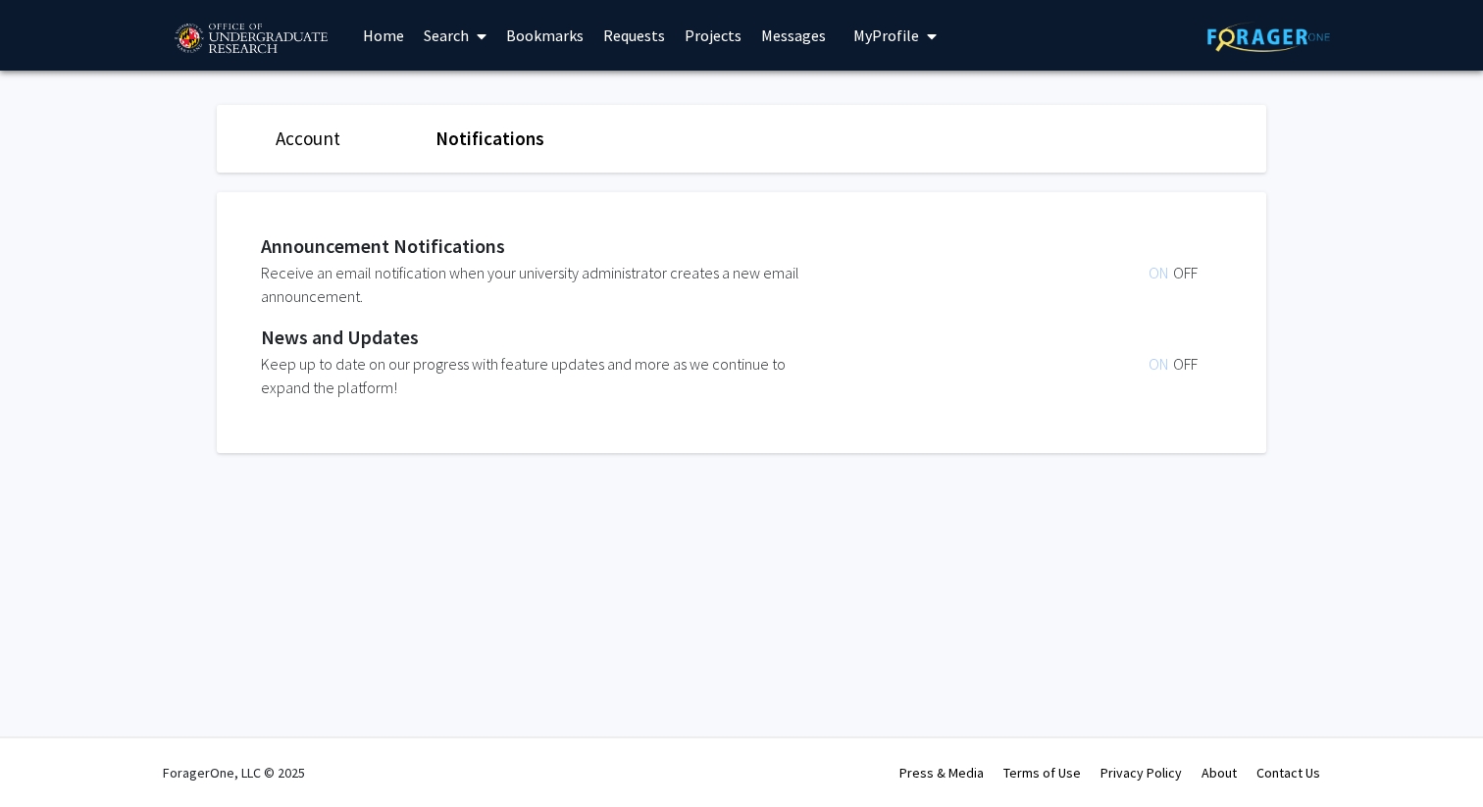
click at [304, 132] on link "Account" at bounding box center [308, 139] width 65 height 24
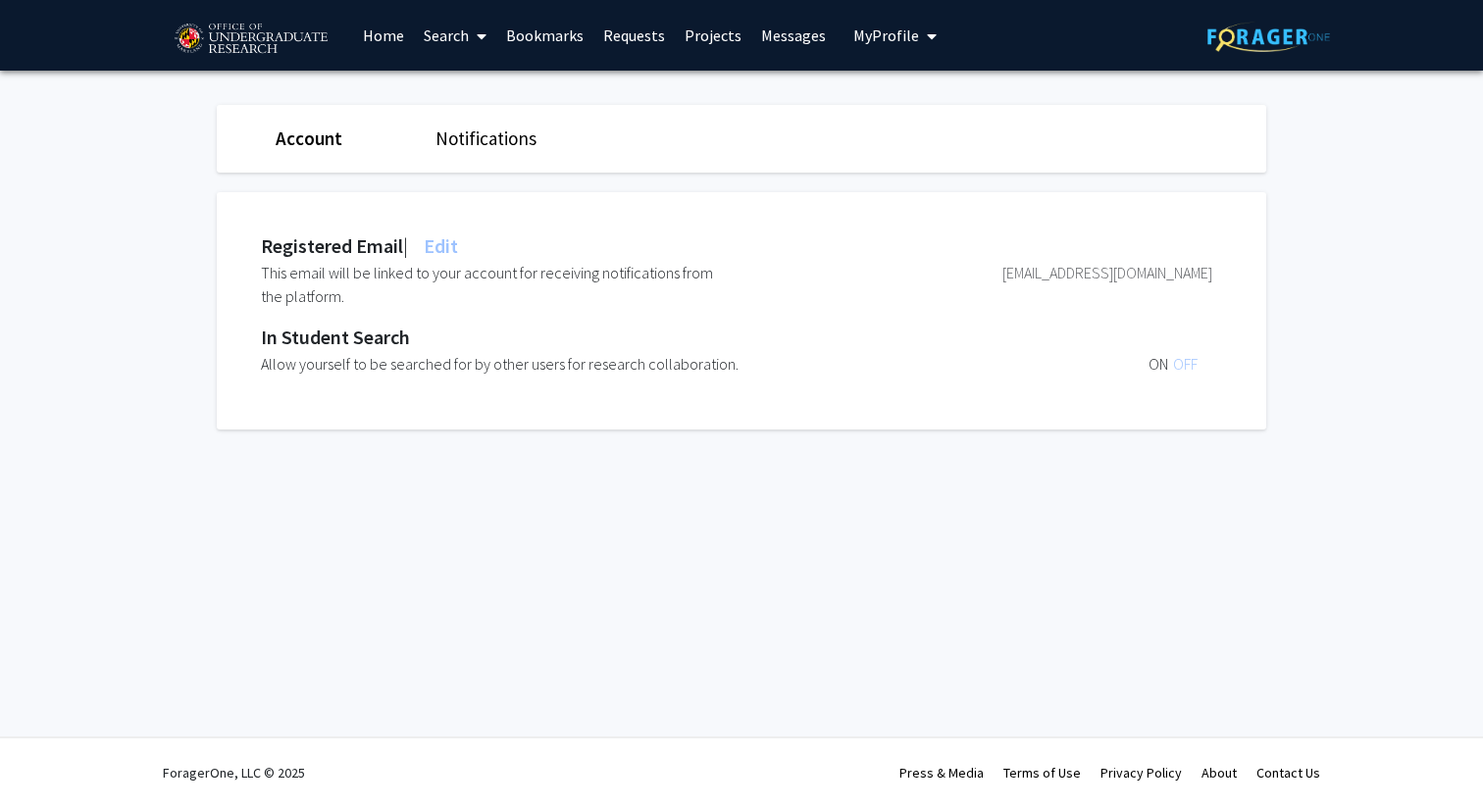
click at [450, 244] on span "Edit" at bounding box center [439, 245] width 38 height 25
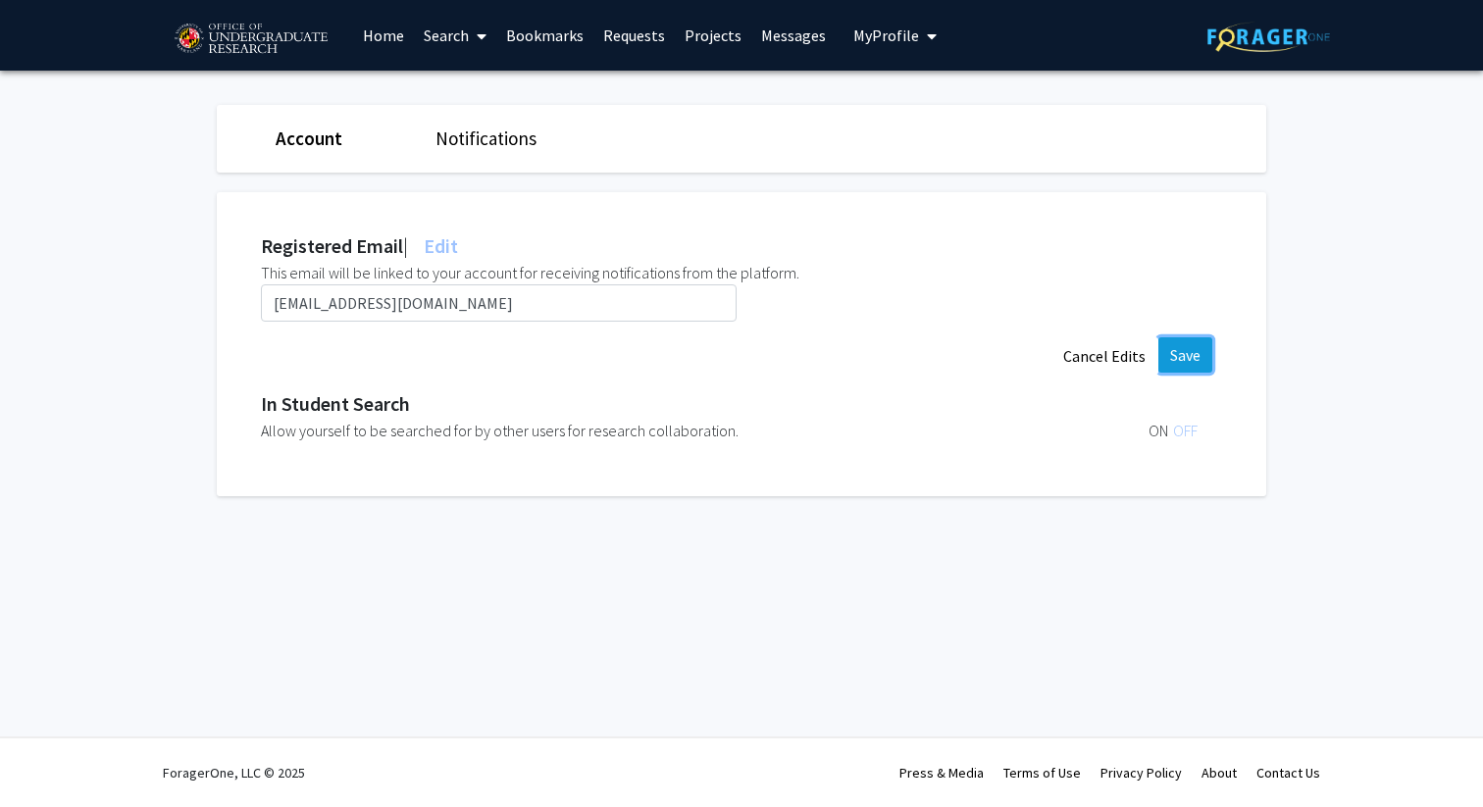
click at [1182, 353] on button "Save" at bounding box center [1185, 354] width 54 height 35
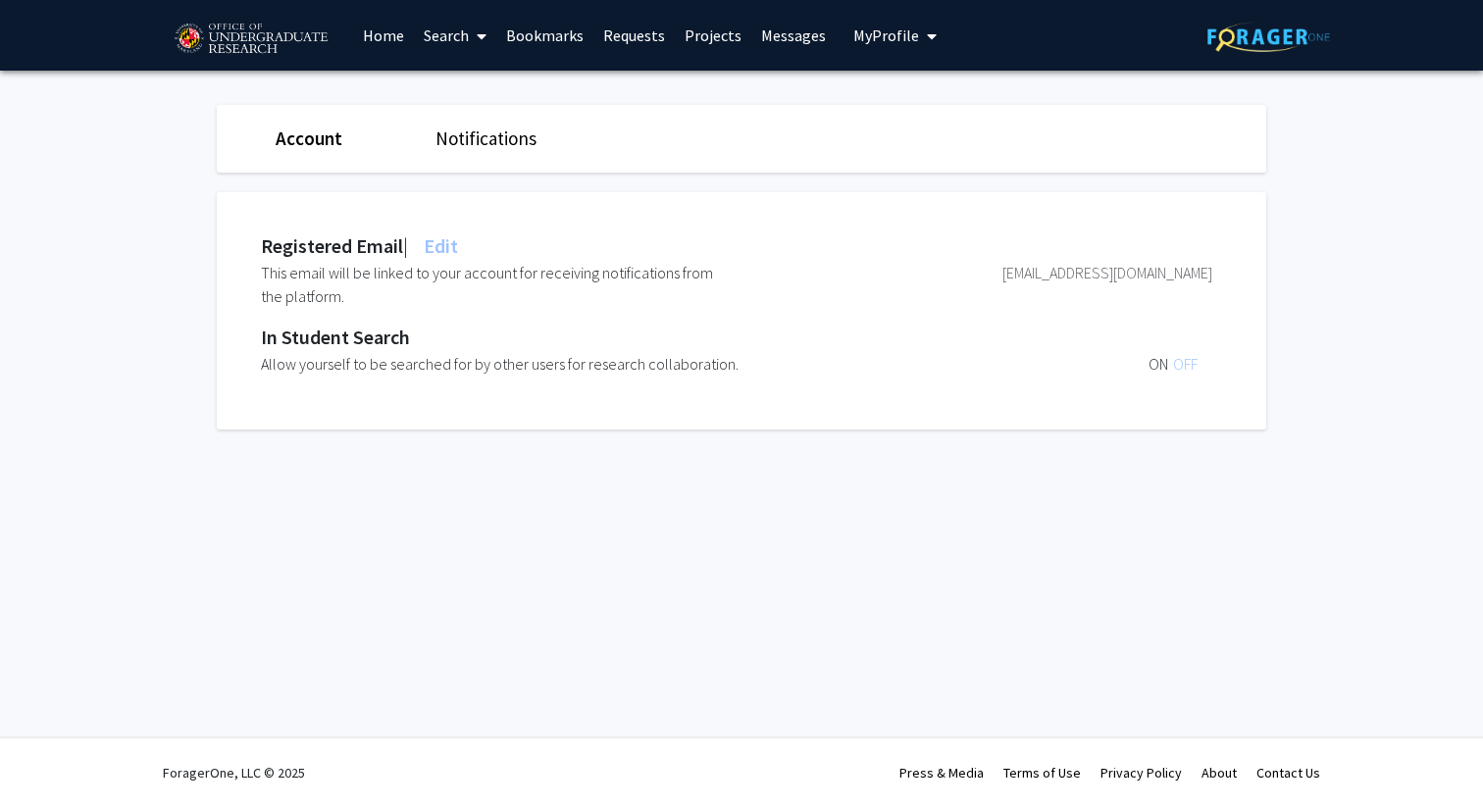
click at [504, 150] on div "Notifications" at bounding box center [501, 139] width 160 height 28
click at [357, 16] on link "Home" at bounding box center [383, 35] width 61 height 69
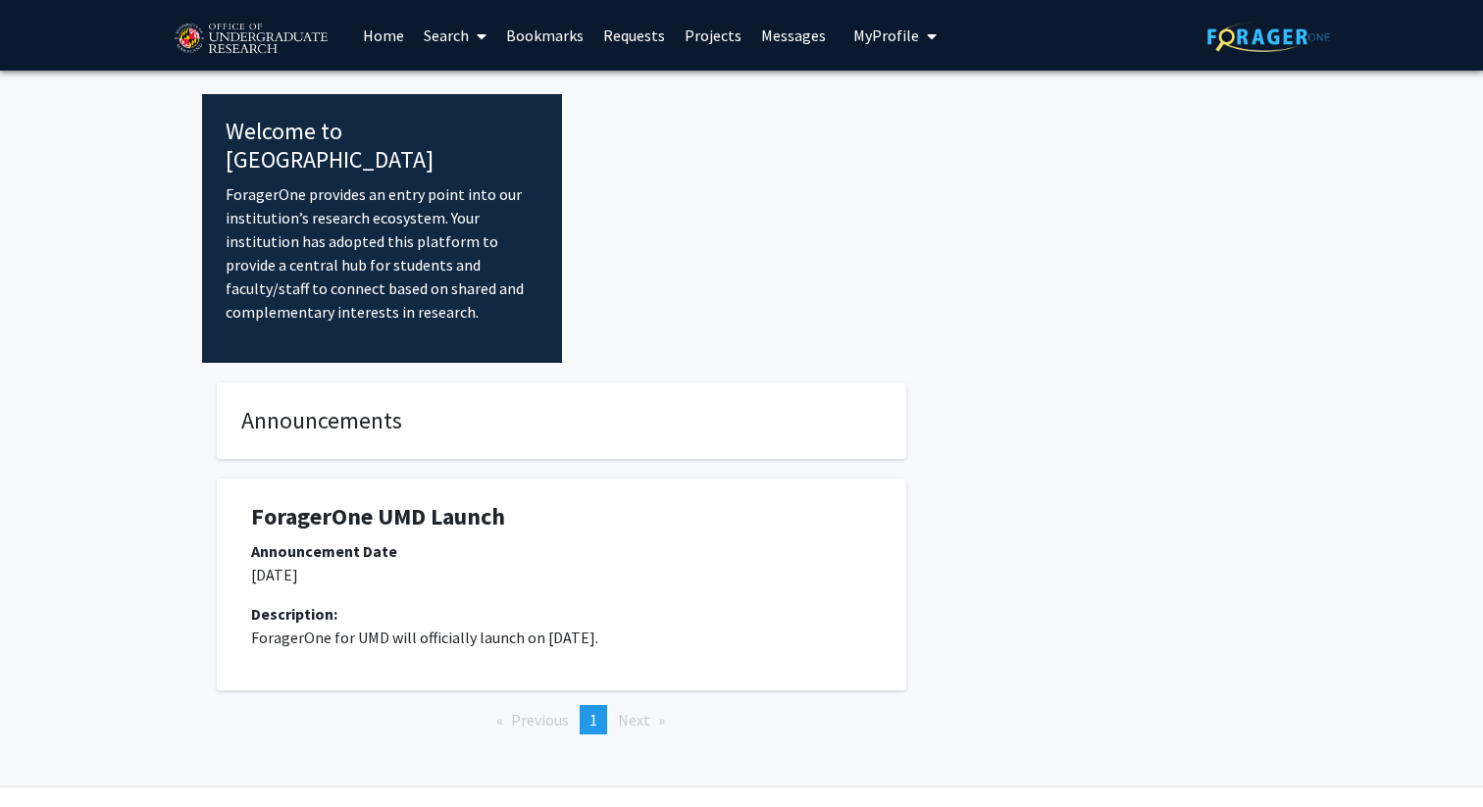
click at [390, 185] on p "ForagerOne provides an entry point into our institution’s research ecosystem. Y…" at bounding box center [382, 252] width 313 height 141
click at [453, 47] on link "Search" at bounding box center [455, 35] width 82 height 69
click at [464, 124] on span "Students" at bounding box center [474, 129] width 120 height 39
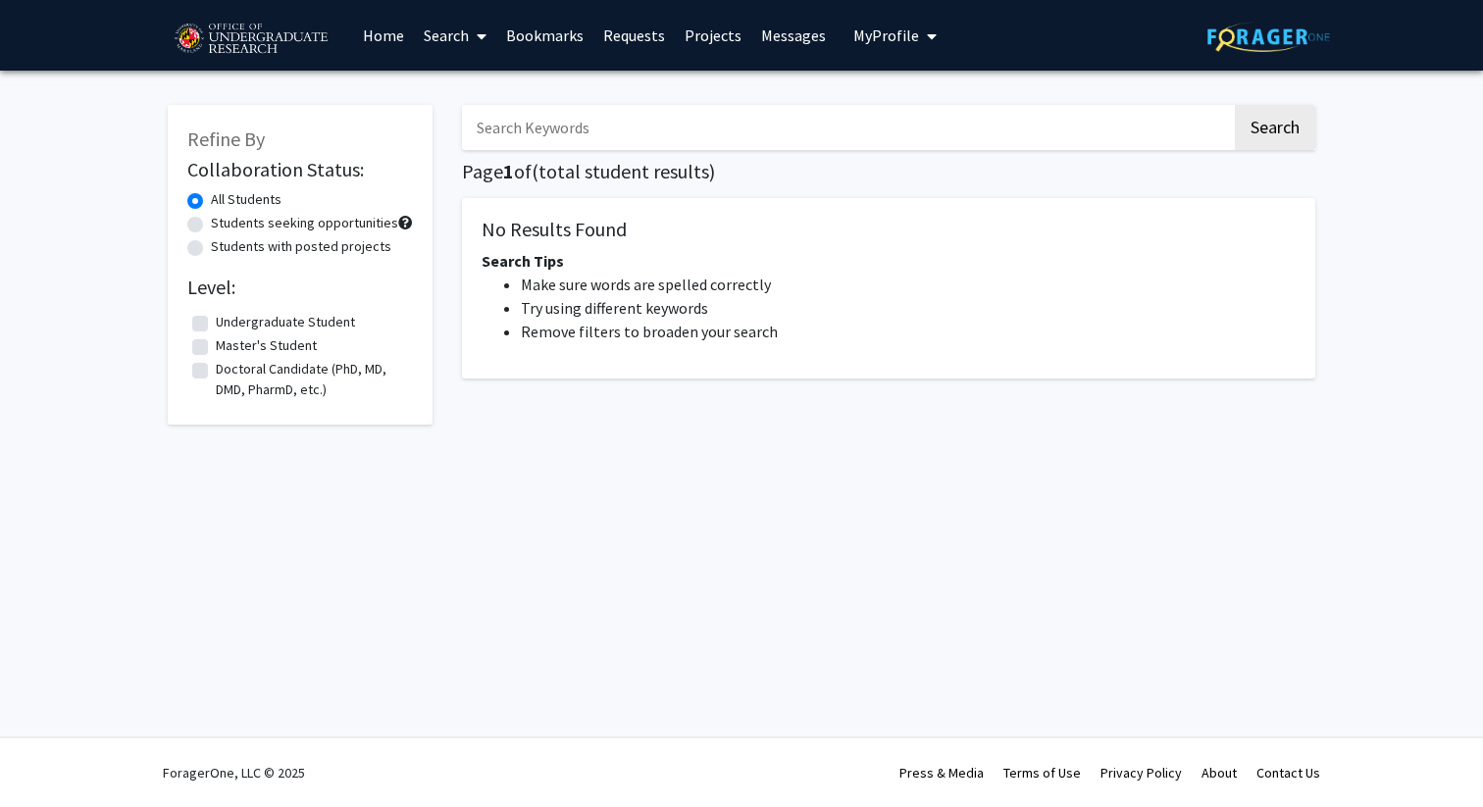
click at [440, 41] on link "Search" at bounding box center [455, 35] width 82 height 69
click at [1277, 43] on img at bounding box center [1268, 37] width 123 height 30
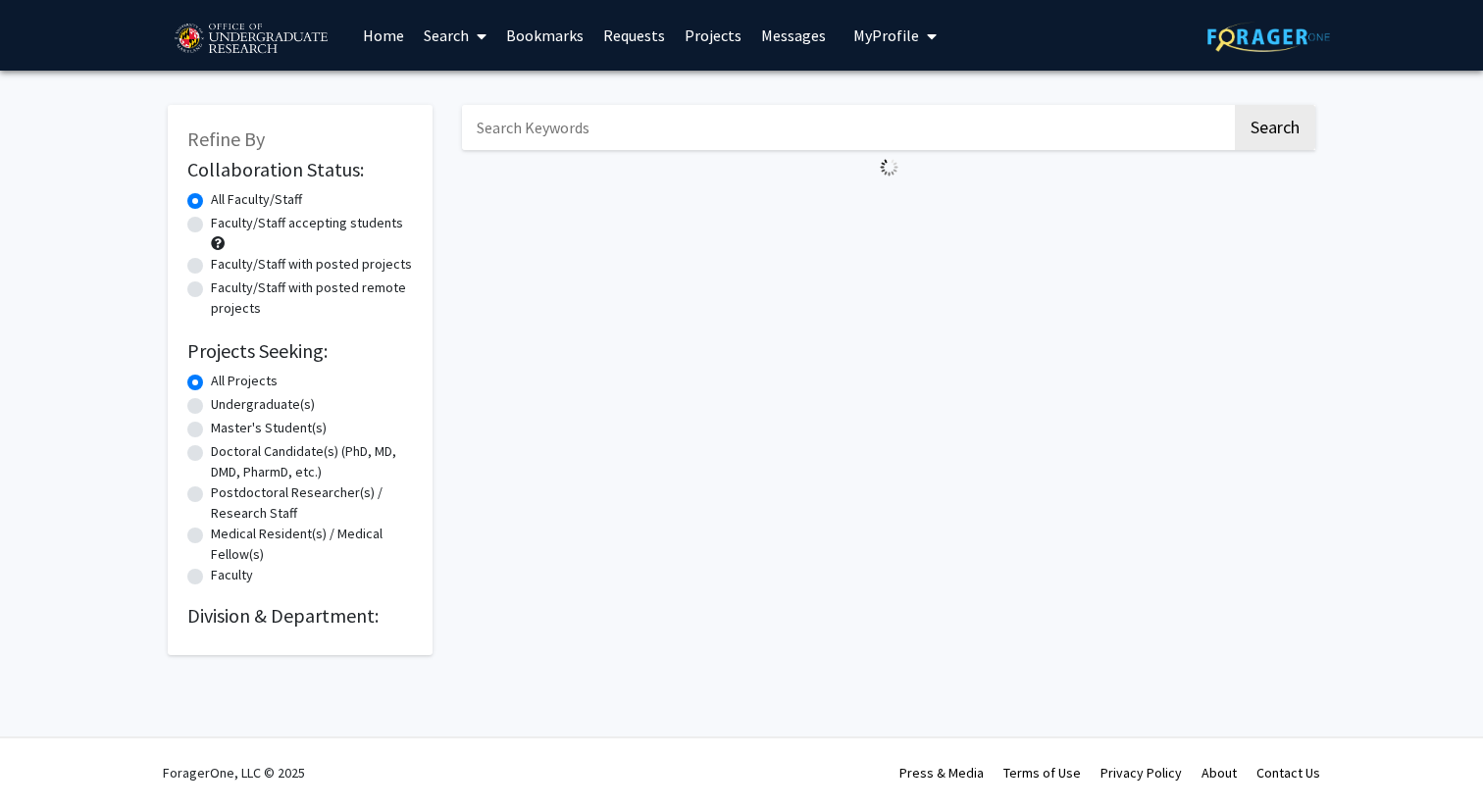
click at [900, 26] on span "My Profile" at bounding box center [886, 36] width 66 height 20
click at [933, 117] on span "View Profile" at bounding box center [975, 113] width 119 height 22
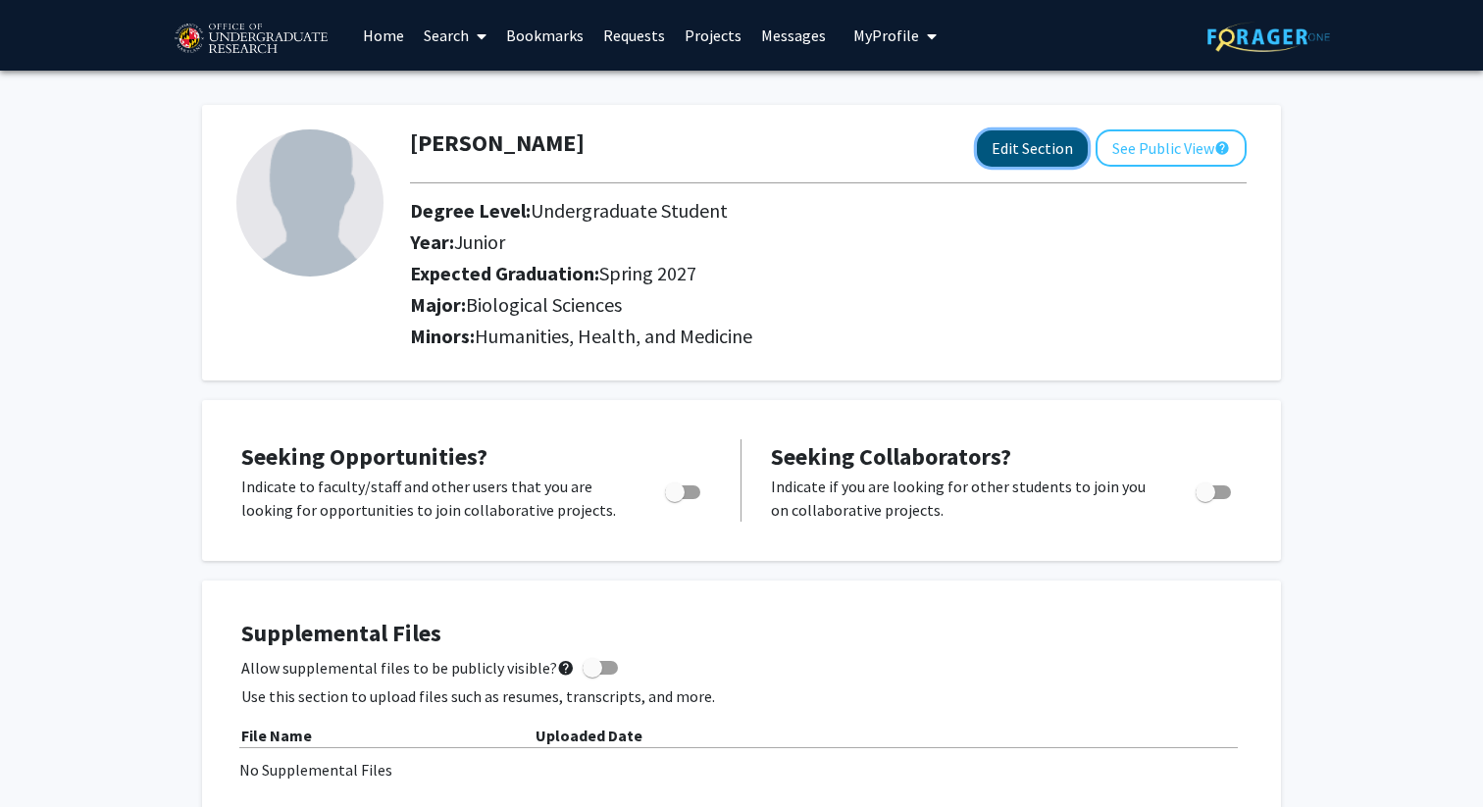
click at [1041, 148] on button "Edit Section" at bounding box center [1032, 148] width 111 height 36
select select "junior"
select select "37: spring_2027"
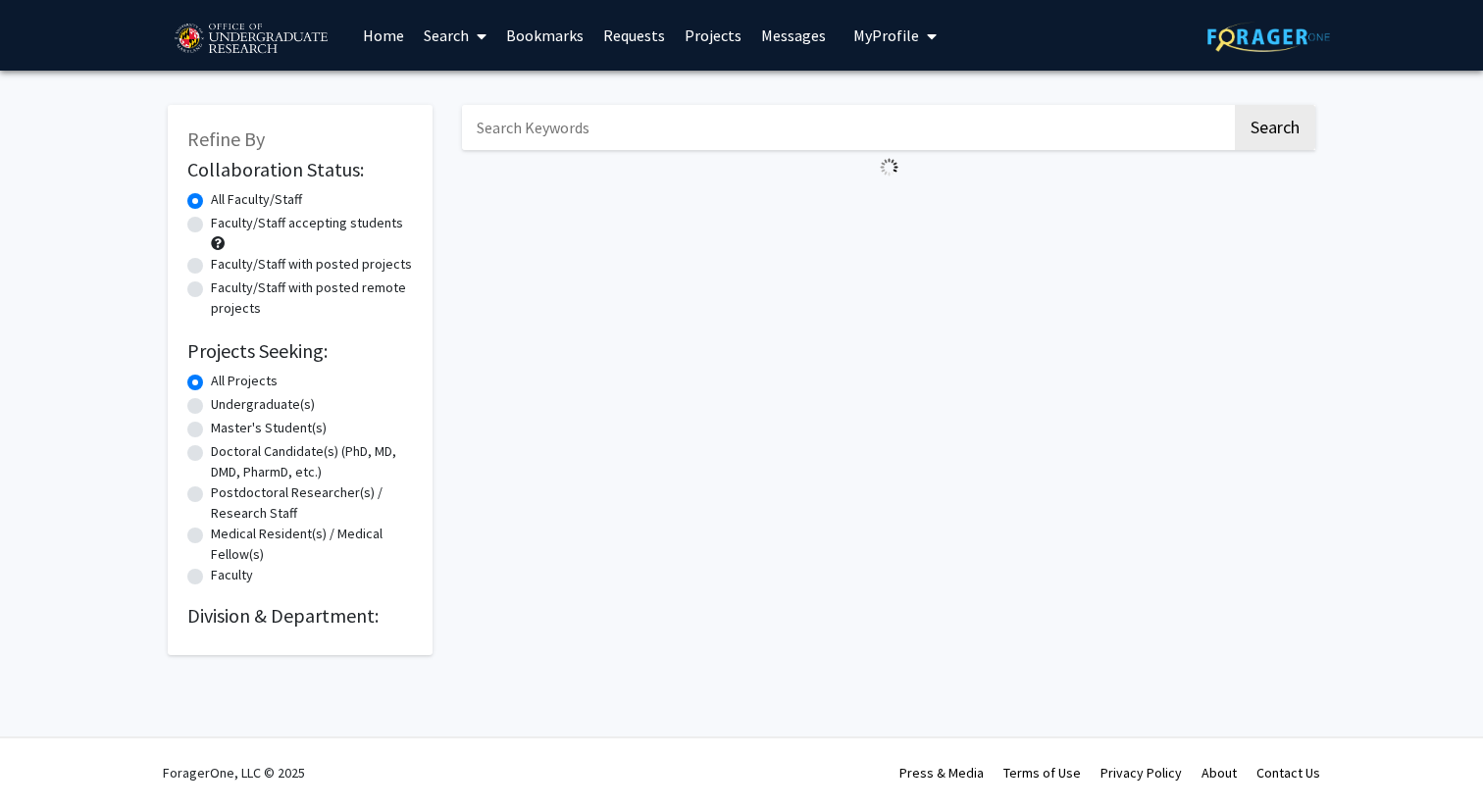
click at [1251, 57] on link at bounding box center [1268, 35] width 123 height 69
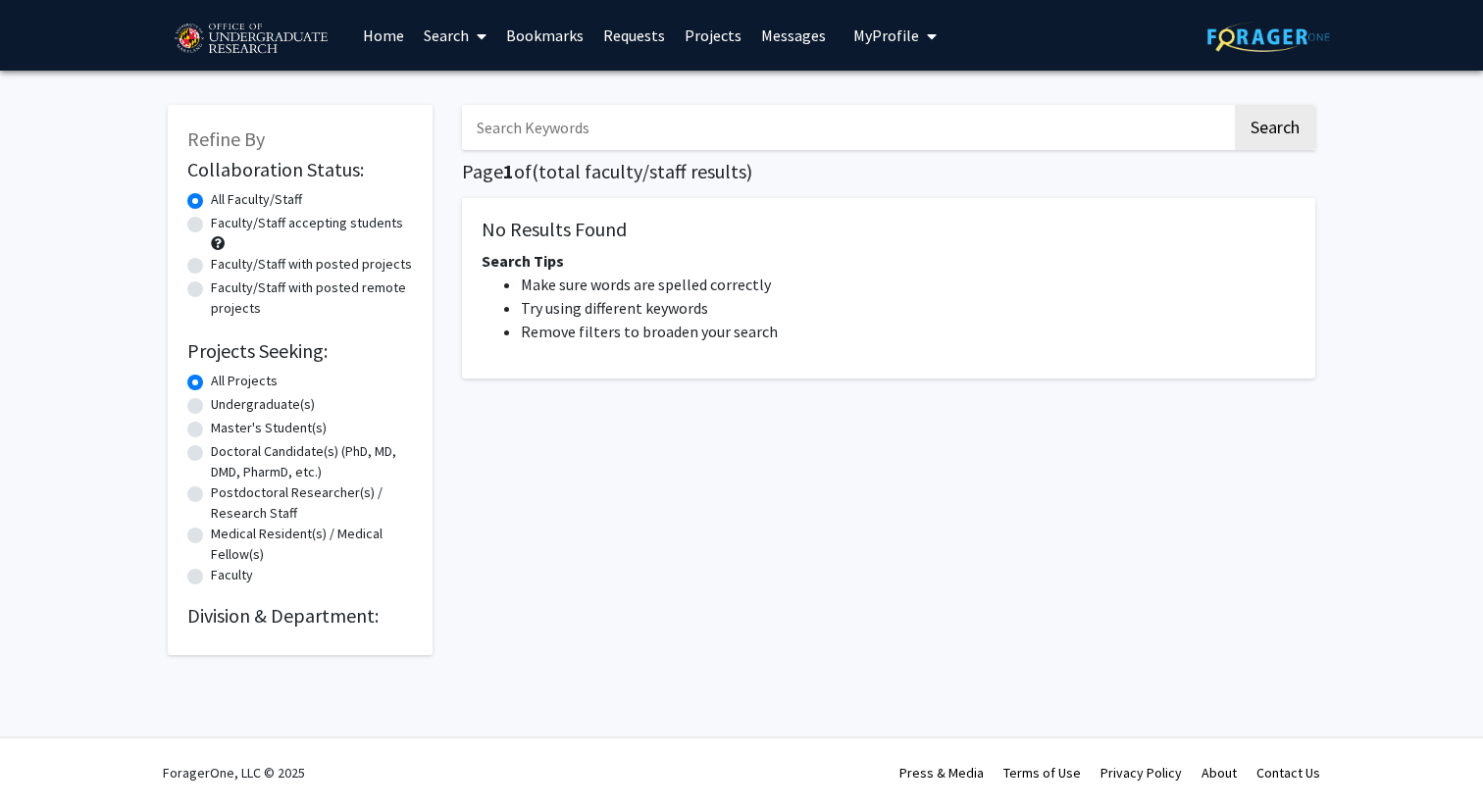
click at [899, 31] on span "My Profile" at bounding box center [886, 36] width 66 height 20
click at [930, 107] on span "View Profile" at bounding box center [975, 113] width 119 height 22
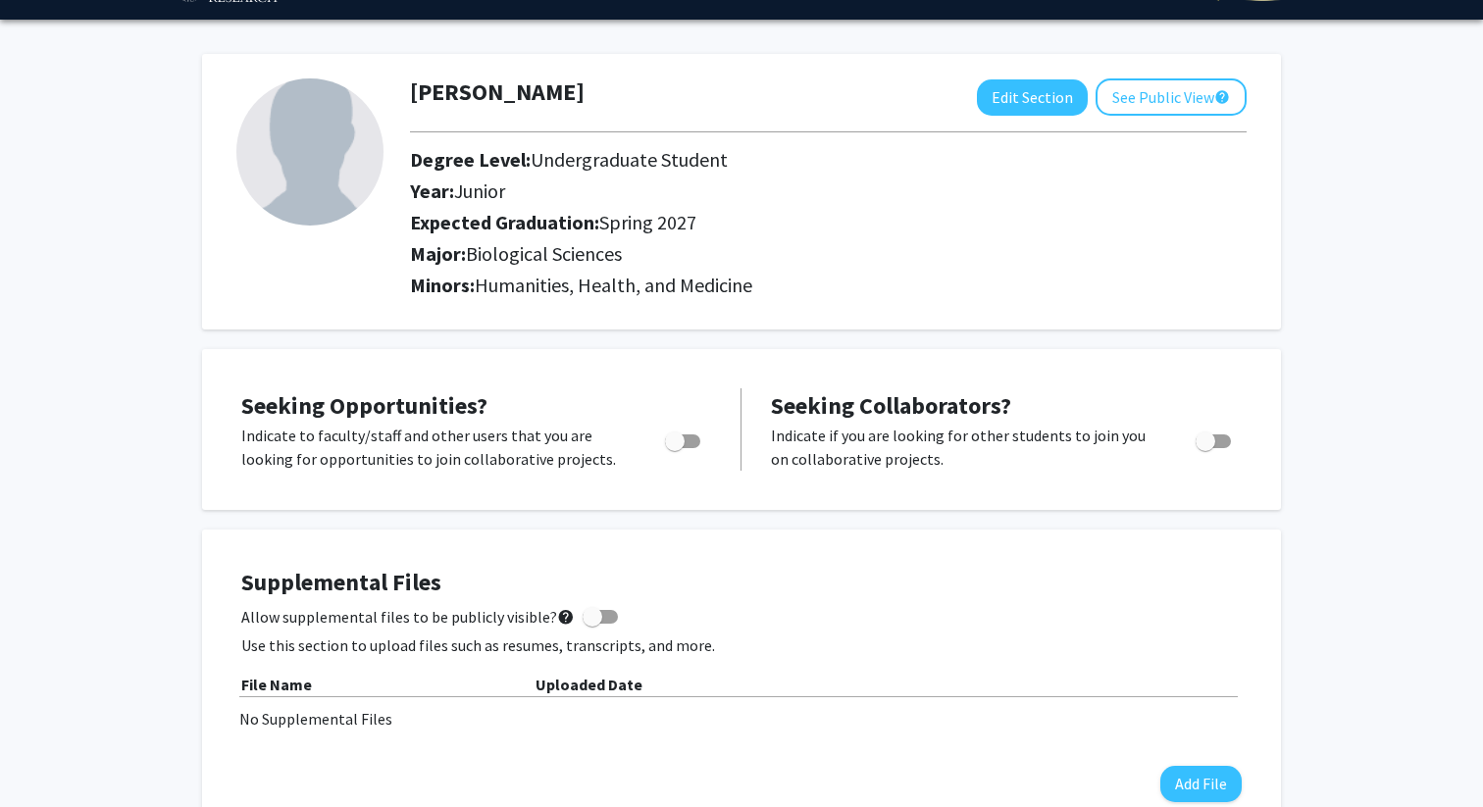
scroll to position [71, 0]
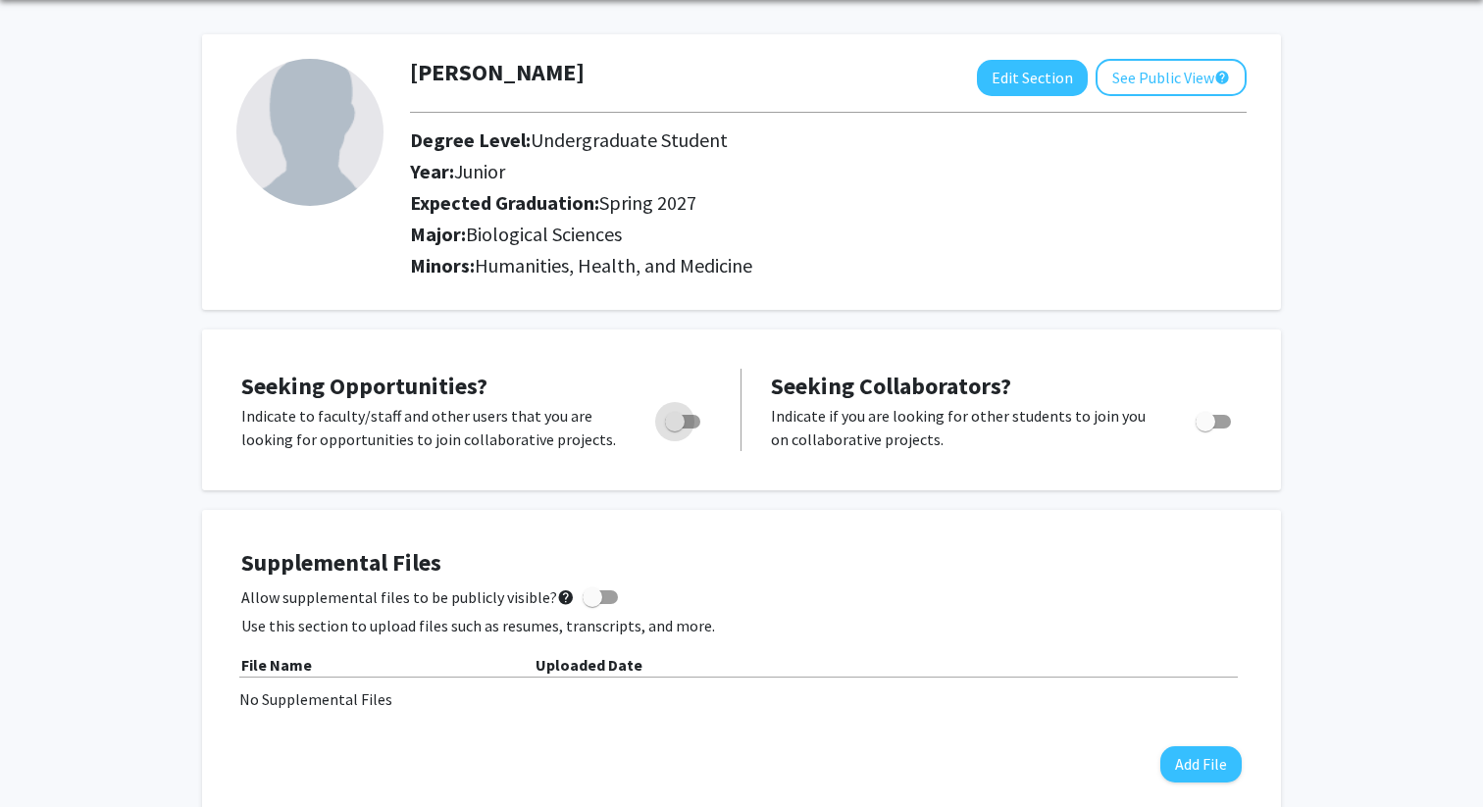
click at [691, 423] on span "Toggle" at bounding box center [682, 422] width 35 height 14
click at [675, 429] on input "Are you actively seeking opportunities?" at bounding box center [674, 429] width 1 height 1
checkbox input "true"
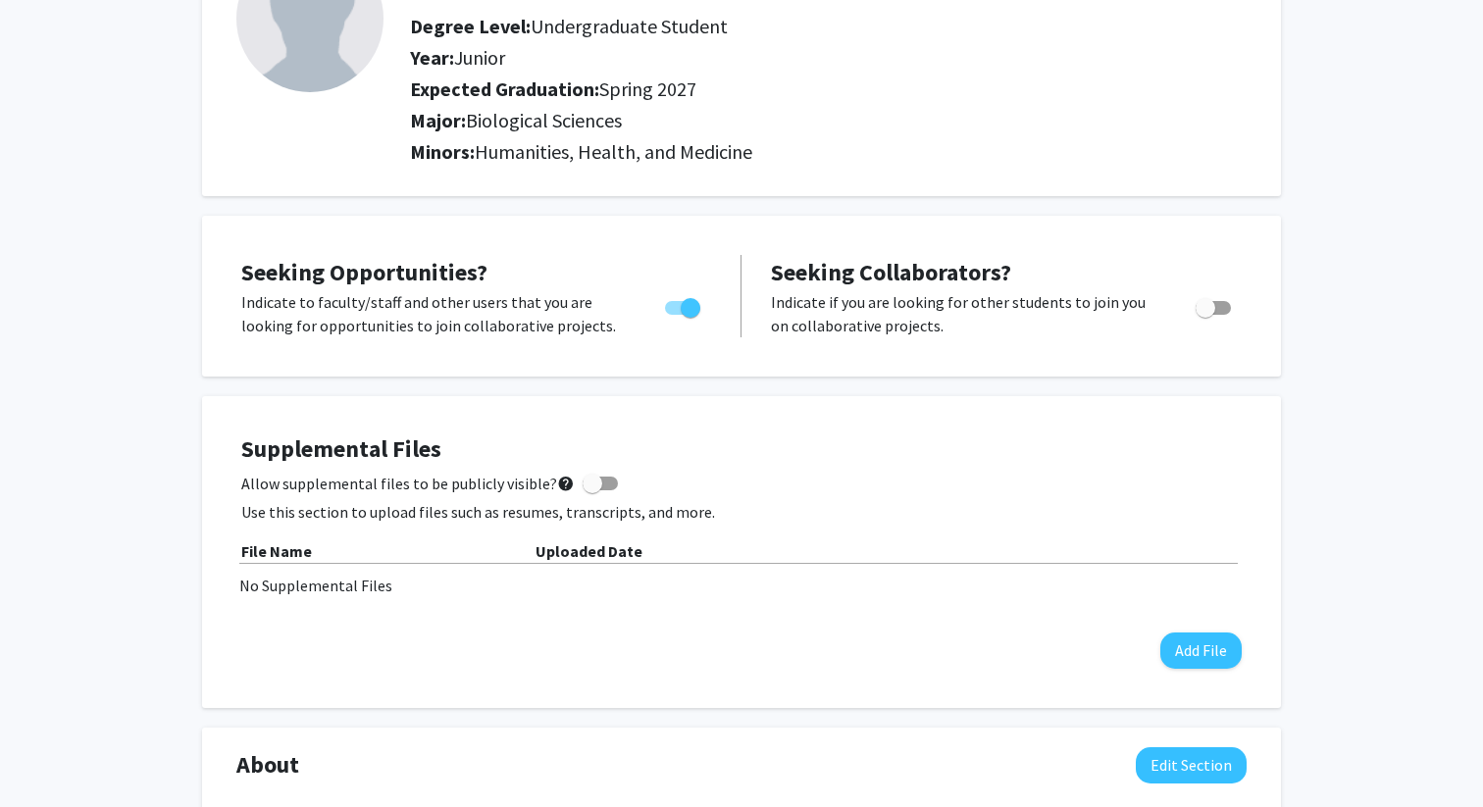
scroll to position [0, 0]
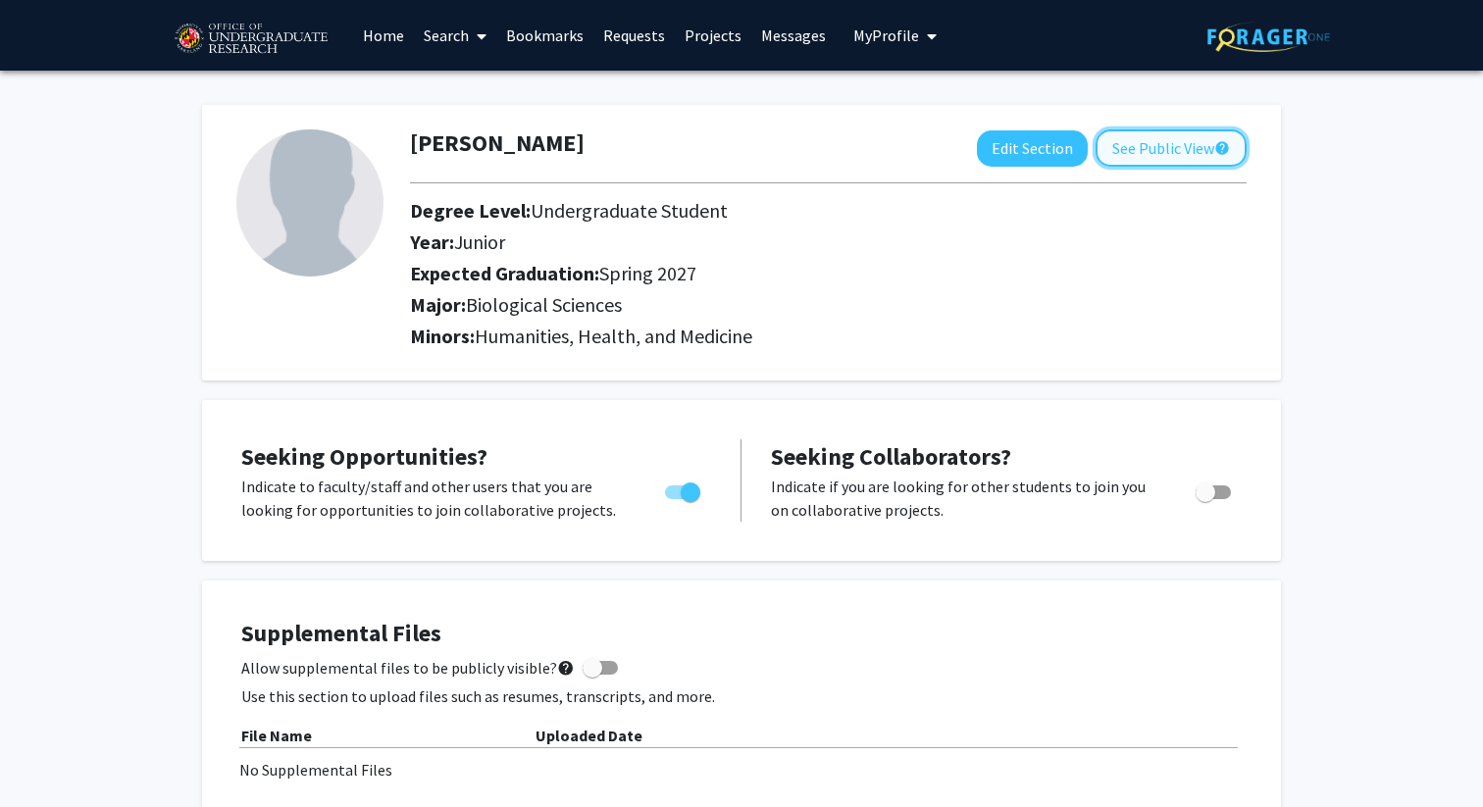
click at [1181, 142] on button "See Public View help" at bounding box center [1171, 147] width 151 height 37
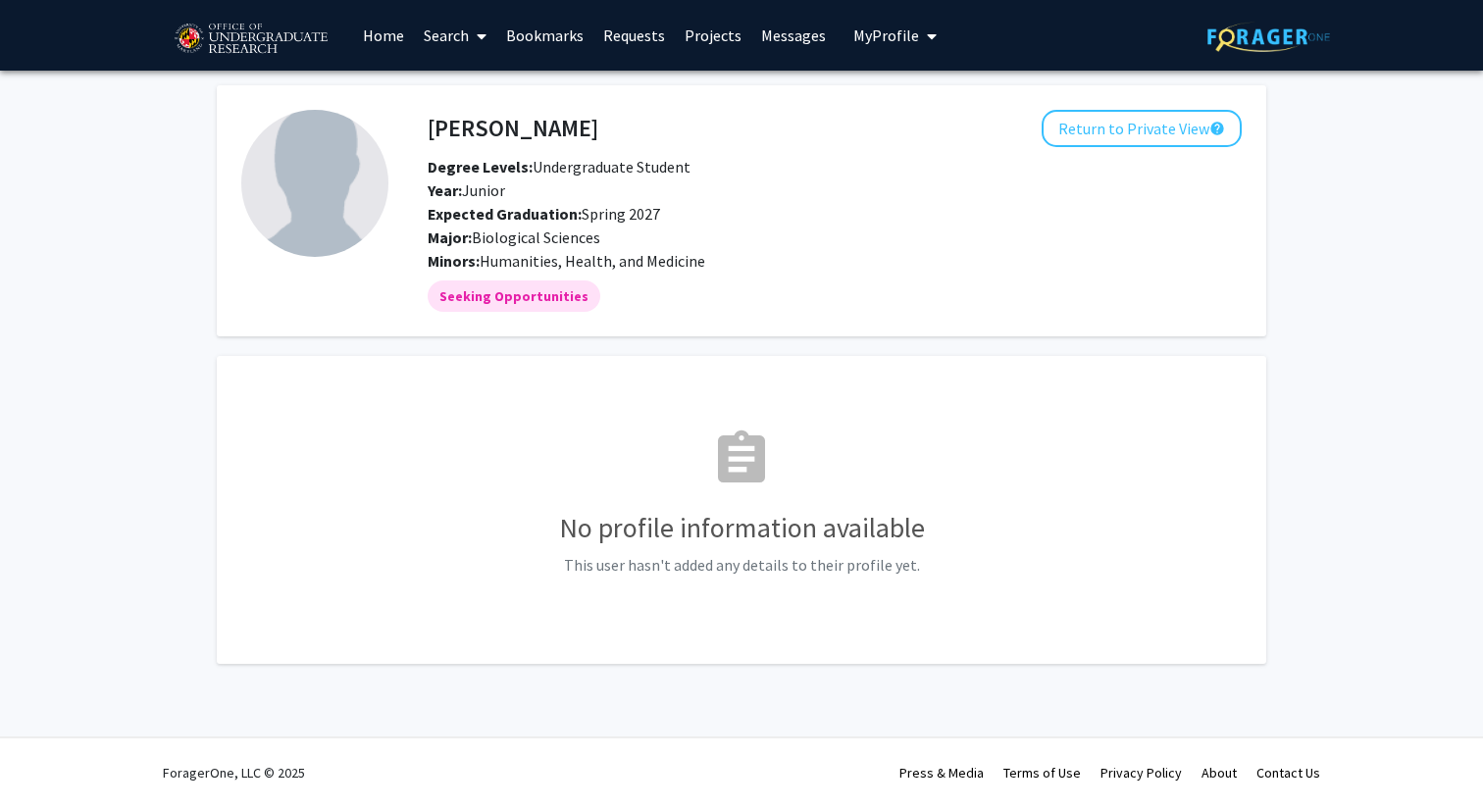
click at [446, 43] on link "Search" at bounding box center [455, 35] width 82 height 69
click at [454, 83] on span "Faculty/Staff" at bounding box center [486, 90] width 144 height 39
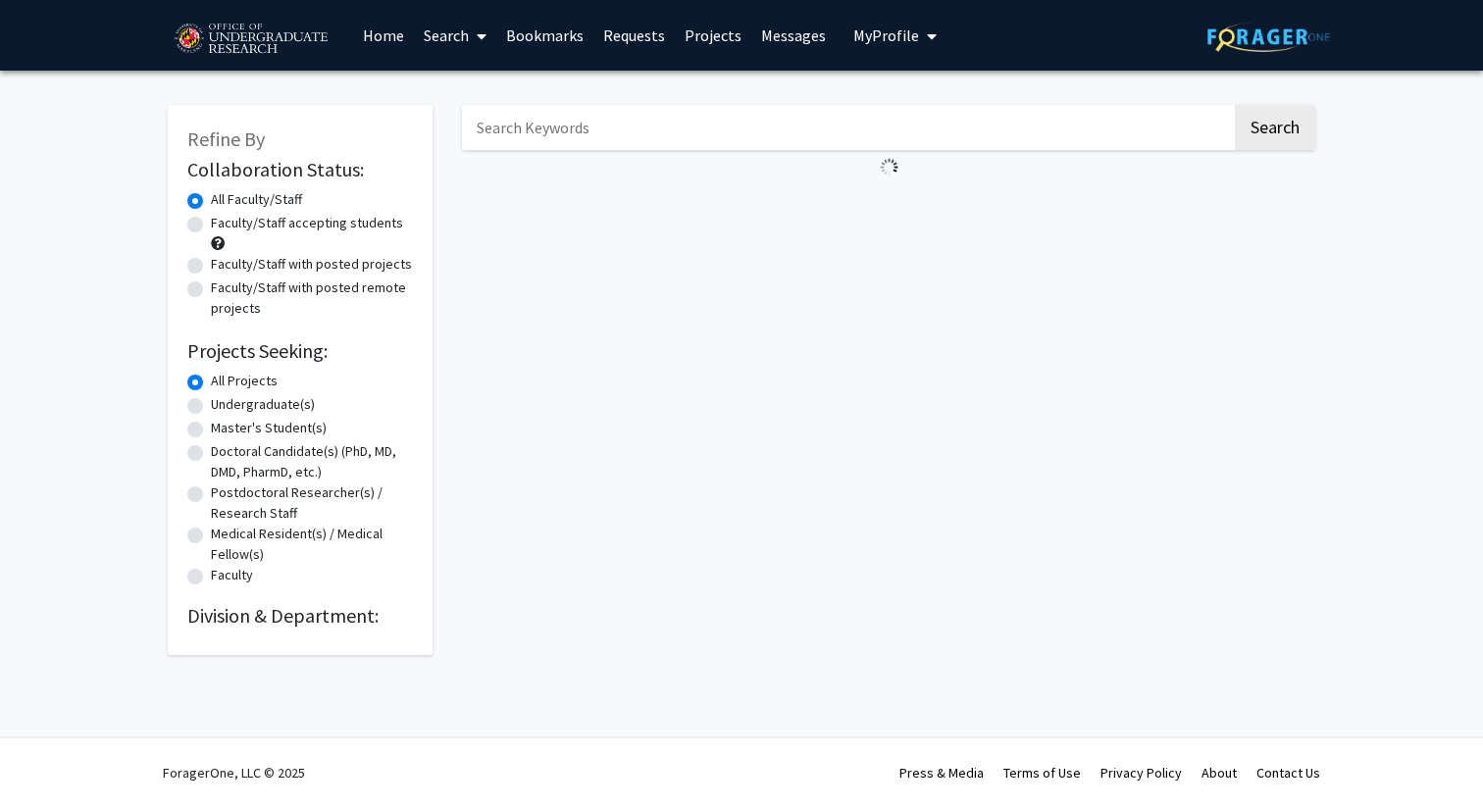
click at [443, 44] on link "Search" at bounding box center [455, 35] width 82 height 69
click at [450, 122] on span "Students" at bounding box center [474, 129] width 120 height 39
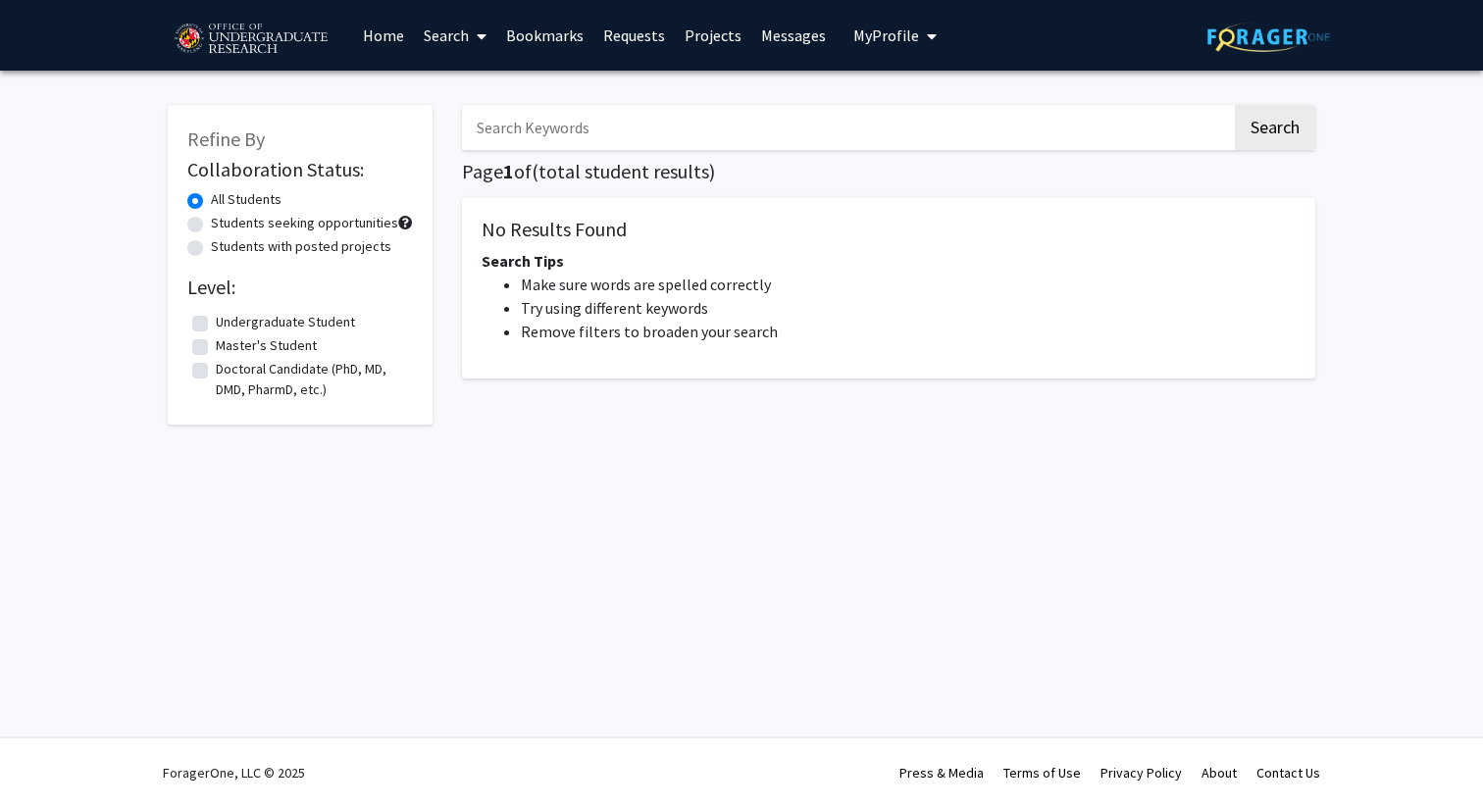
click at [454, 33] on link "Search" at bounding box center [455, 35] width 82 height 69
click at [456, 74] on span "Faculty/Staff" at bounding box center [486, 90] width 144 height 39
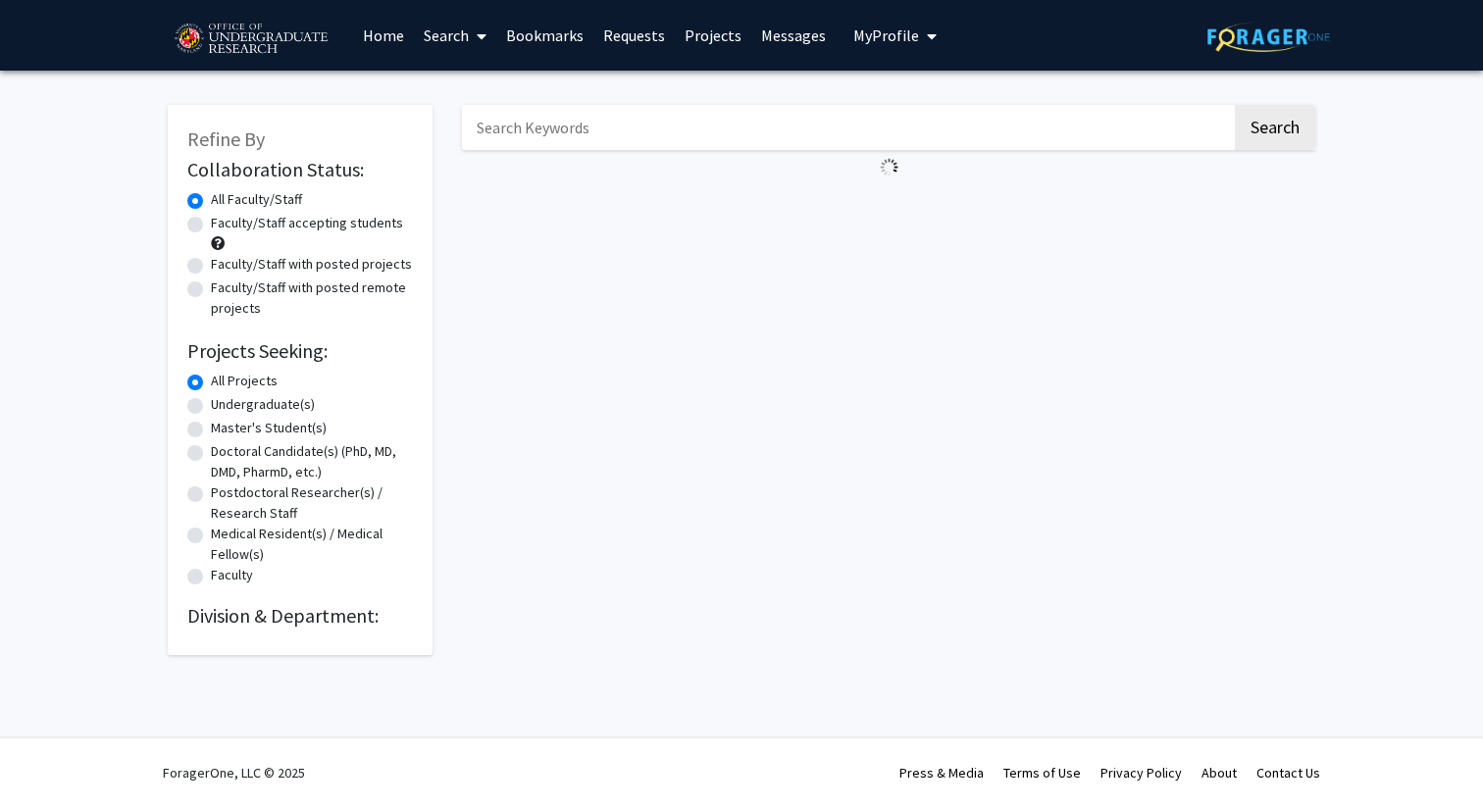
click at [701, 39] on link "Projects" at bounding box center [713, 35] width 77 height 69
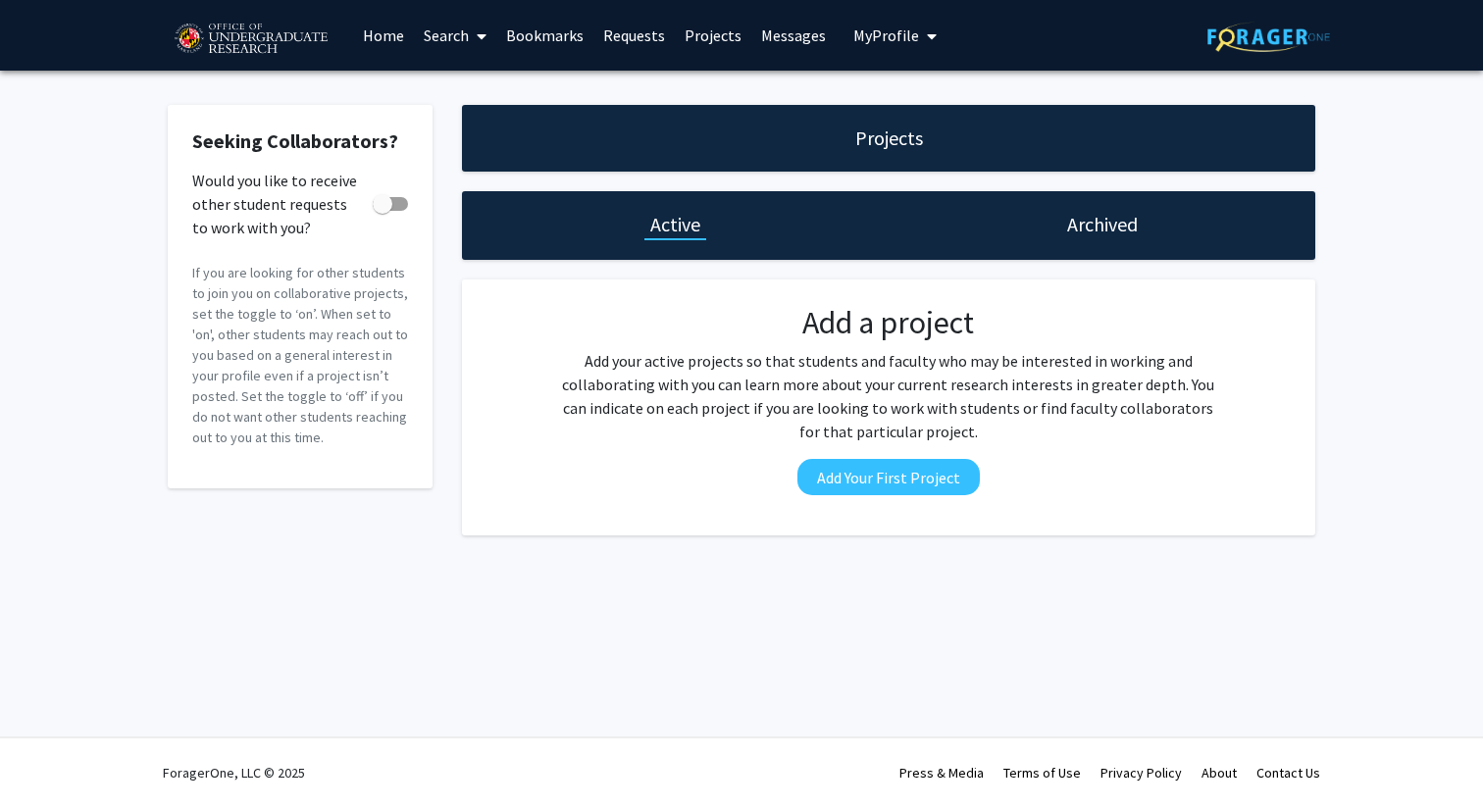
click at [1078, 230] on h1 "Archived" at bounding box center [1102, 224] width 71 height 27
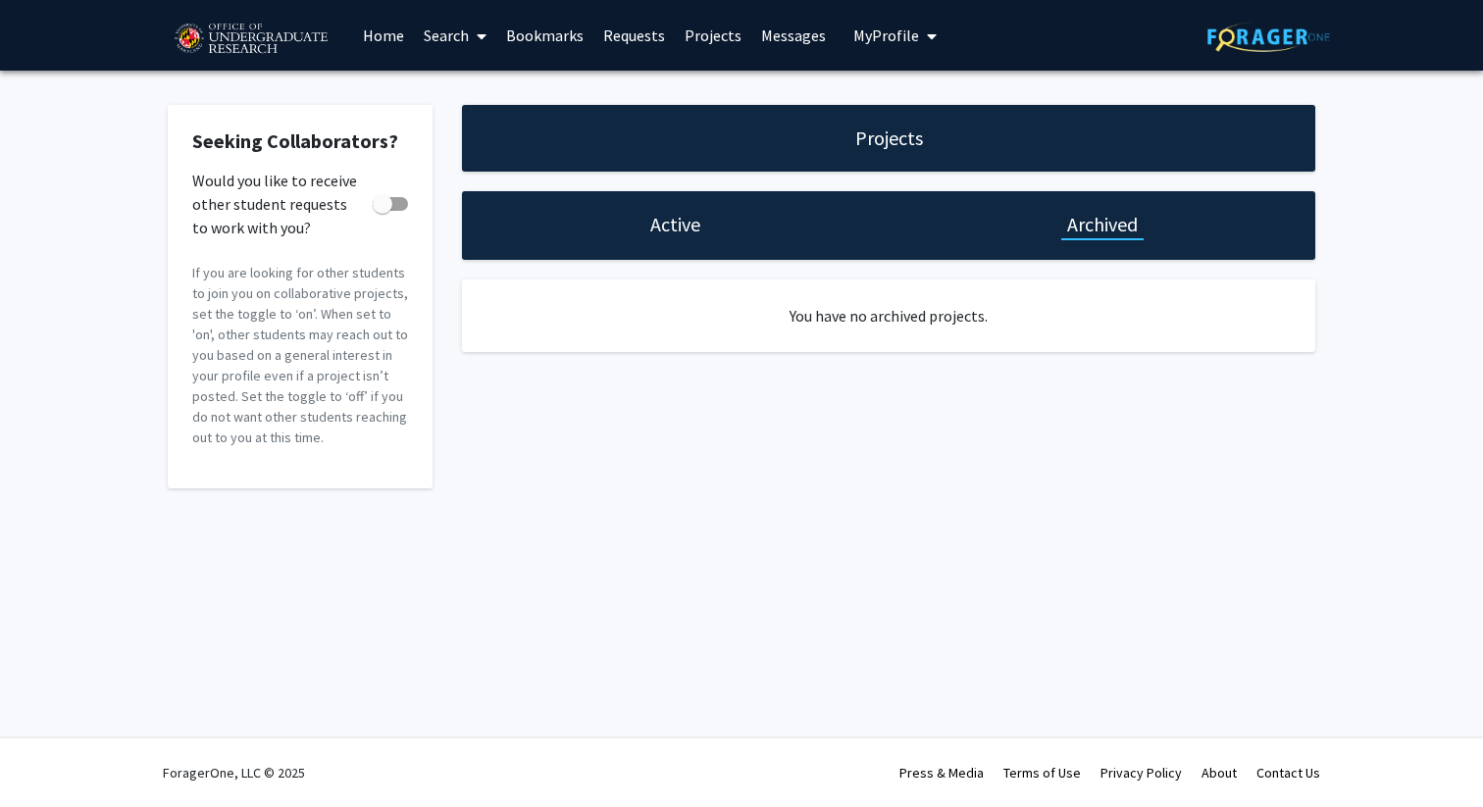
click at [703, 228] on div "Active" at bounding box center [675, 224] width 62 height 27
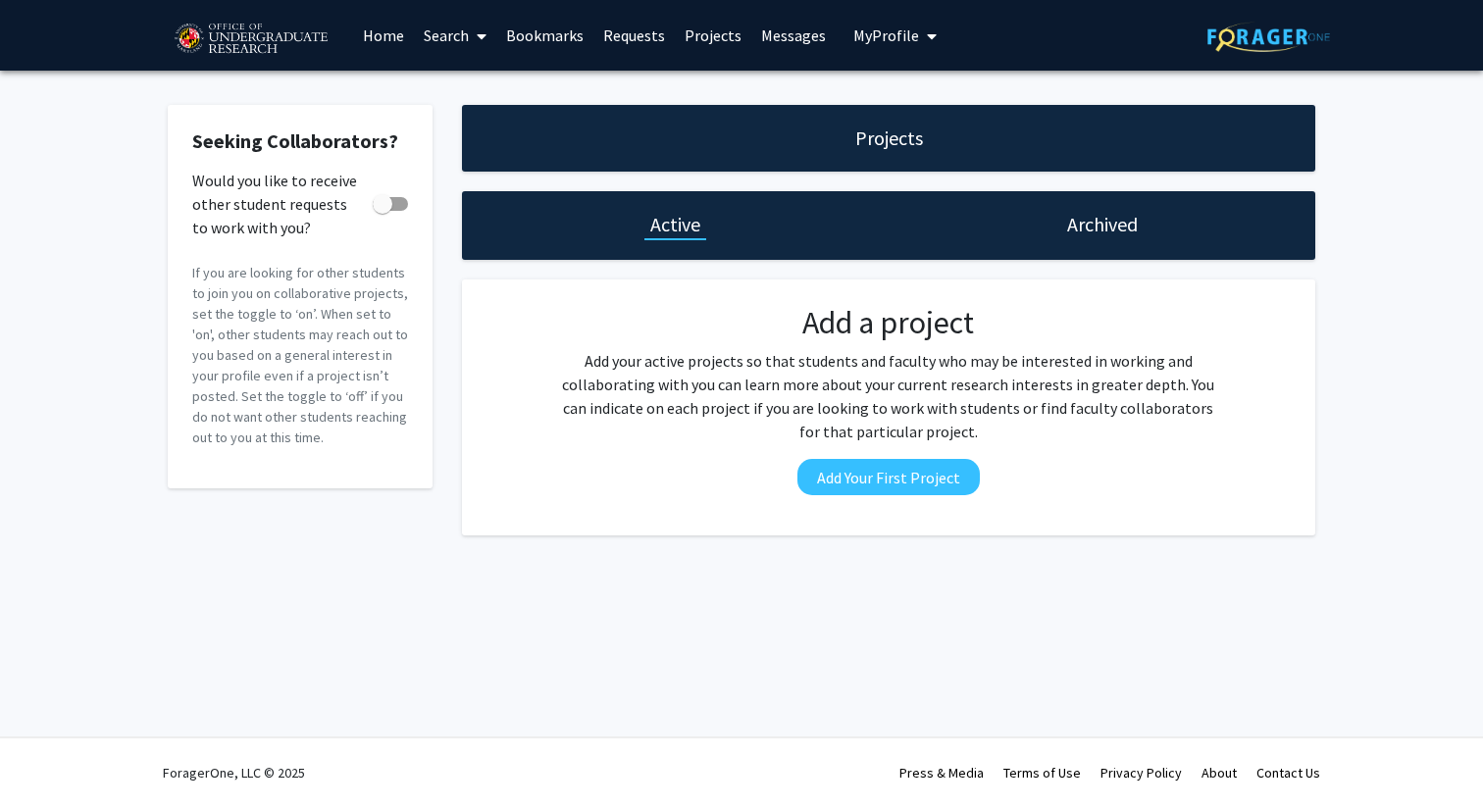
click at [456, 32] on link "Search" at bounding box center [455, 35] width 82 height 69
click at [461, 83] on span "Faculty/Staff" at bounding box center [486, 90] width 144 height 39
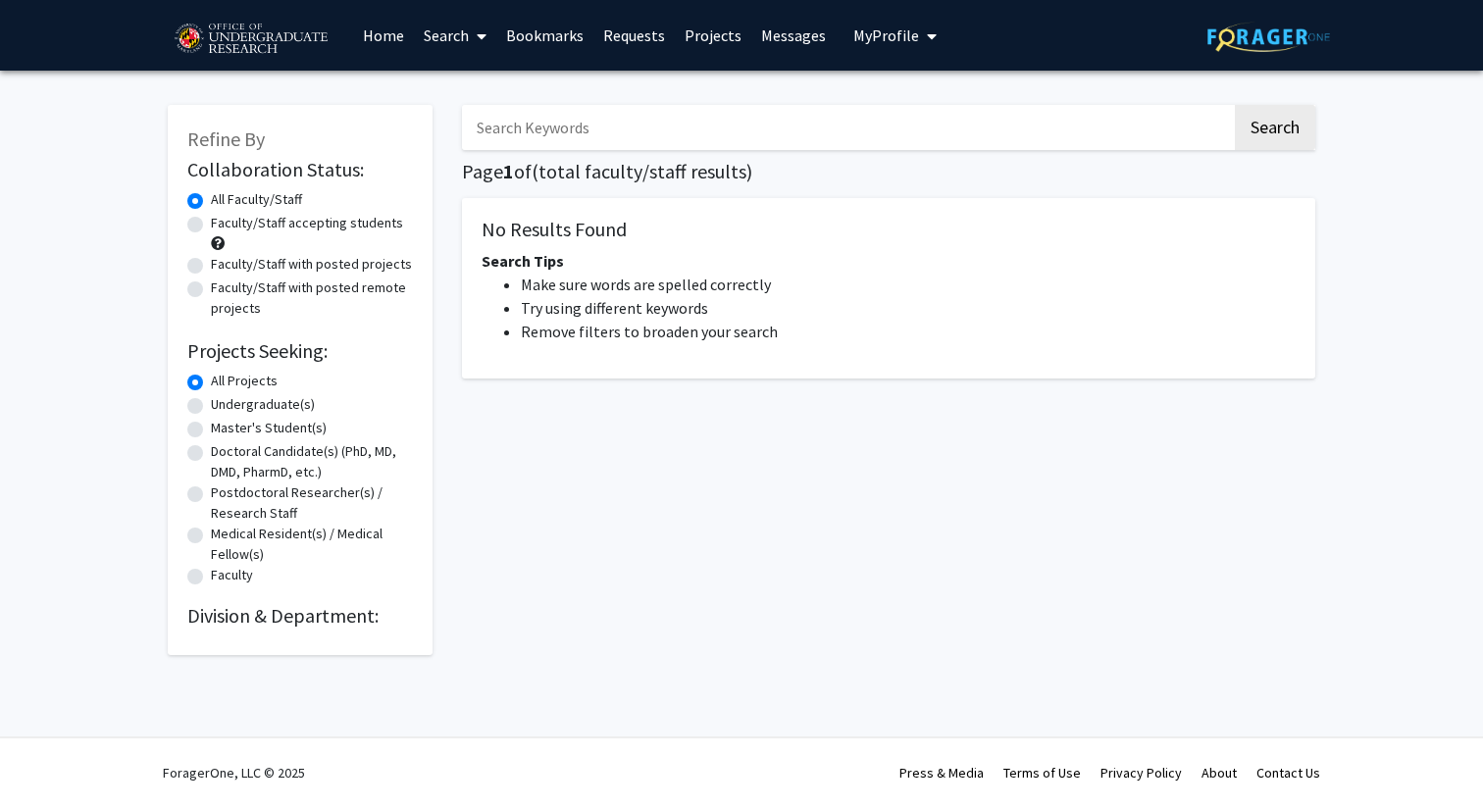
click at [244, 30] on img at bounding box center [251, 39] width 166 height 49
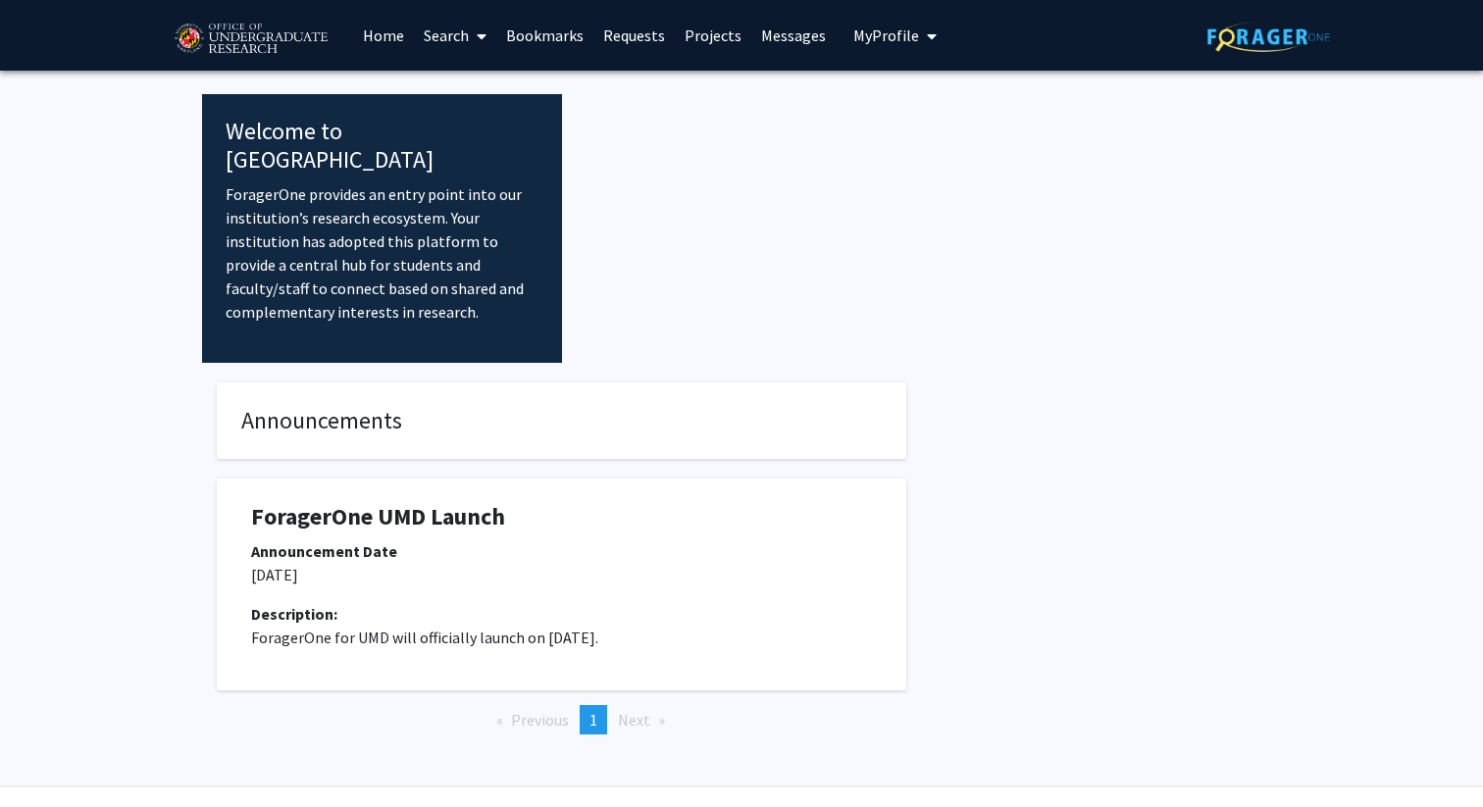
click at [919, 33] on span "My profile dropdown to access profile and logout" at bounding box center [928, 36] width 18 height 69
click at [912, 194] on div "[PERSON_NAME] View Profile Account Settings Log Out" at bounding box center [955, 136] width 216 height 131
click at [894, 184] on link "Log Out" at bounding box center [955, 181] width 177 height 24
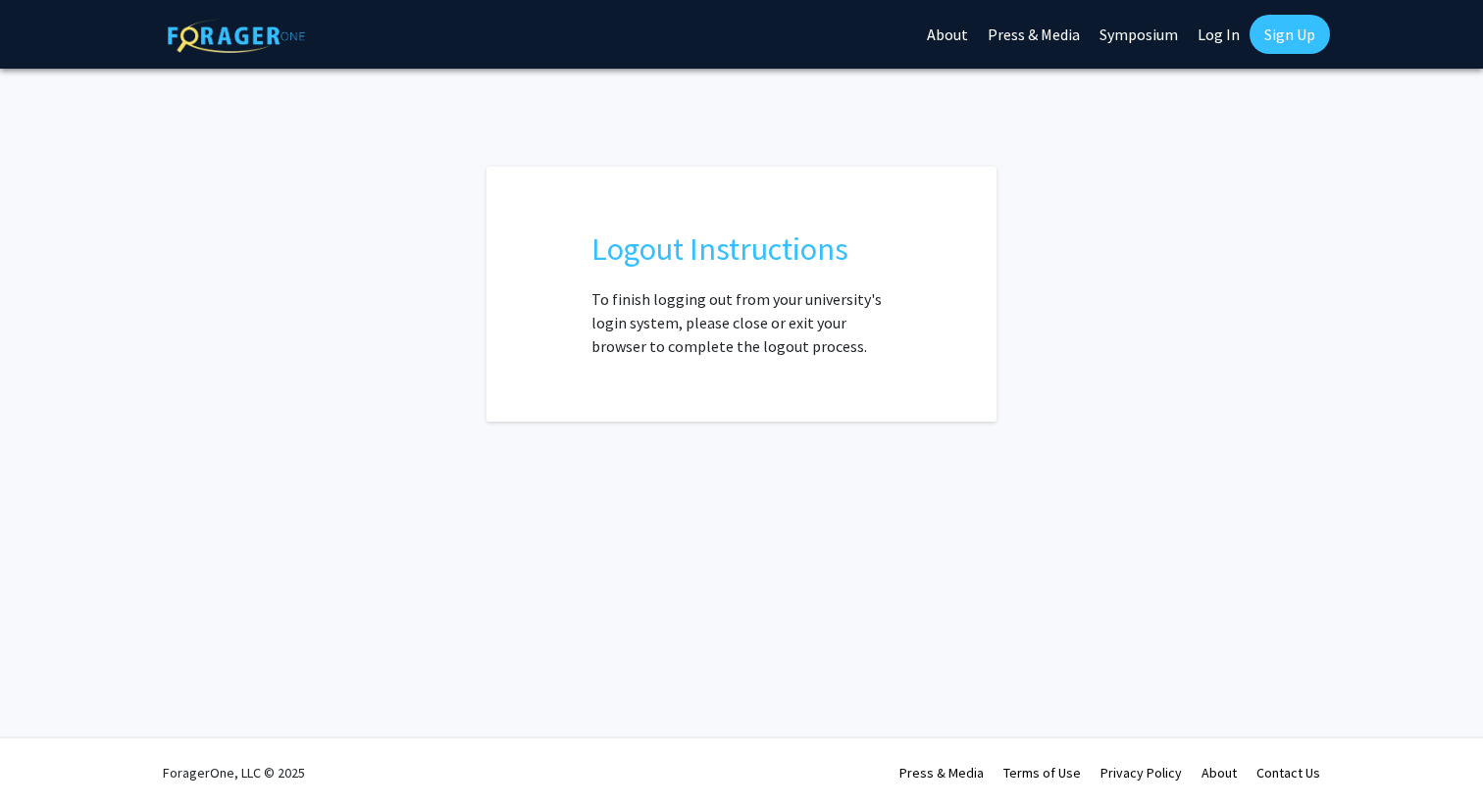
click at [1226, 36] on link "Log In" at bounding box center [1219, 34] width 62 height 69
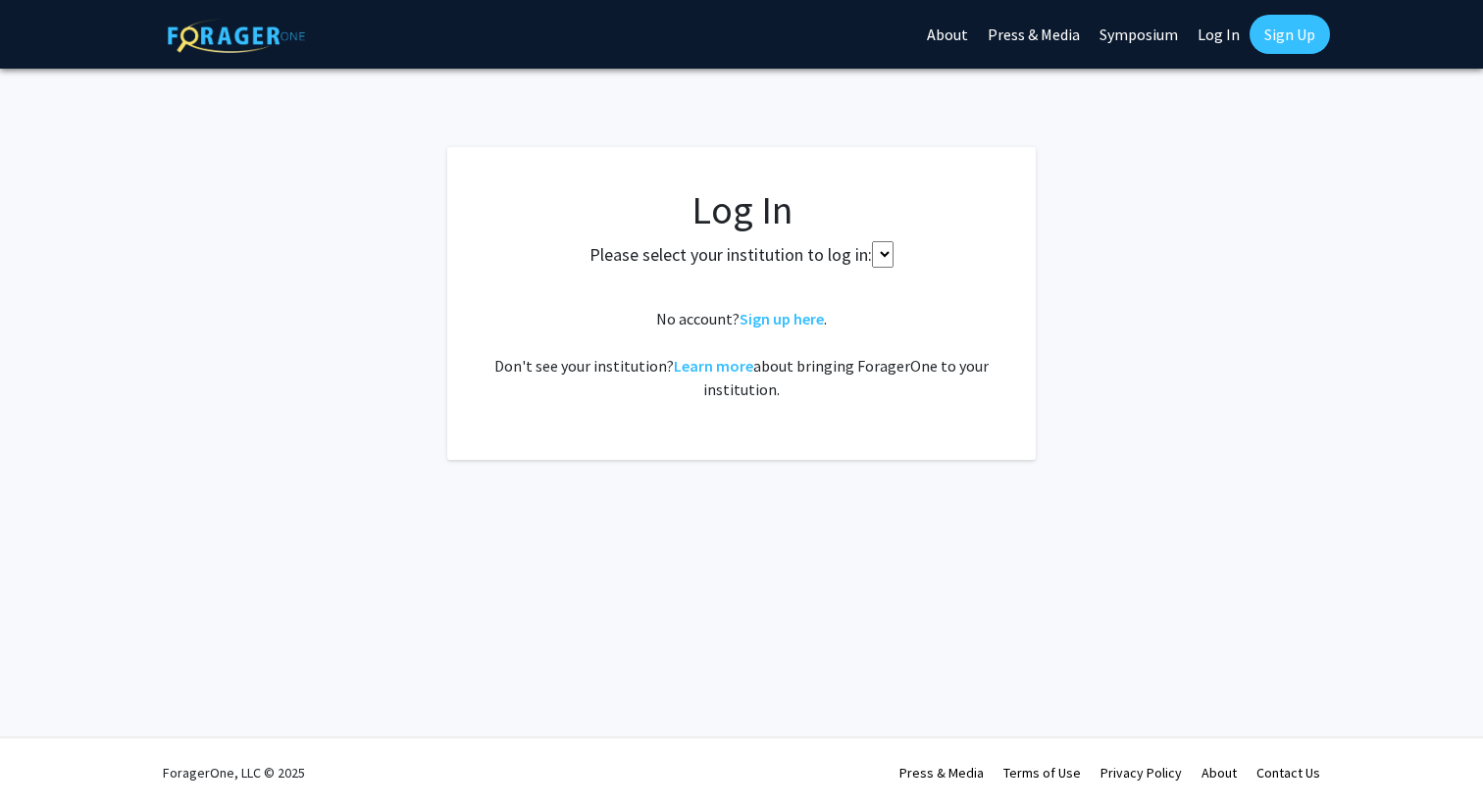
select select
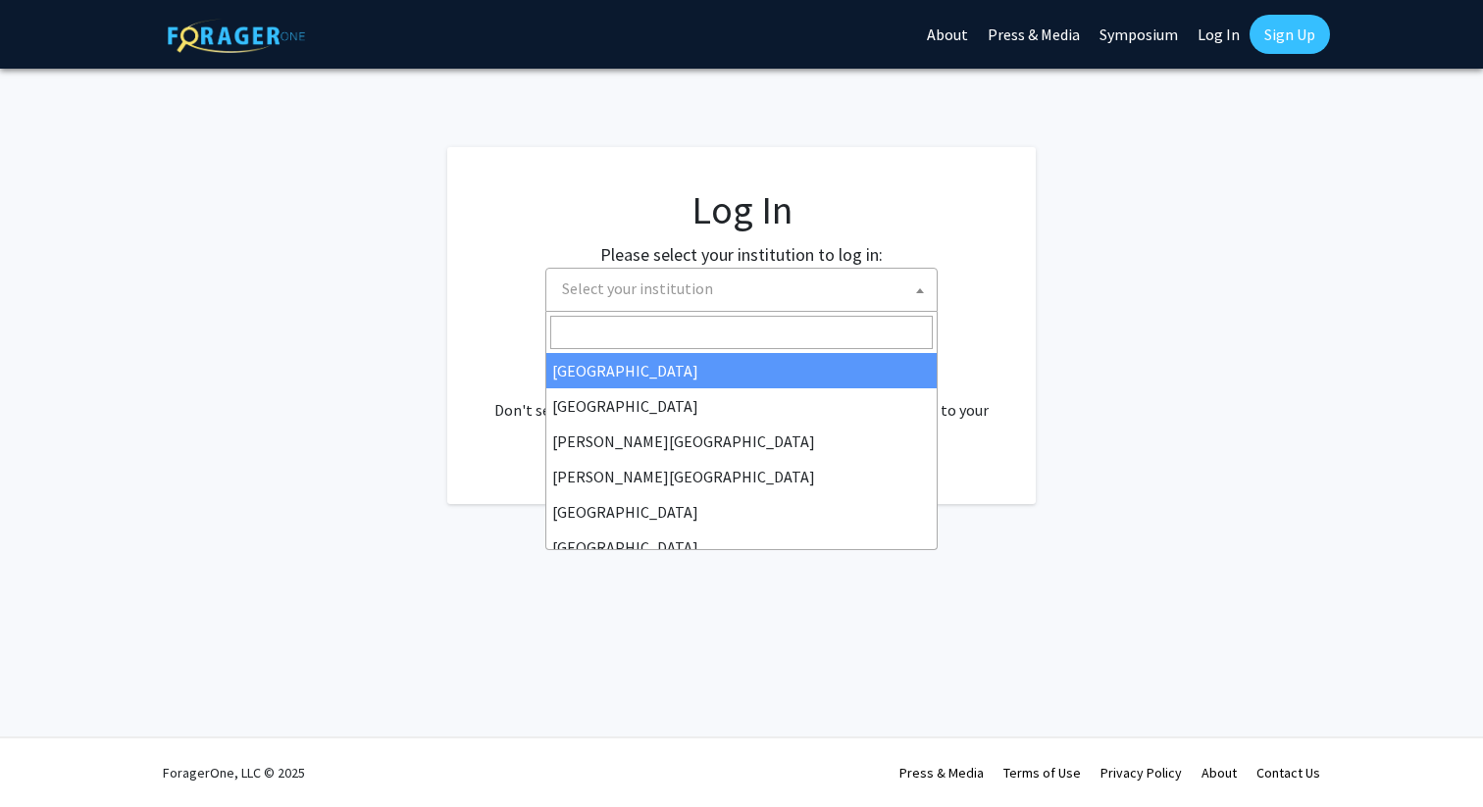
click at [853, 284] on span "Select your institution" at bounding box center [745, 289] width 383 height 40
click at [731, 286] on span "Select your institution" at bounding box center [745, 289] width 383 height 40
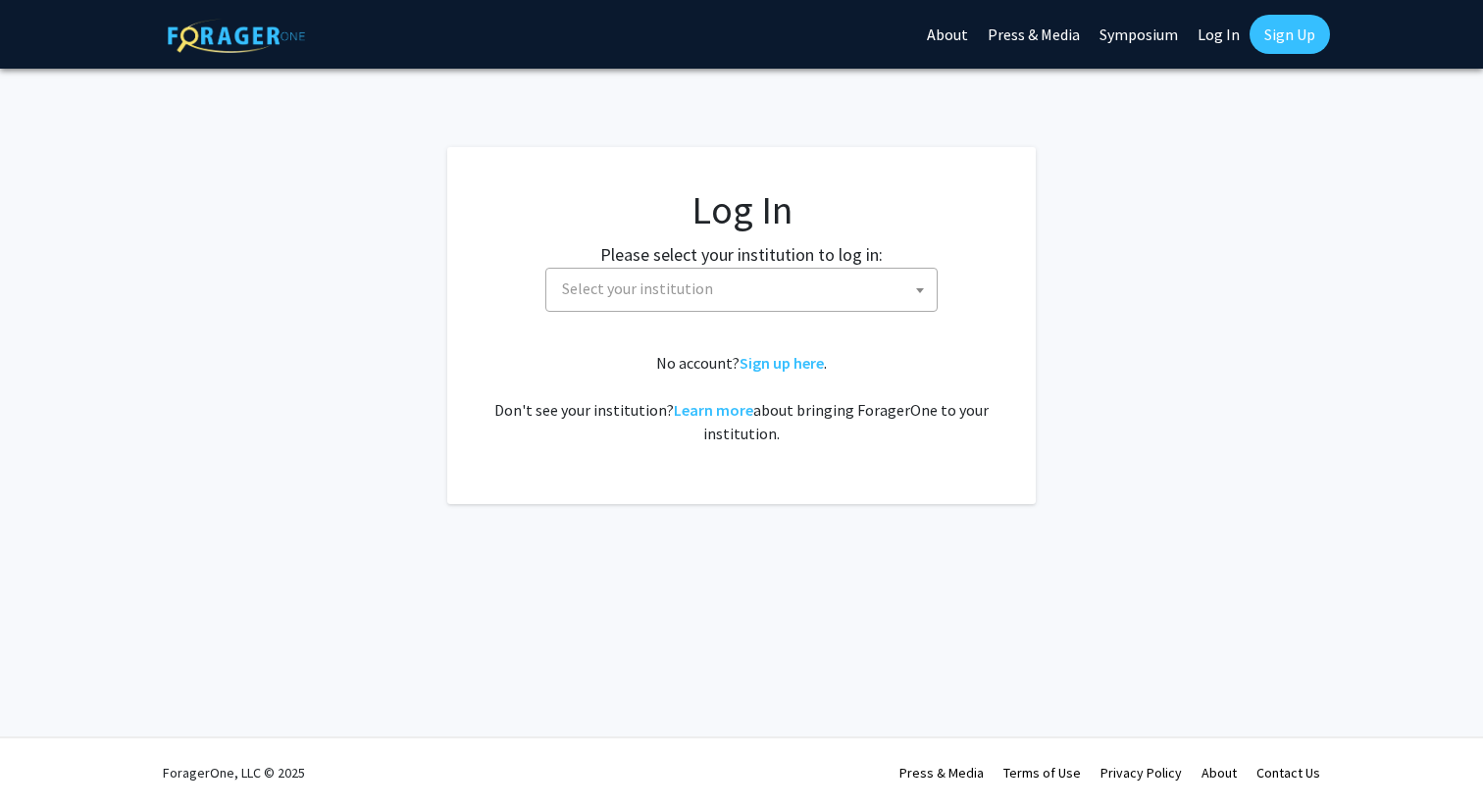
click at [745, 276] on span "Select your institution" at bounding box center [745, 289] width 383 height 40
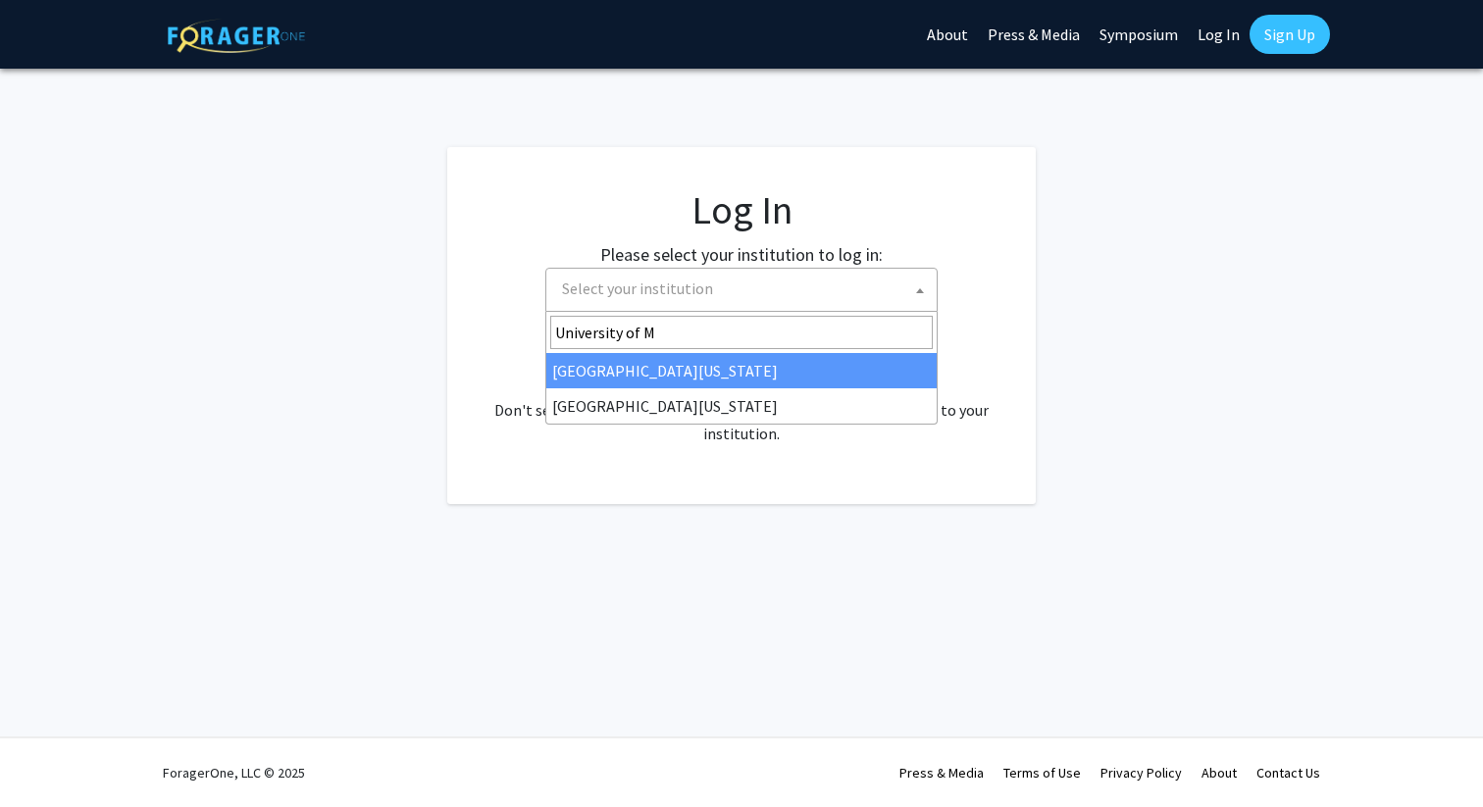
type input "University of M"
select select "31"
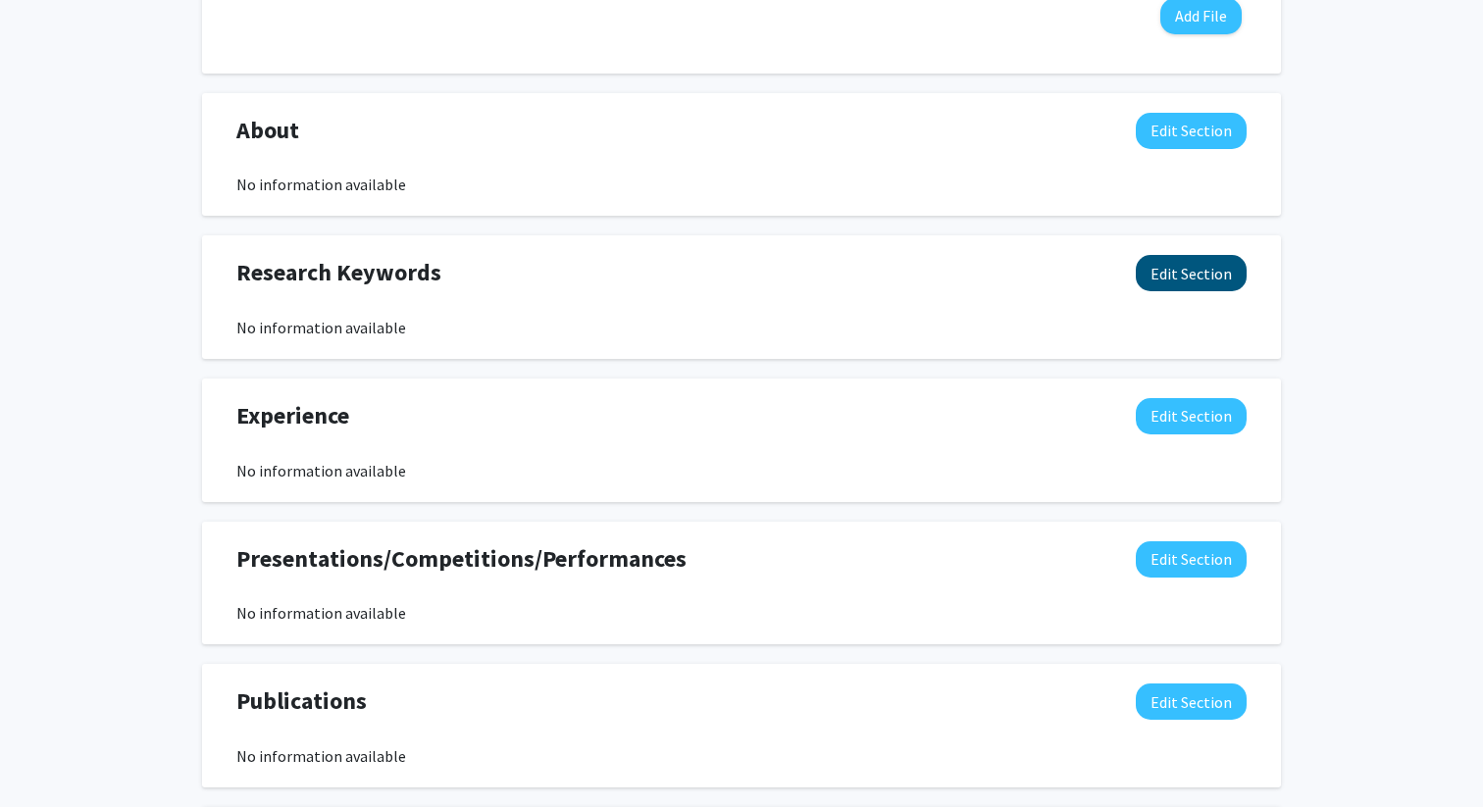
scroll to position [799, 0]
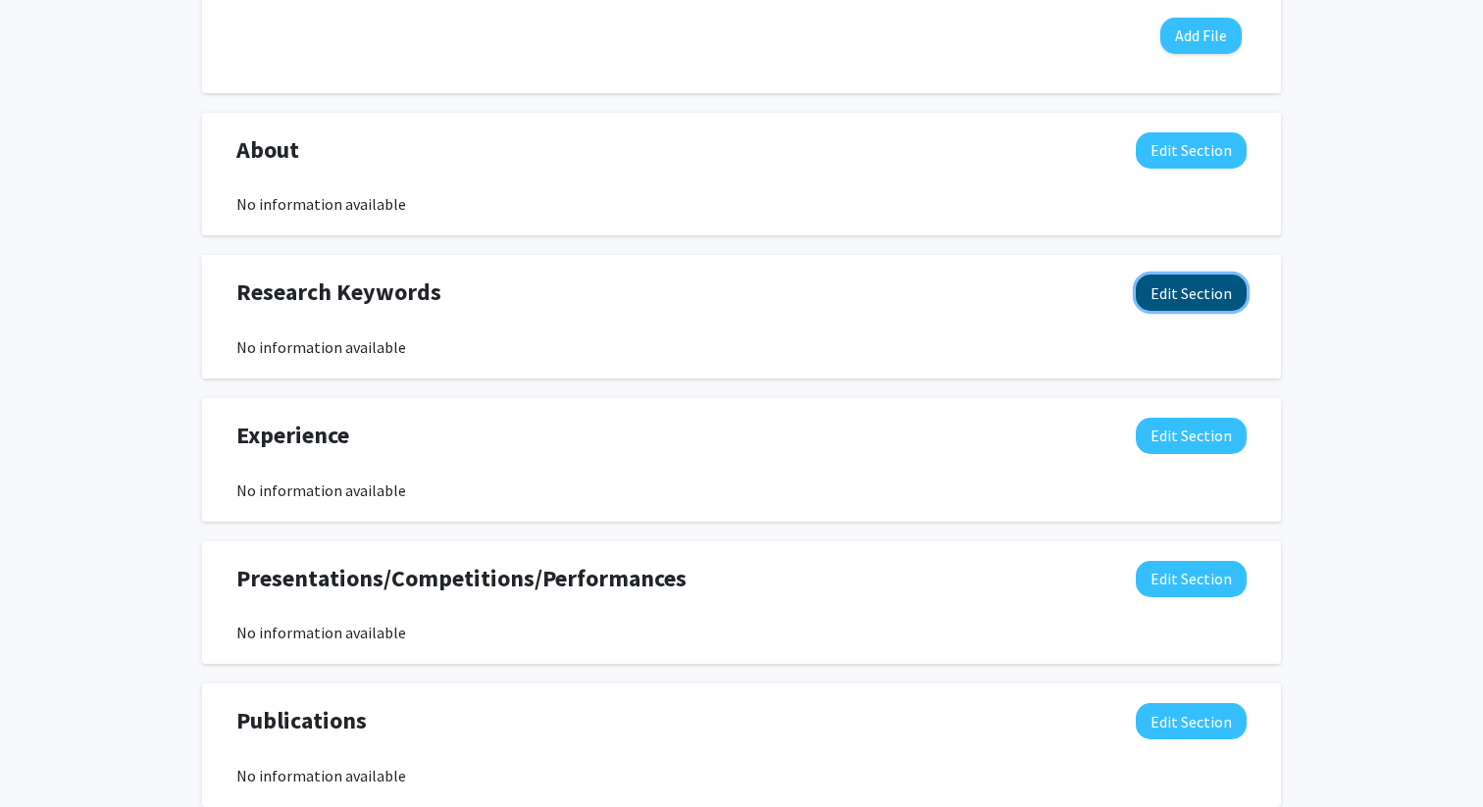
click at [1184, 291] on button "Edit Section" at bounding box center [1191, 293] width 111 height 36
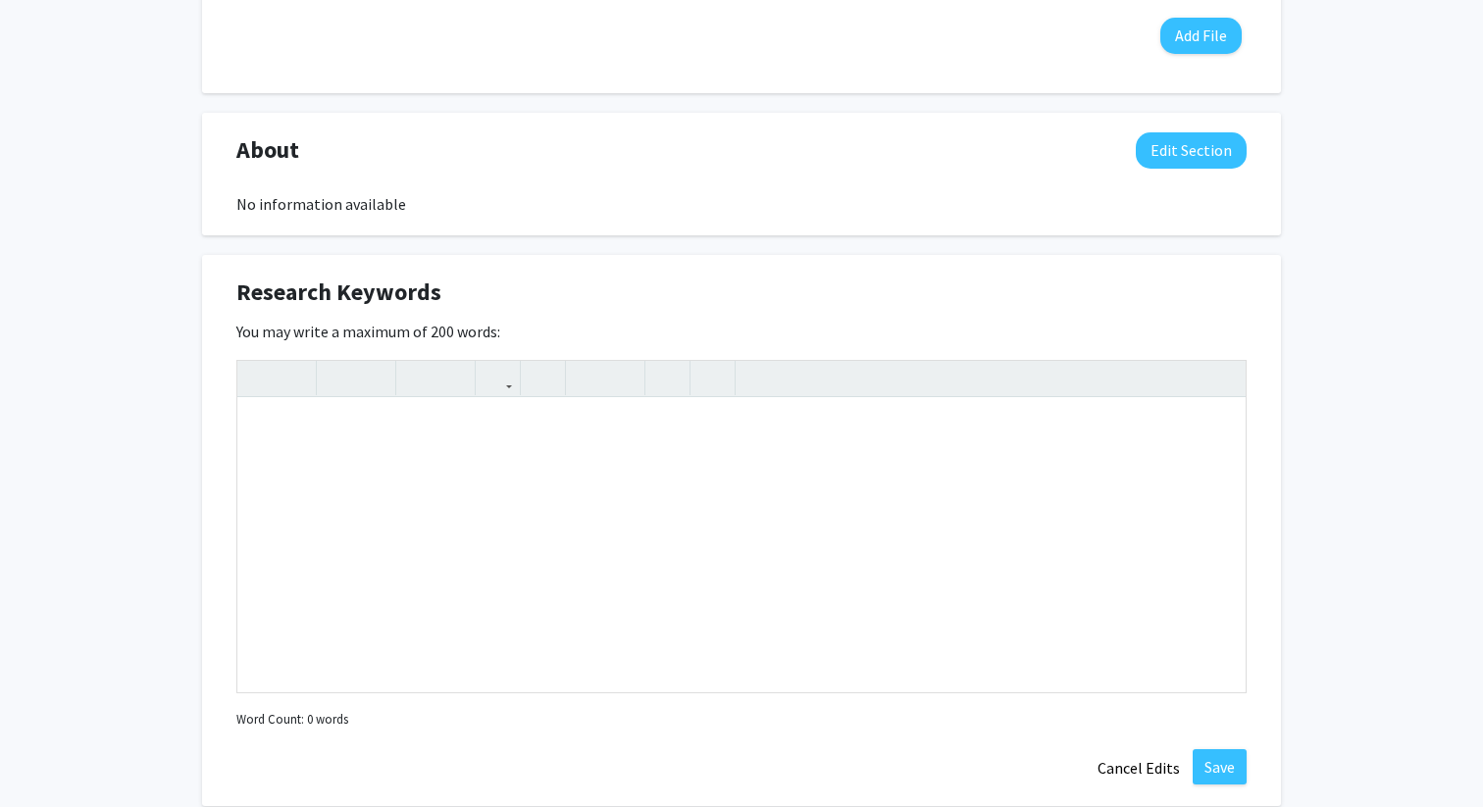
click at [1273, 359] on div "Research Keywords Edit Section You may write a maximum of 200 words: Insert lin…" at bounding box center [741, 530] width 1079 height 551
click at [1173, 163] on button "Edit Section" at bounding box center [1191, 150] width 111 height 36
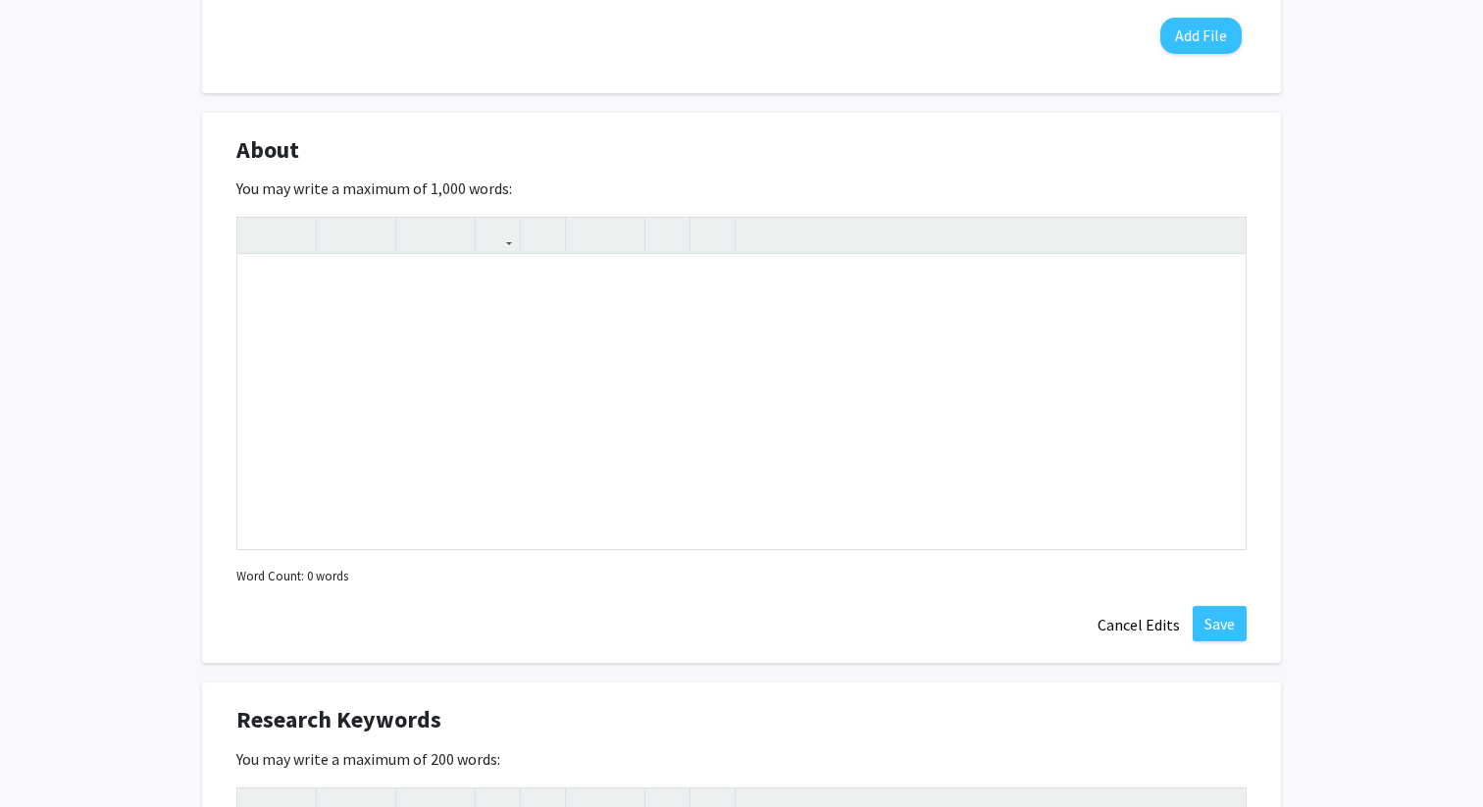
click at [1173, 163] on div "About Edit Section" at bounding box center [742, 154] width 1040 height 45
click at [1213, 627] on button "Save" at bounding box center [1220, 623] width 54 height 35
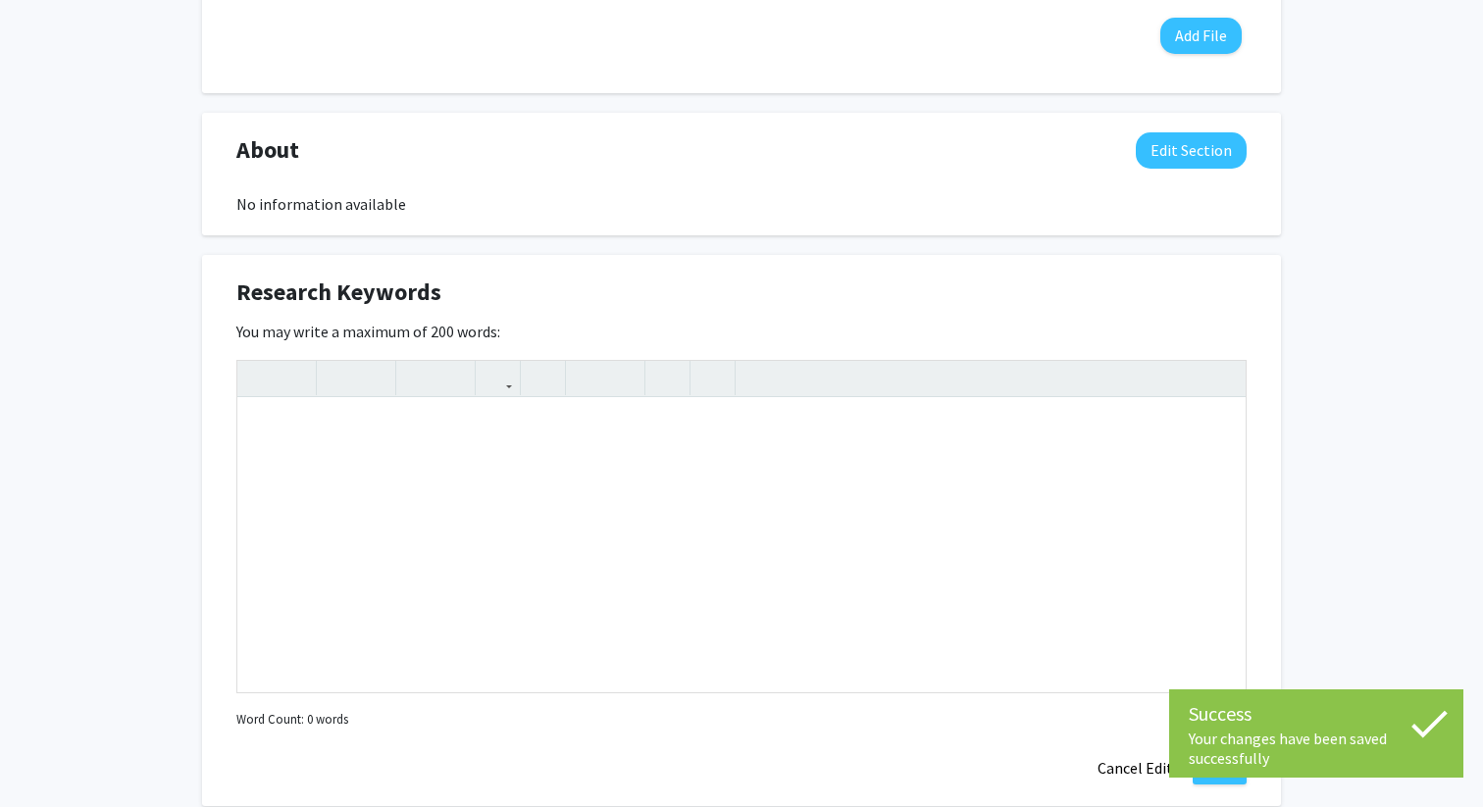
click at [1210, 783] on div "Success Your changes have been saved successfully Your changes have been saved …" at bounding box center [1316, 739] width 294 height 98
click at [1217, 777] on div "Success Your changes have been saved successfully" at bounding box center [1316, 734] width 294 height 88
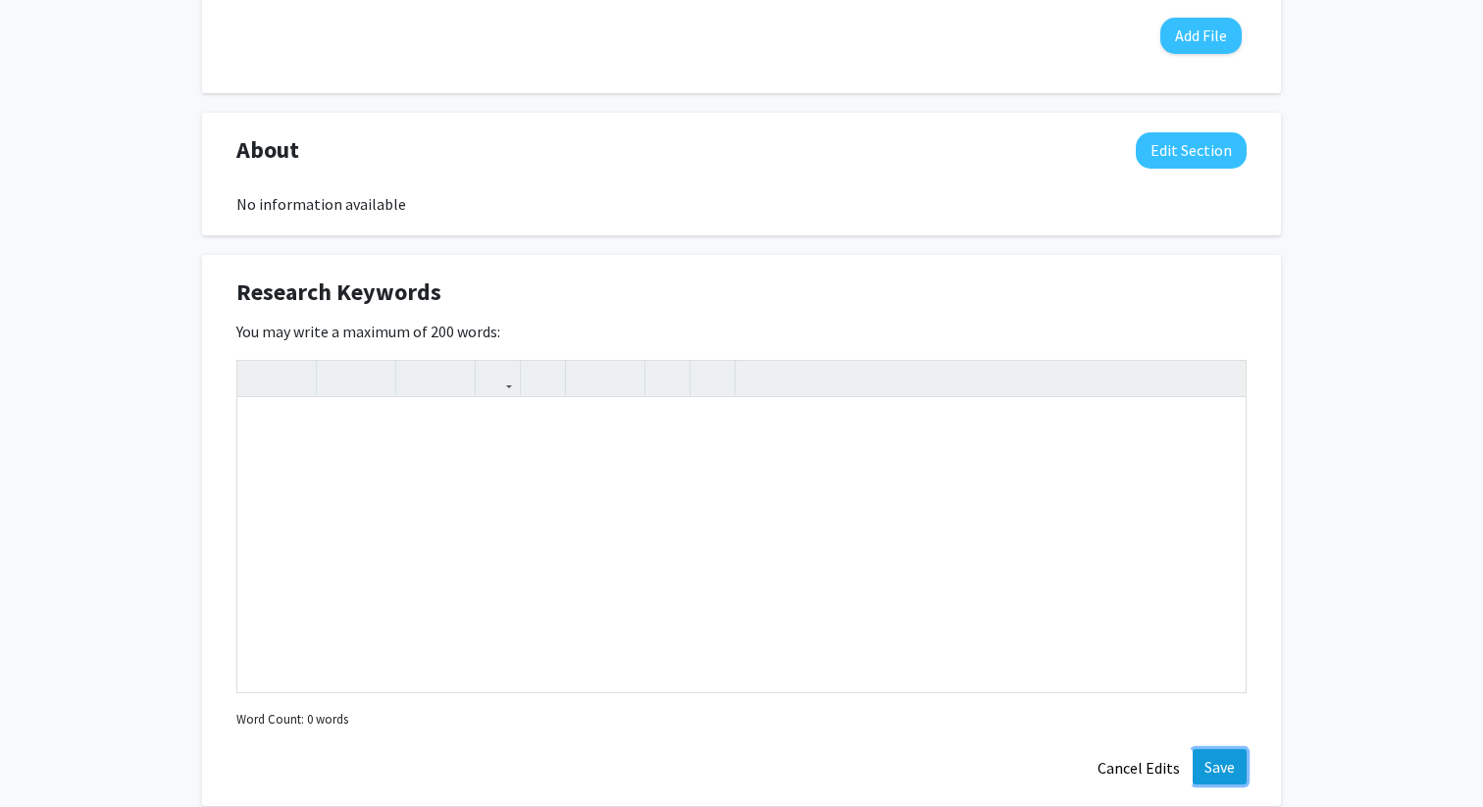
click at [1207, 751] on button "Save" at bounding box center [1220, 766] width 54 height 35
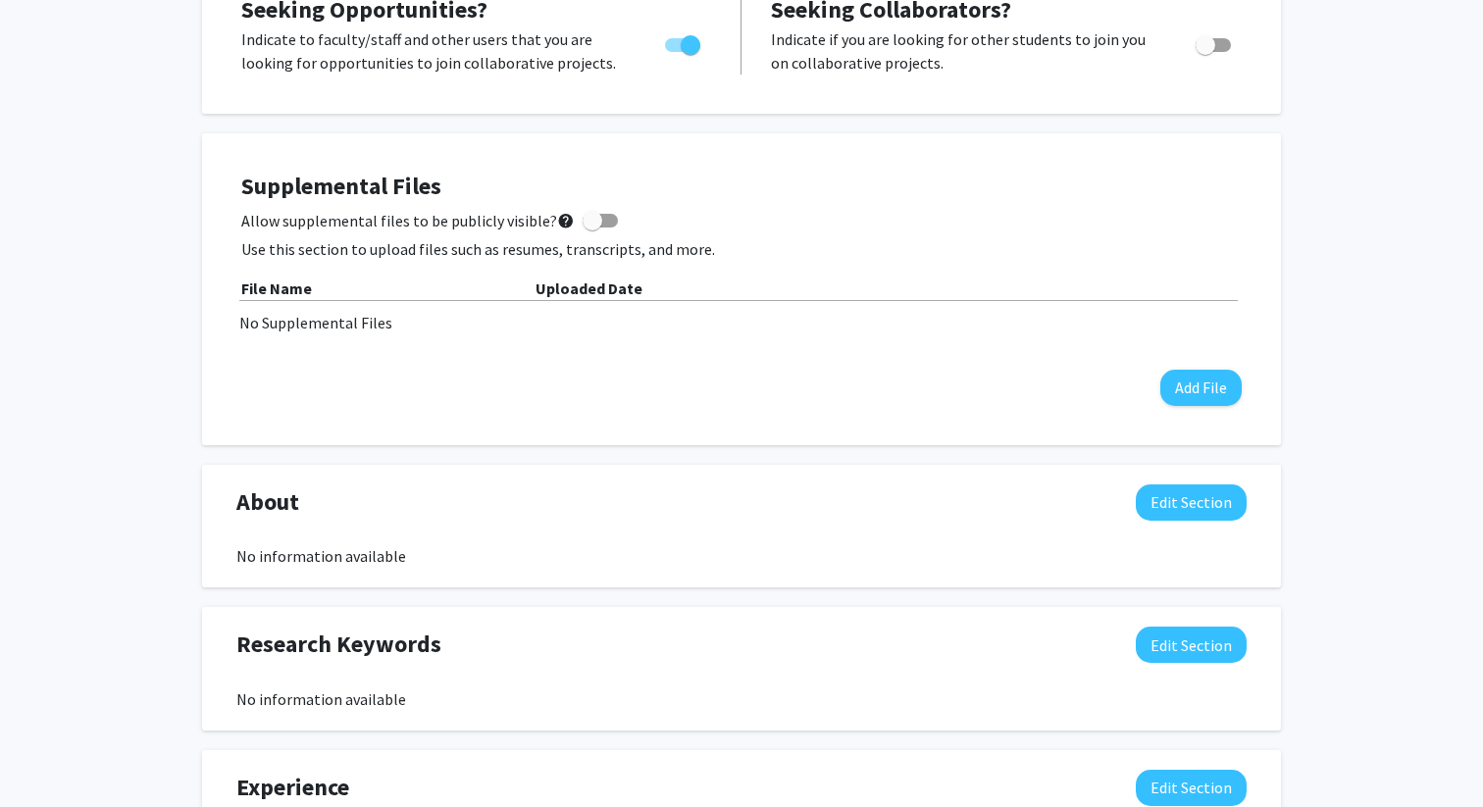
scroll to position [0, 0]
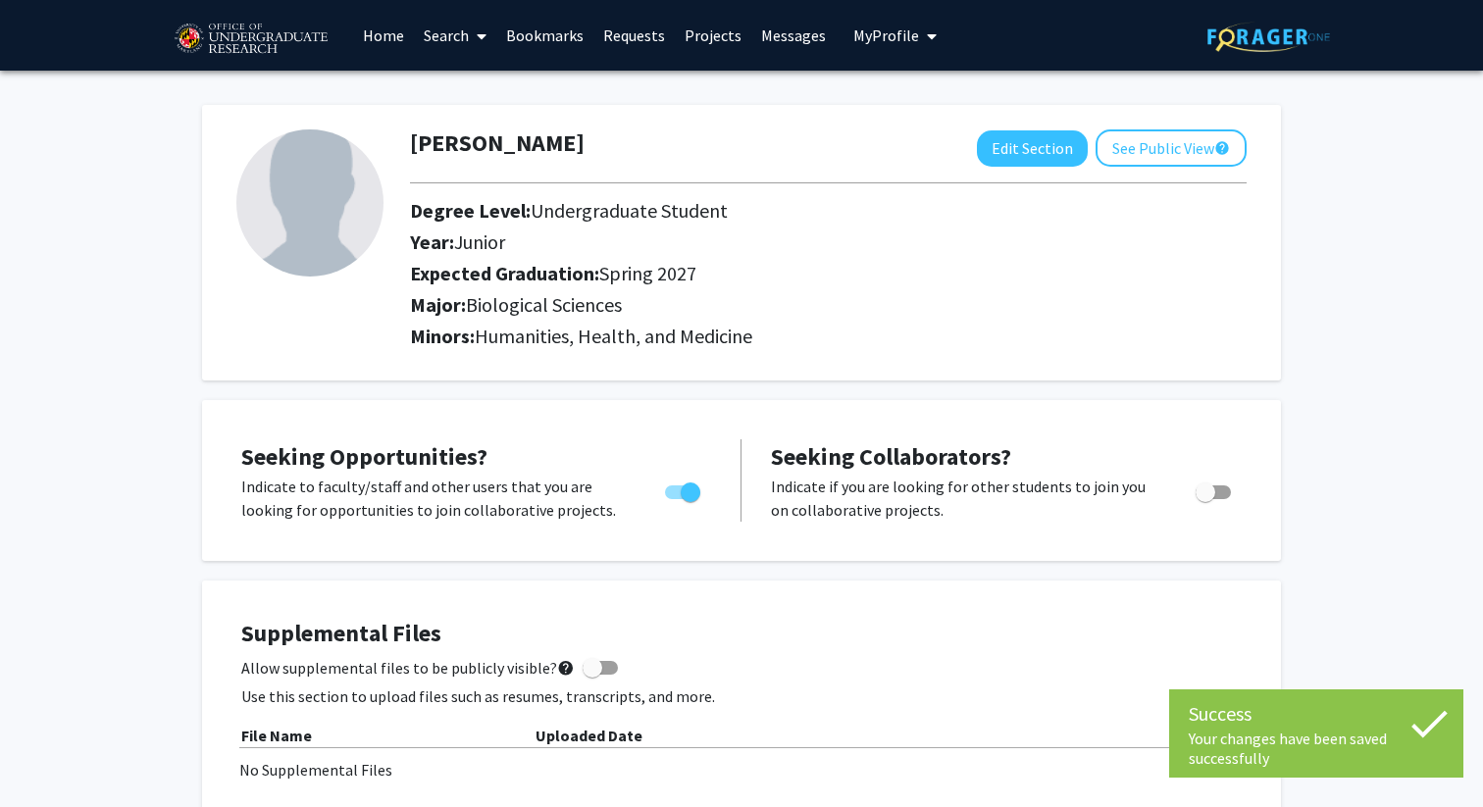
click at [532, 43] on link "Bookmarks" at bounding box center [544, 35] width 97 height 69
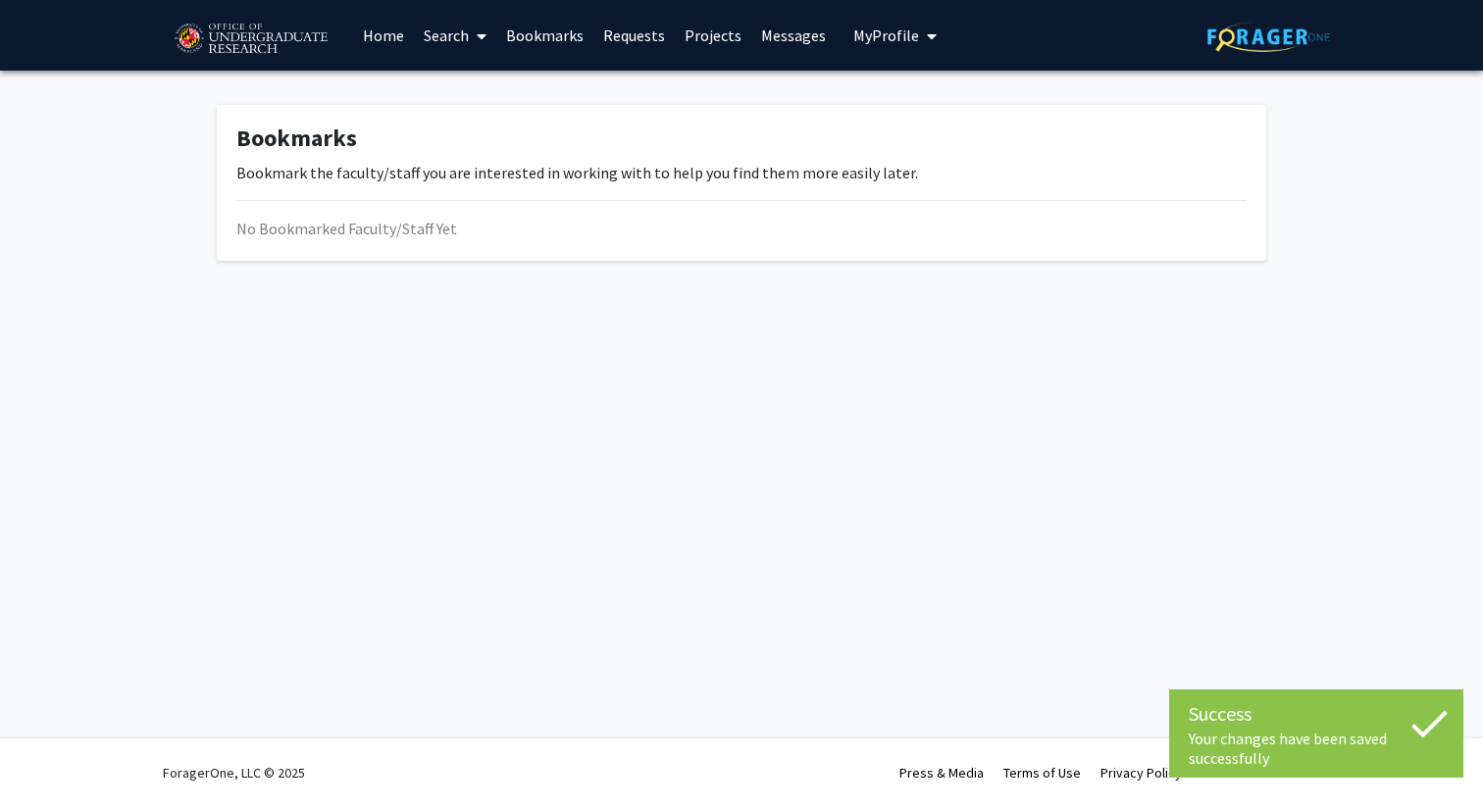
click at [541, 37] on link "Bookmarks" at bounding box center [544, 35] width 97 height 69
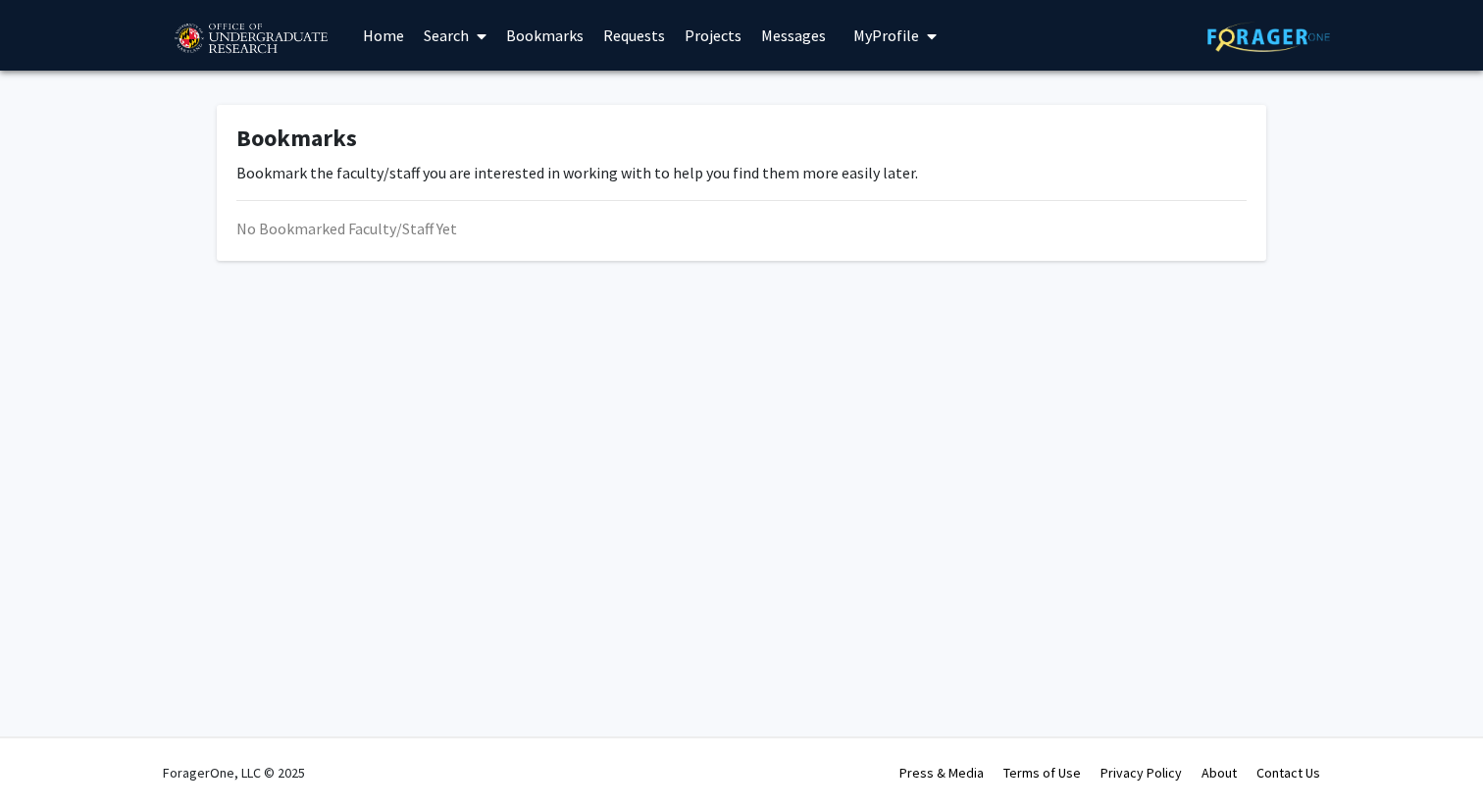
click at [623, 42] on link "Requests" at bounding box center [633, 35] width 81 height 69
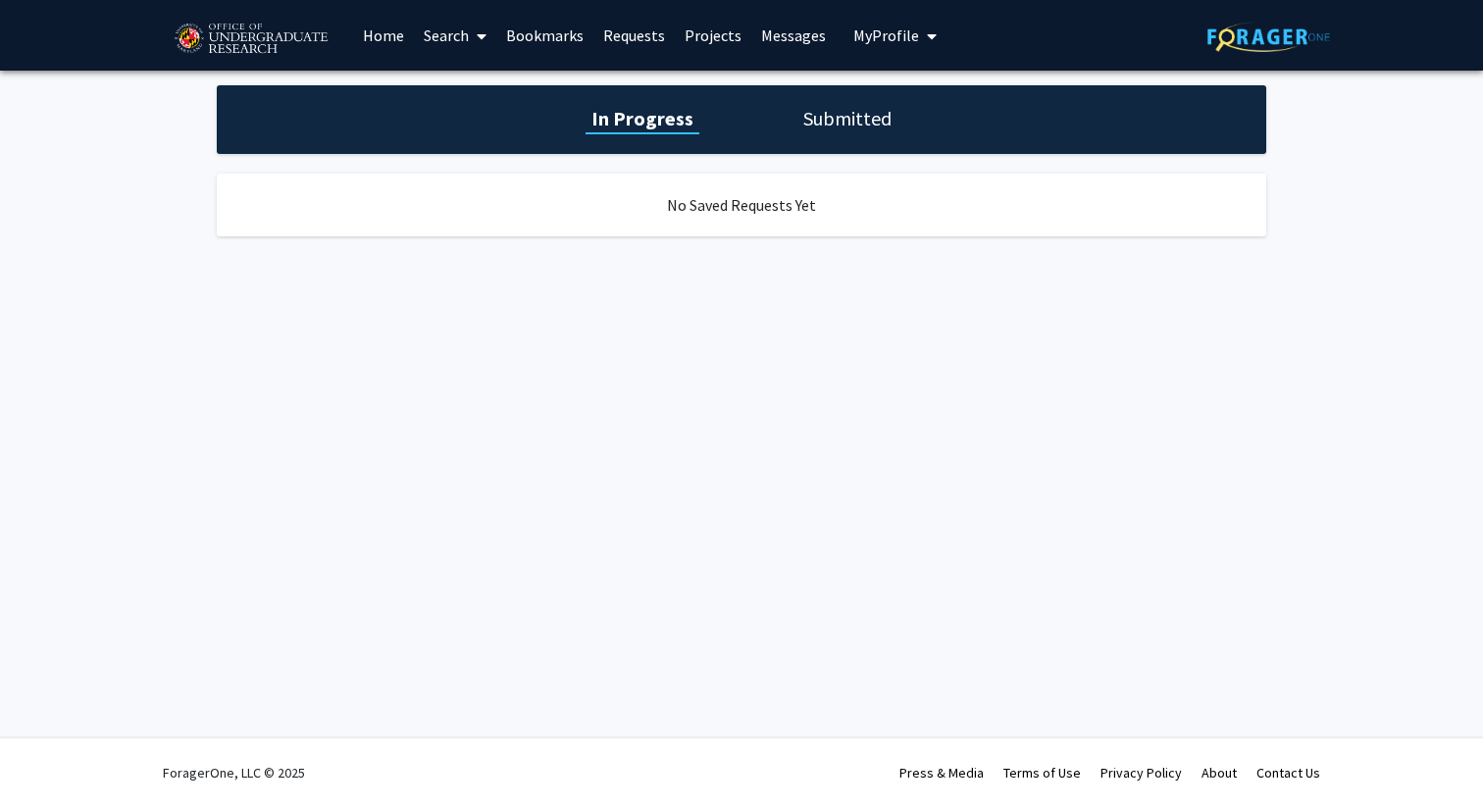
click at [736, 42] on link "Projects" at bounding box center [713, 35] width 77 height 69
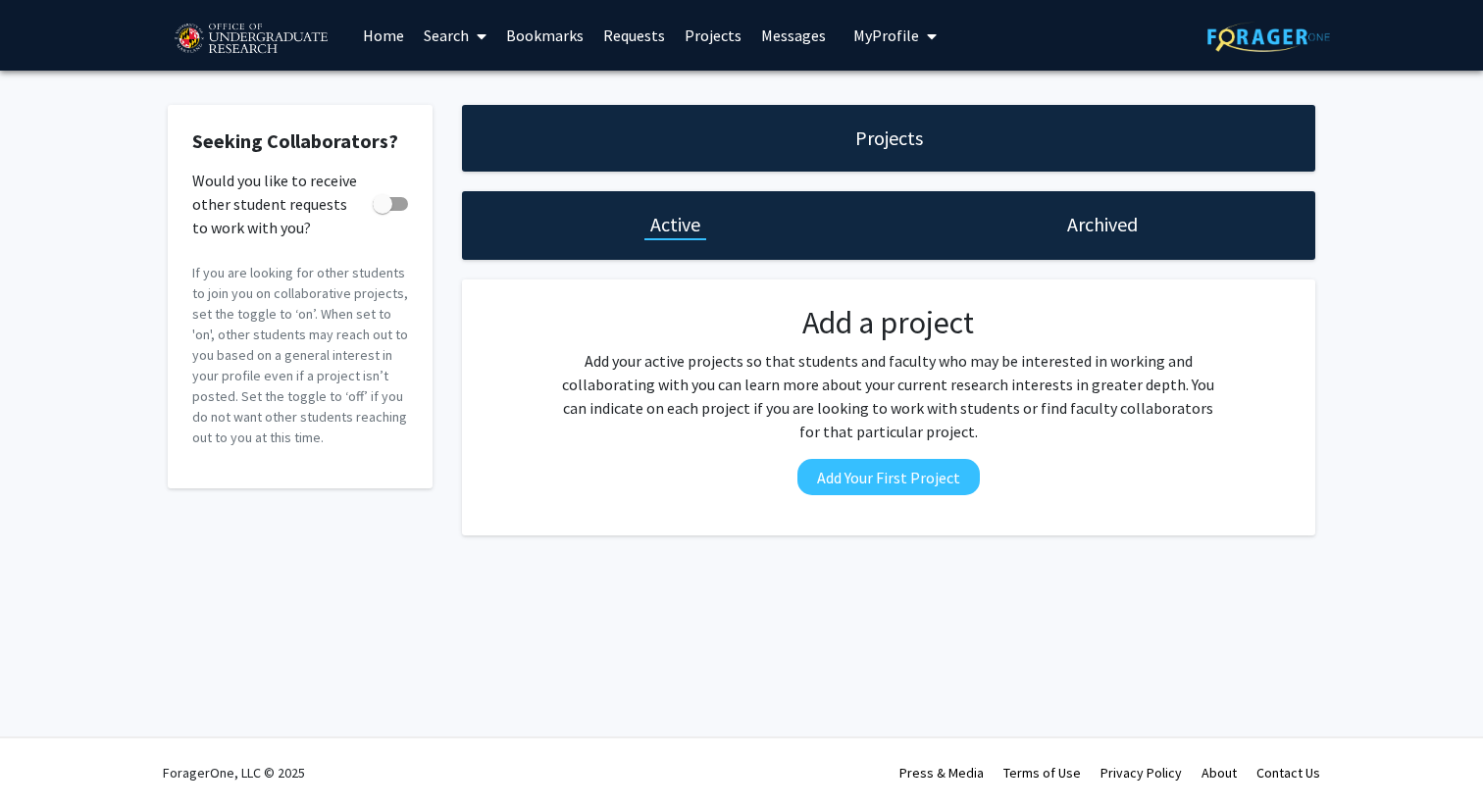
click at [781, 41] on link "Messages" at bounding box center [793, 35] width 84 height 69
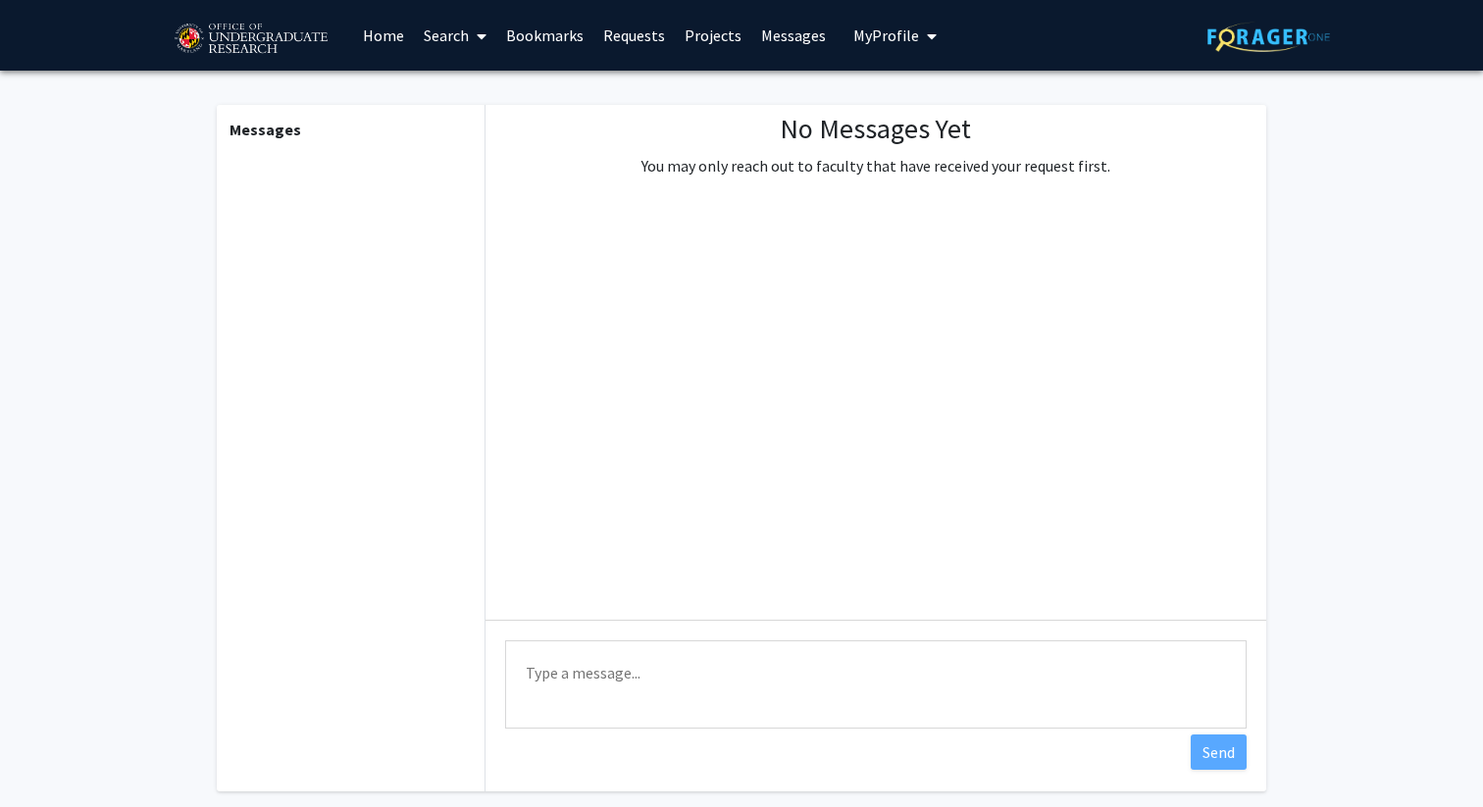
click at [859, 41] on span "My Profile" at bounding box center [886, 36] width 66 height 20
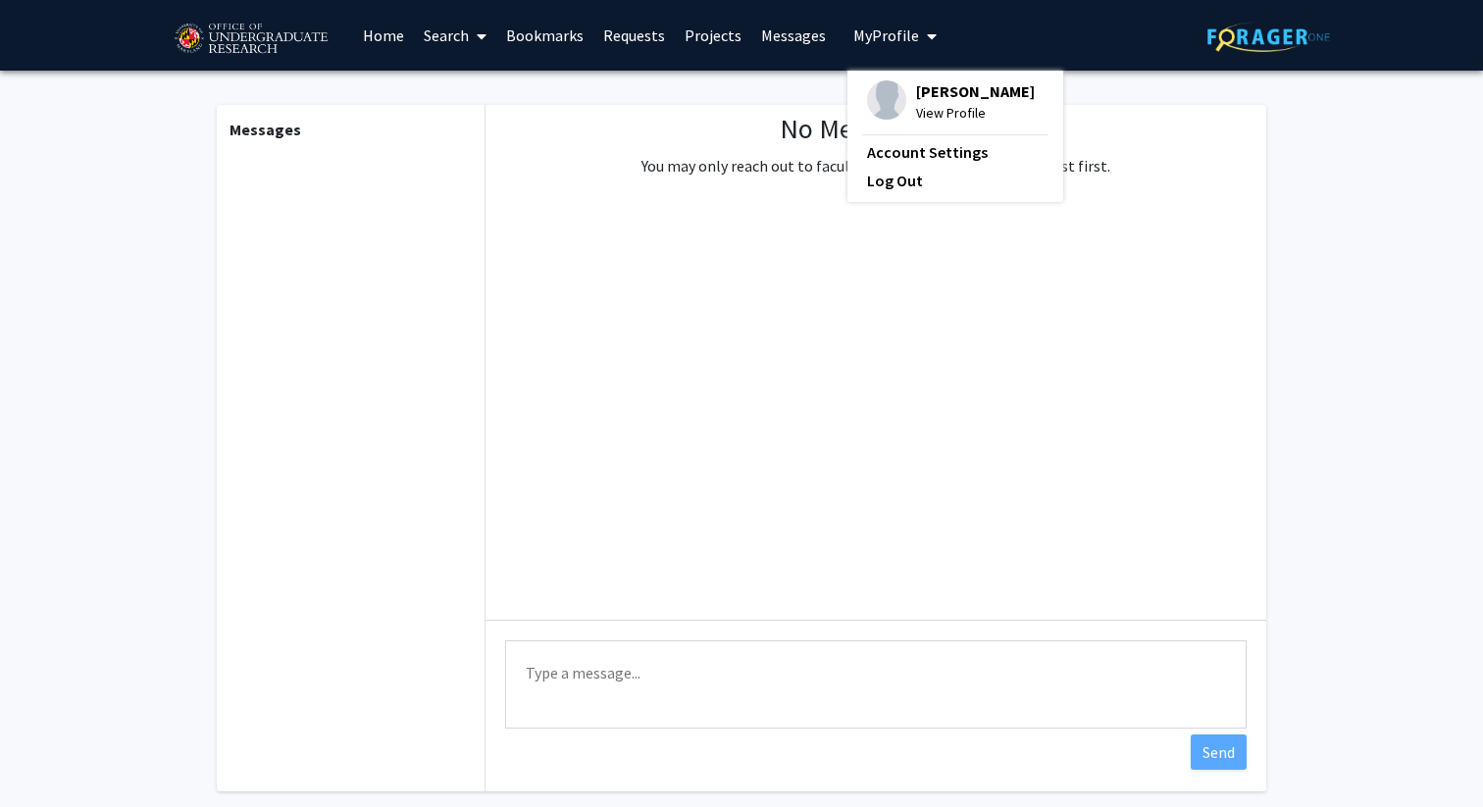
click at [426, 30] on link "Search" at bounding box center [455, 35] width 82 height 69
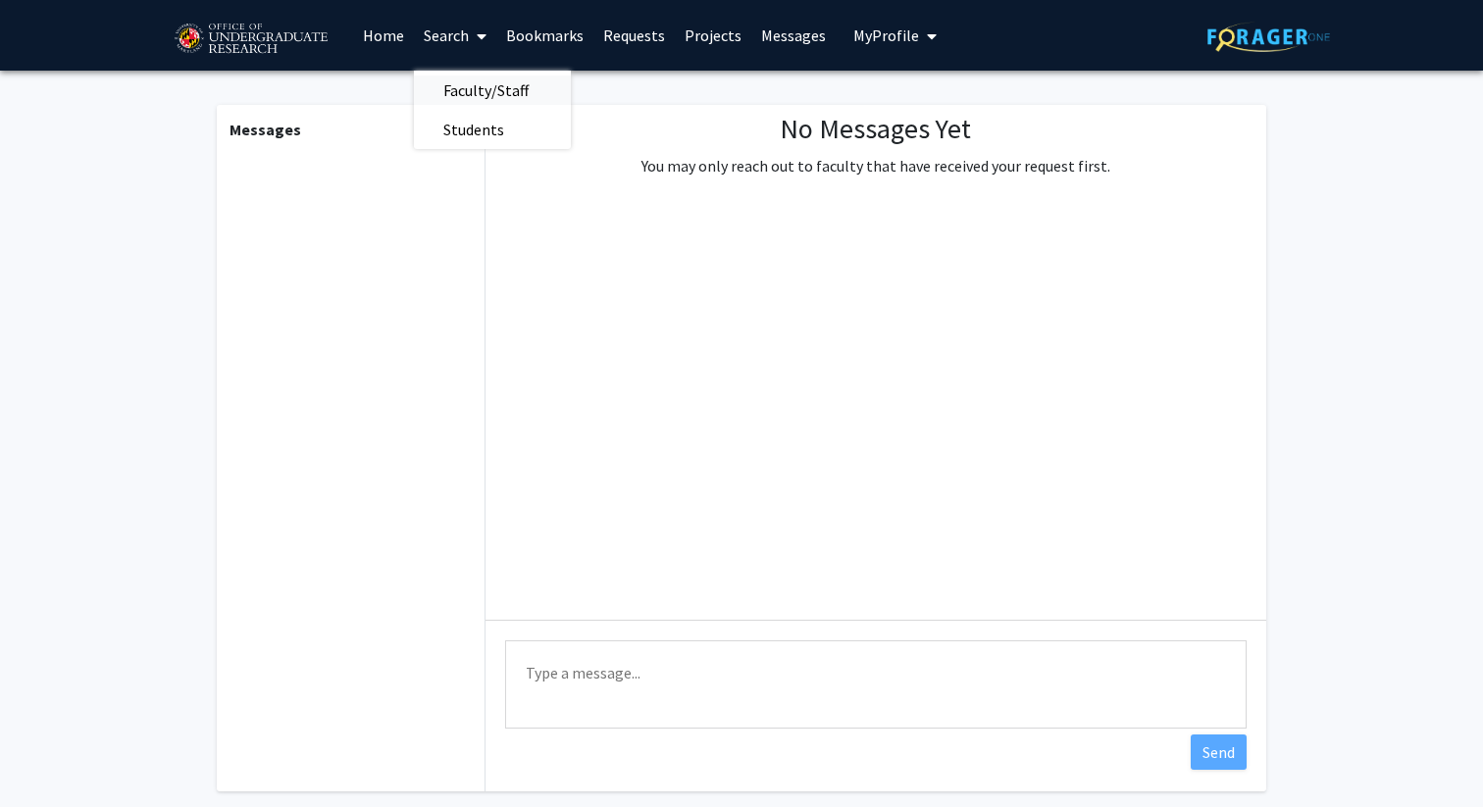
click at [465, 90] on span "Faculty/Staff" at bounding box center [486, 90] width 144 height 39
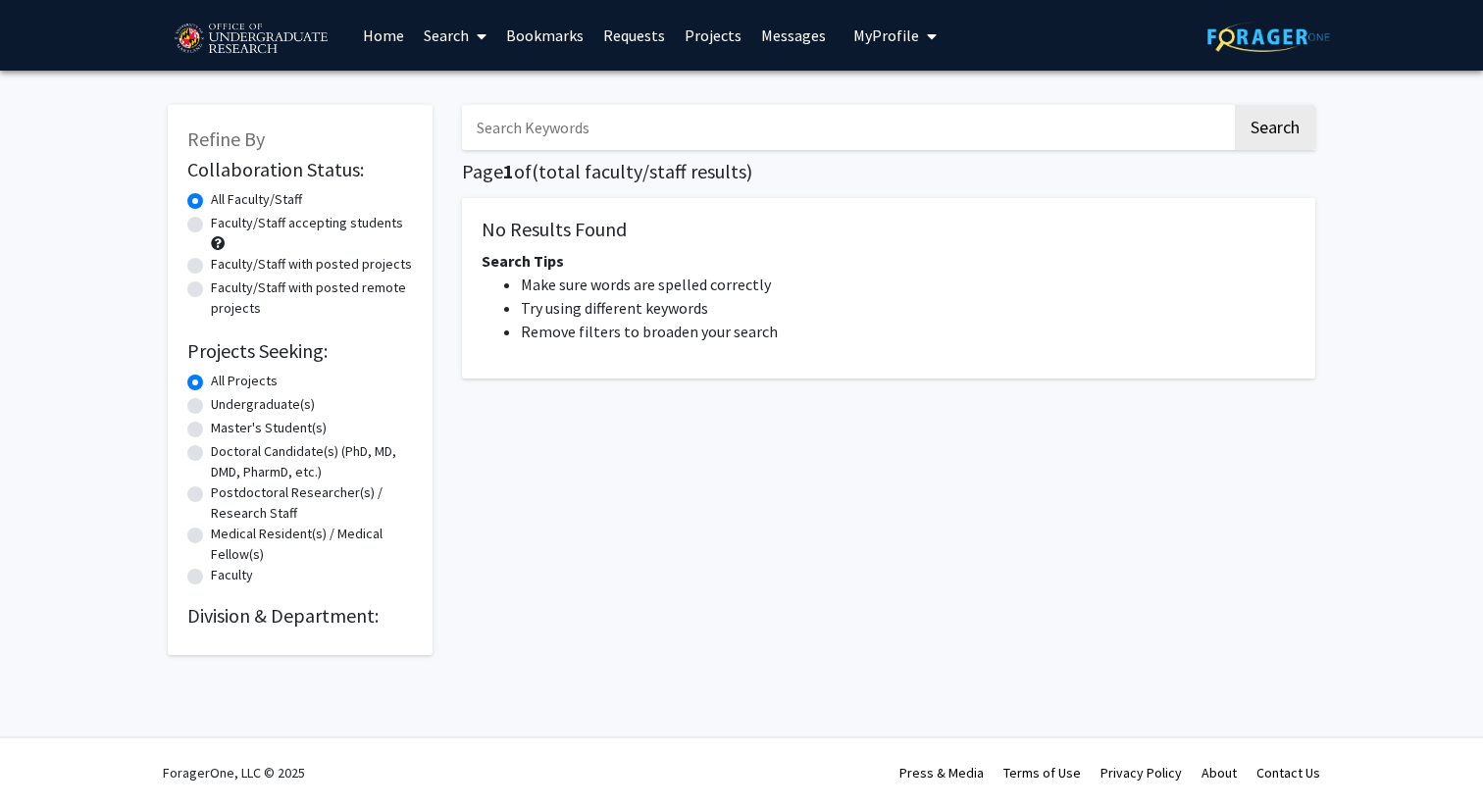
click at [211, 227] on label "Faculty/Staff accepting students" at bounding box center [307, 223] width 192 height 21
click at [211, 226] on input "Faculty/Staff accepting students" at bounding box center [217, 219] width 13 height 13
radio input "true"
click at [1280, 130] on button "Search" at bounding box center [1275, 127] width 80 height 45
radio input "true"
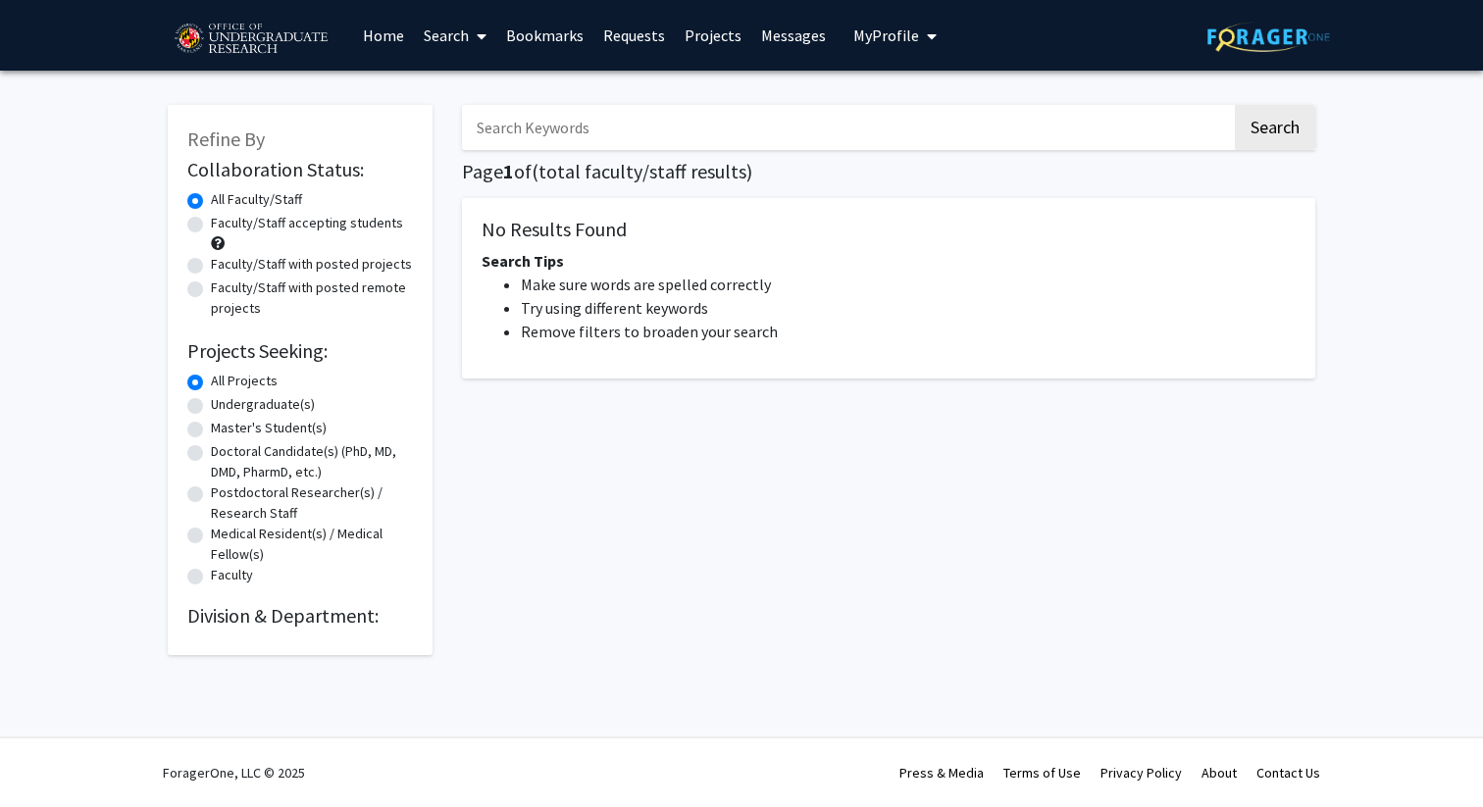
click at [618, 139] on input "Search Keywords" at bounding box center [847, 127] width 770 height 45
type input "Biology"
click at [1245, 128] on button "Search" at bounding box center [1275, 127] width 80 height 45
click at [211, 401] on label "Undergraduate(s)" at bounding box center [263, 404] width 104 height 21
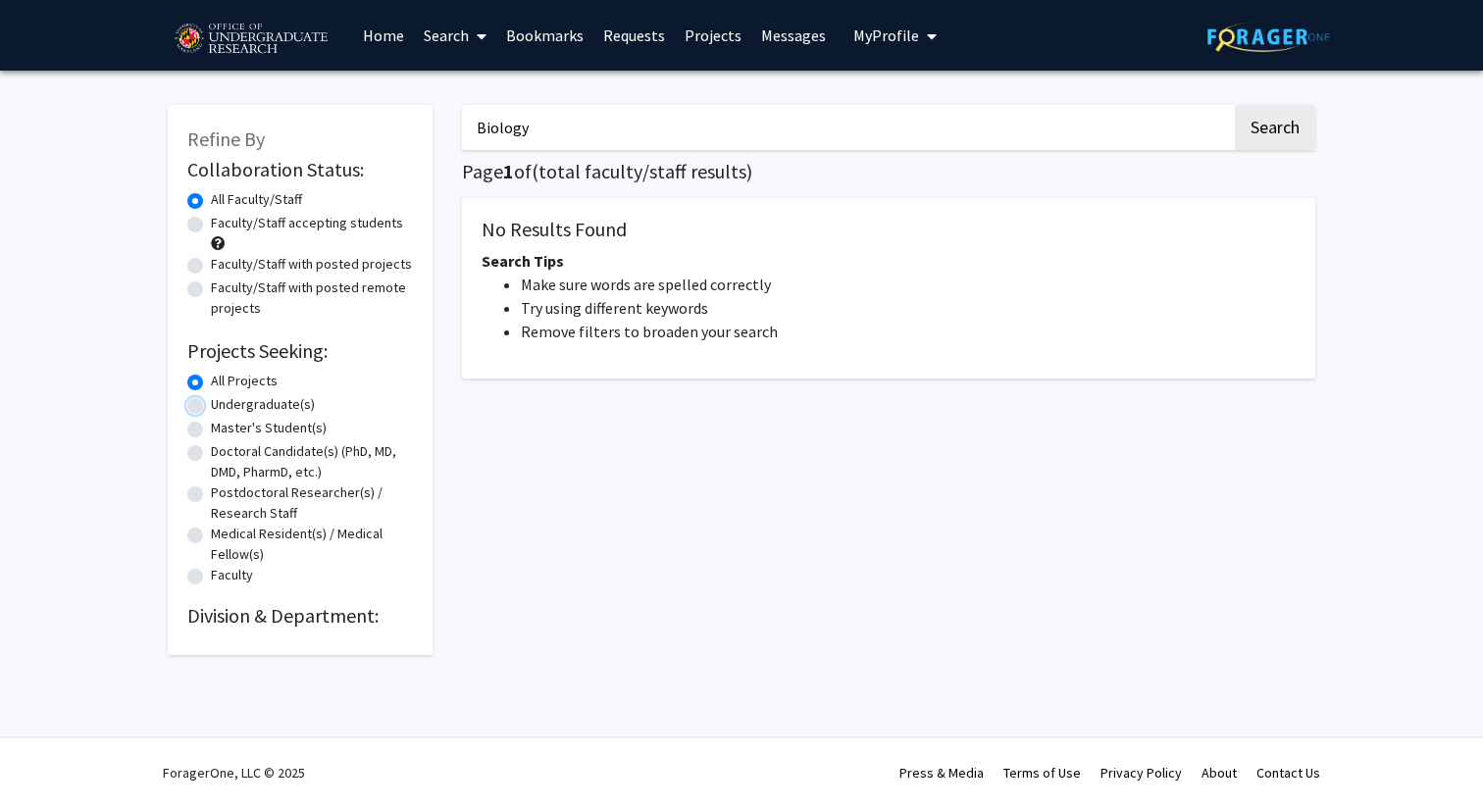
click at [211, 401] on input "Undergraduate(s)" at bounding box center [217, 400] width 13 height 13
radio input "true"
click at [1288, 135] on button "Search" at bounding box center [1275, 127] width 80 height 45
radio input "true"
